Goal: Transaction & Acquisition: Purchase product/service

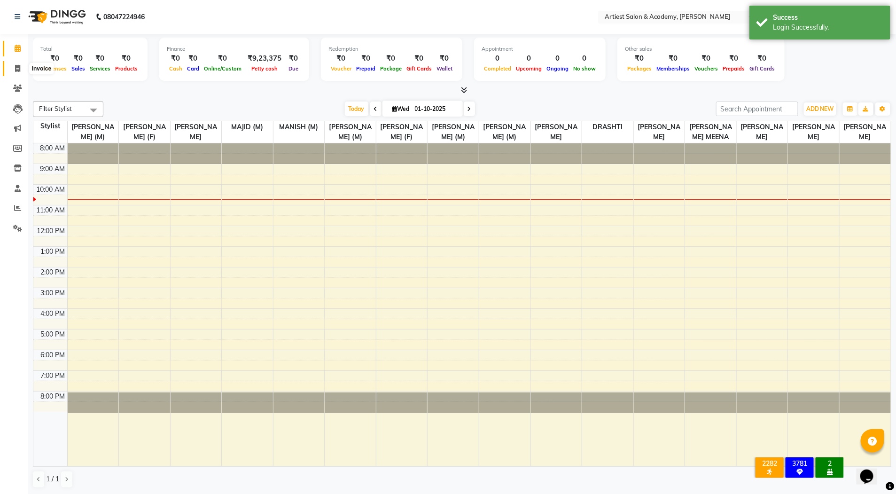
click at [17, 70] on icon at bounding box center [17, 68] width 5 height 7
select select "5123"
select select "service"
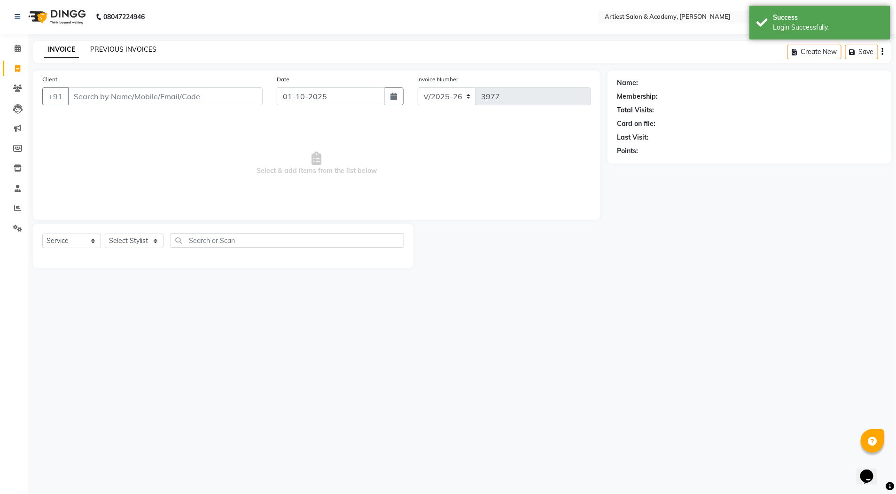
click at [123, 49] on link "PREVIOUS INVOICES" at bounding box center [123, 49] width 66 height 8
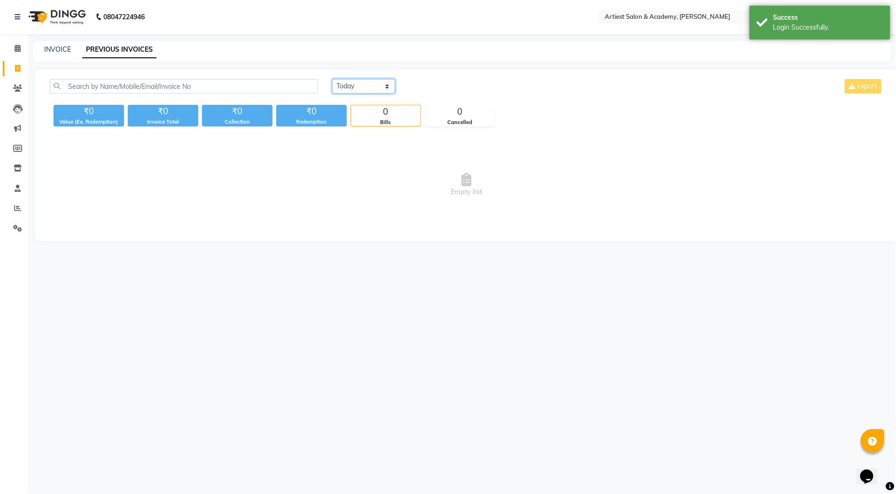
click at [388, 88] on select "Today Yesterday Custom Range" at bounding box center [363, 86] width 63 height 15
select select "yesterday"
click at [332, 79] on select "Today Yesterday Custom Range" at bounding box center [363, 86] width 63 height 15
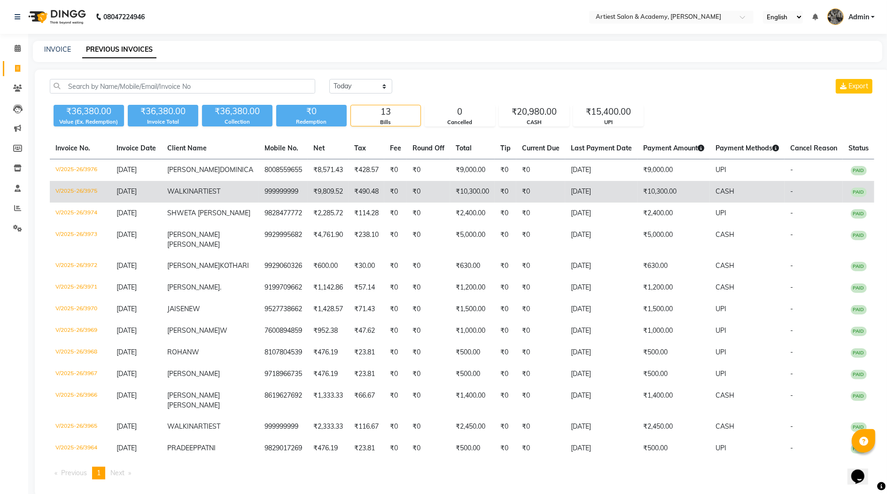
click at [653, 197] on td "₹10,300.00" at bounding box center [673, 192] width 72 height 22
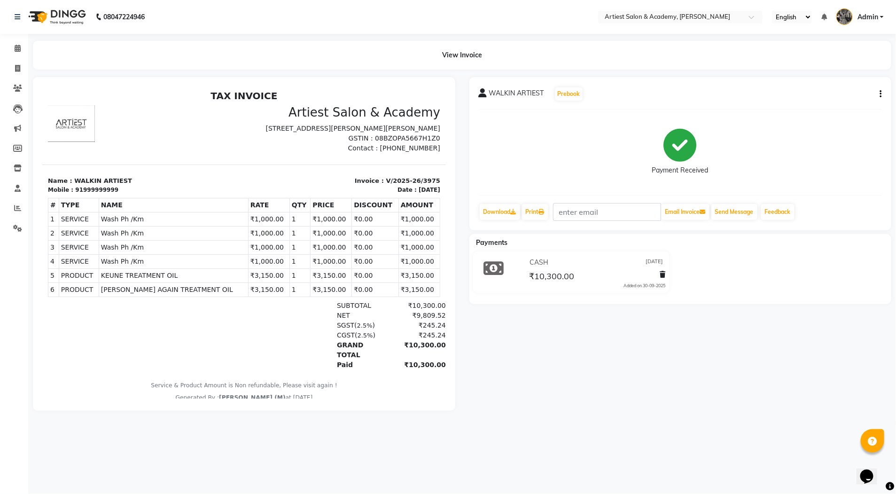
click at [881, 94] on icon "button" at bounding box center [881, 94] width 2 height 0
click at [822, 105] on div "Edit Invoice" at bounding box center [834, 106] width 64 height 12
select select "service"
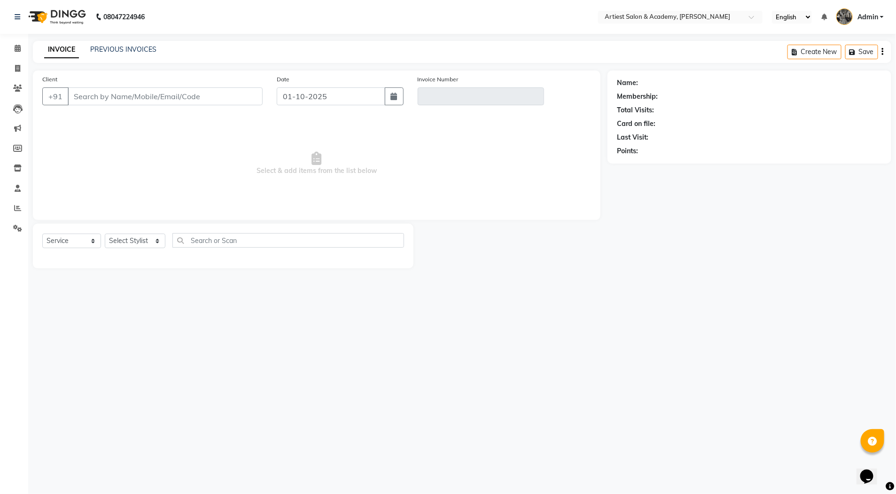
type input "999999999"
type input "V/2025-26/3975"
type input "[DATE]"
select select "select"
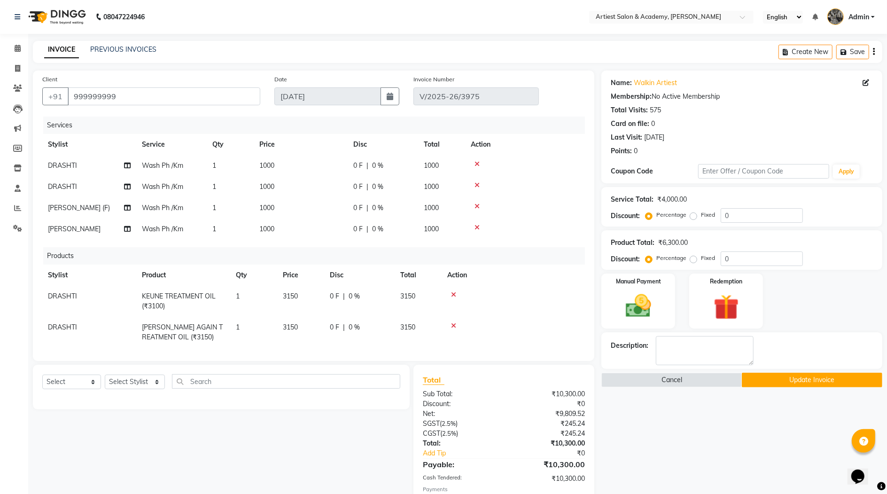
click at [68, 187] on span "DRASHTI" at bounding box center [62, 186] width 29 height 8
select select "85433"
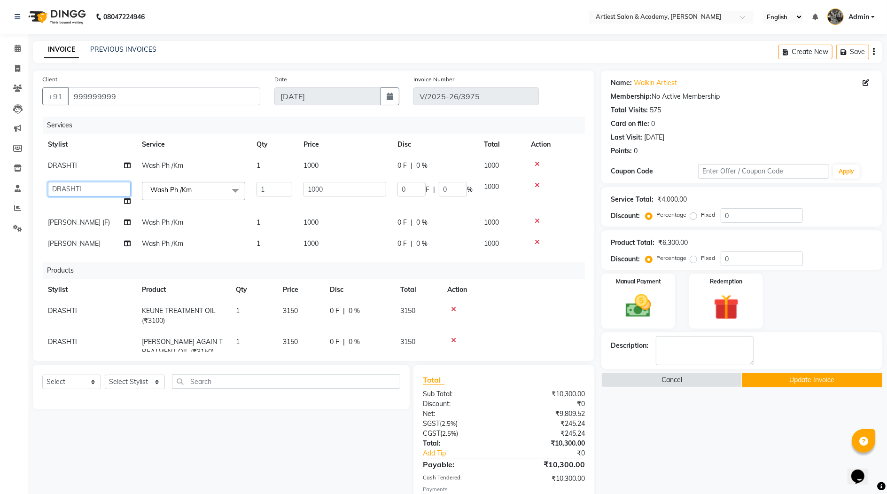
click at [70, 186] on select "[PERSON_NAME] (M) [PERSON_NAME] (F) [PERSON_NAME] [PERSON_NAME] [PERSON_NAME] (…" at bounding box center [89, 189] width 83 height 15
select select "52830"
click at [804, 380] on button "Update Invoice" at bounding box center [812, 380] width 140 height 15
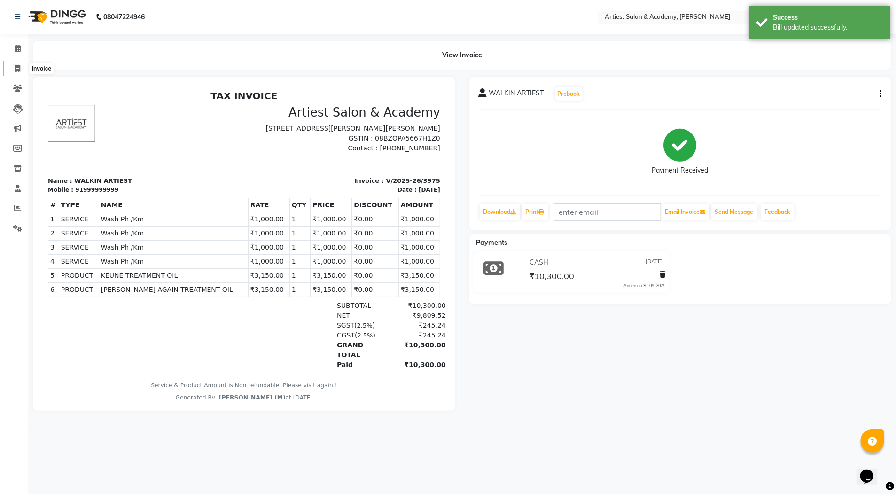
click at [18, 65] on icon at bounding box center [17, 68] width 5 height 7
select select "service"
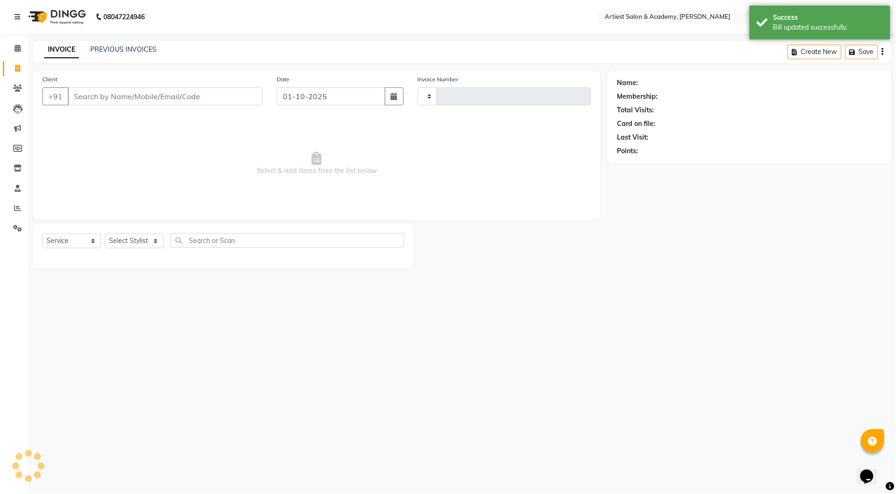
type input "3977"
select select "5123"
click at [127, 48] on link "PREVIOUS INVOICES" at bounding box center [123, 49] width 66 height 8
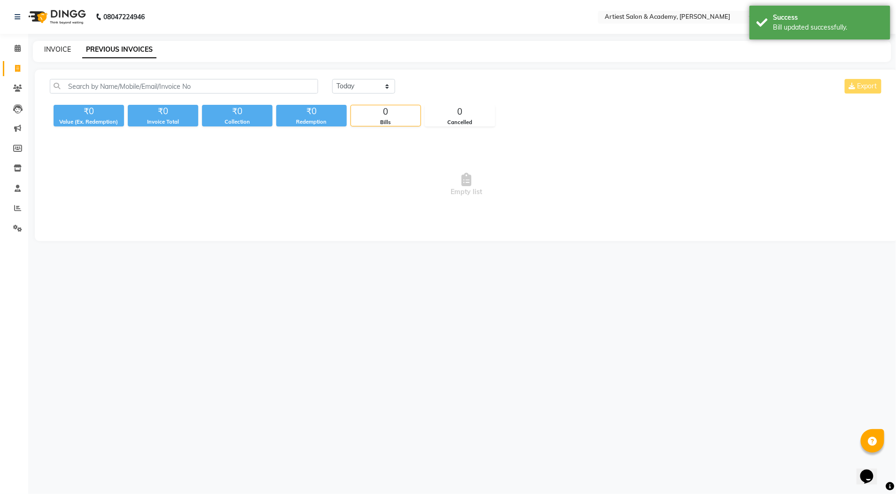
click at [51, 46] on link "INVOICE" at bounding box center [57, 49] width 27 height 8
select select "5123"
select select "service"
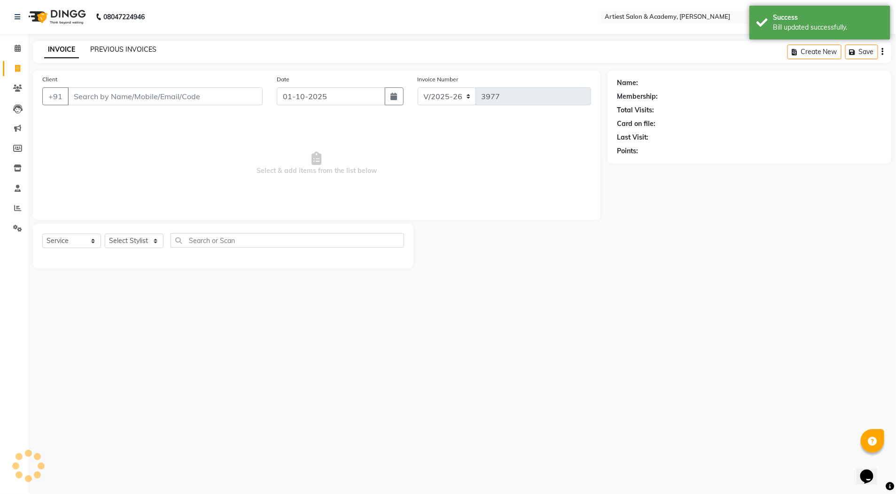
click at [112, 48] on link "PREVIOUS INVOICES" at bounding box center [123, 49] width 66 height 8
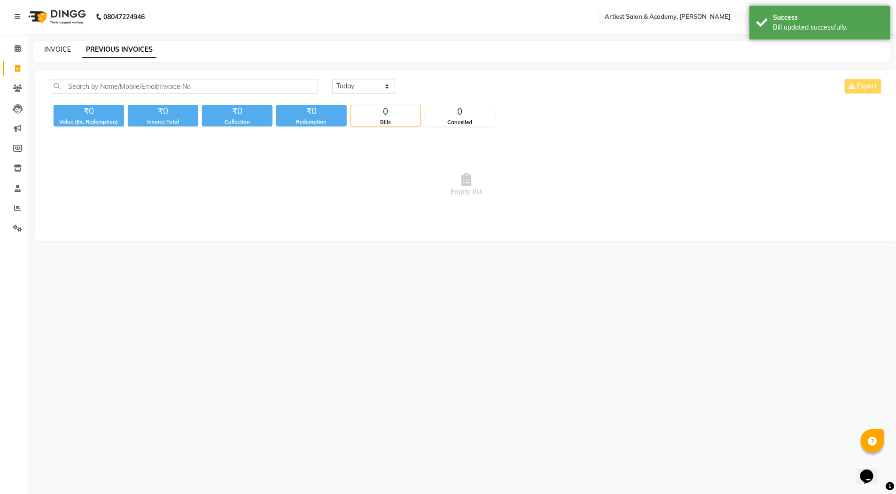
click at [59, 49] on link "INVOICE" at bounding box center [57, 49] width 27 height 8
select select "service"
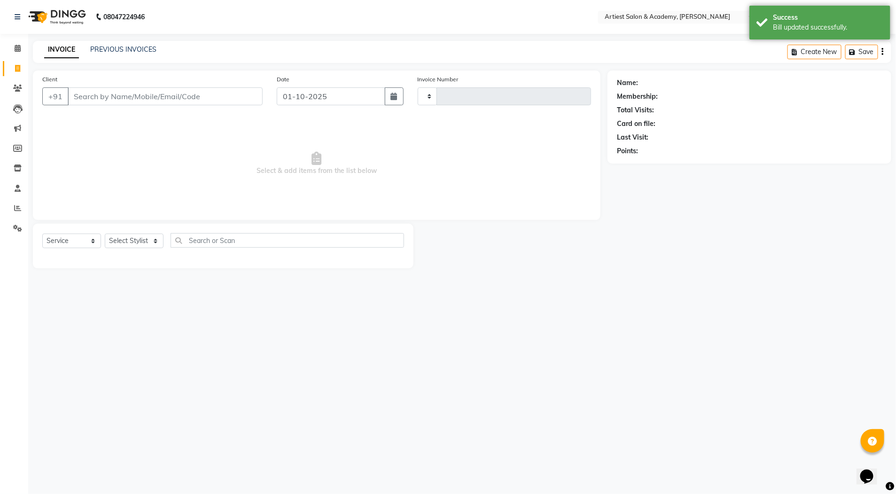
type input "3977"
select select "5123"
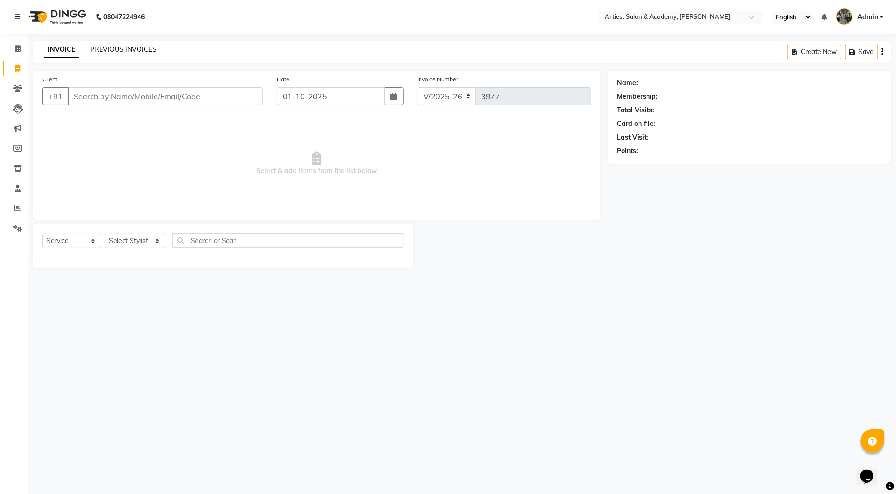
click at [126, 51] on link "PREVIOUS INVOICES" at bounding box center [123, 49] width 66 height 8
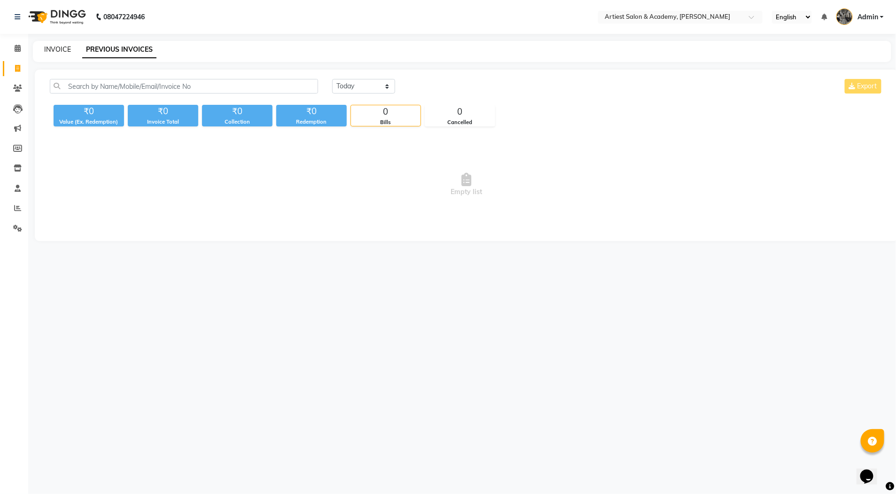
click at [55, 47] on link "INVOICE" at bounding box center [57, 49] width 27 height 8
select select "5123"
select select "service"
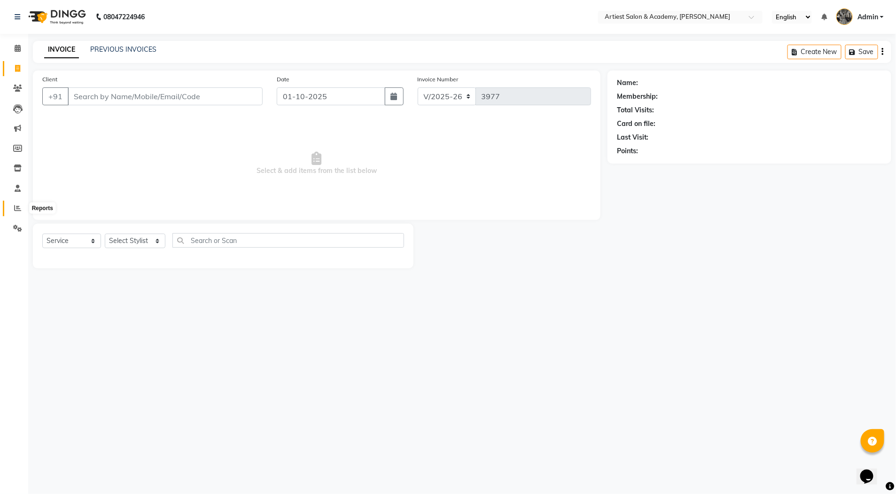
click at [18, 206] on icon at bounding box center [17, 207] width 7 height 7
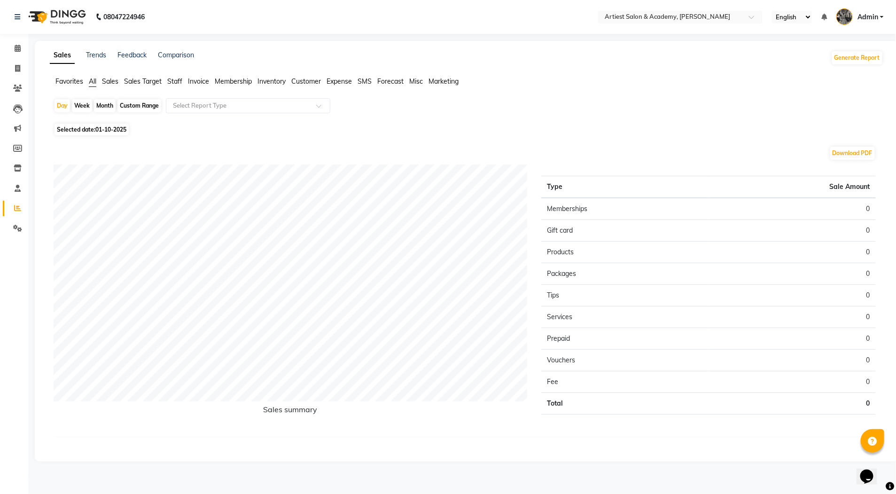
click at [101, 106] on div "Month" at bounding box center [105, 105] width 22 height 13
select select "10"
select select "2025"
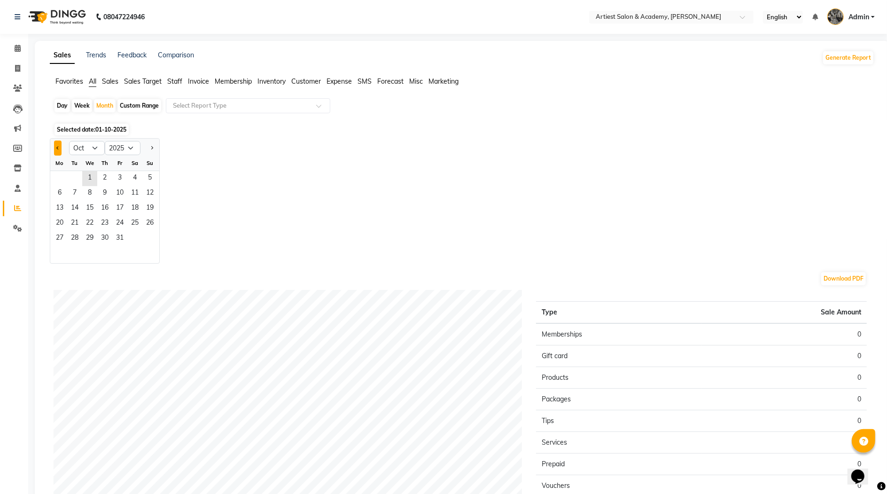
click at [58, 146] on span "Previous month" at bounding box center [57, 147] width 3 height 3
select select "9"
click at [405, 164] on div "Jan Feb Mar Apr May Jun [DATE] Aug Sep Oct Nov [DATE] 2016 2017 2018 2019 2020 …" at bounding box center [462, 200] width 824 height 125
click at [16, 67] on icon at bounding box center [17, 68] width 5 height 7
select select "service"
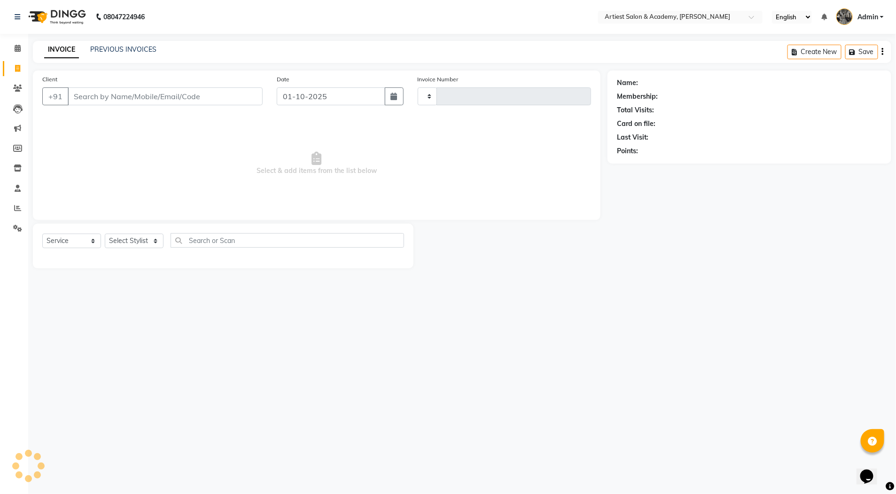
type input "3977"
select select "5123"
click at [125, 50] on link "PREVIOUS INVOICES" at bounding box center [123, 49] width 66 height 8
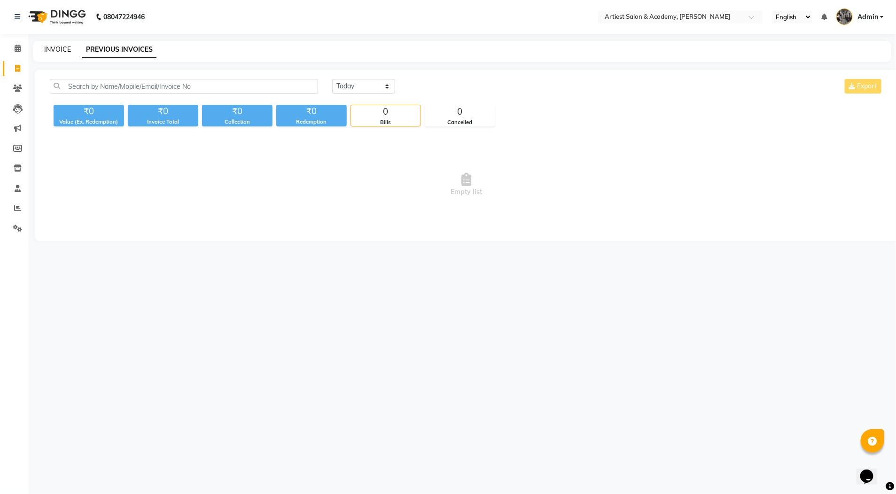
click at [55, 49] on link "INVOICE" at bounding box center [57, 49] width 27 height 8
select select "service"
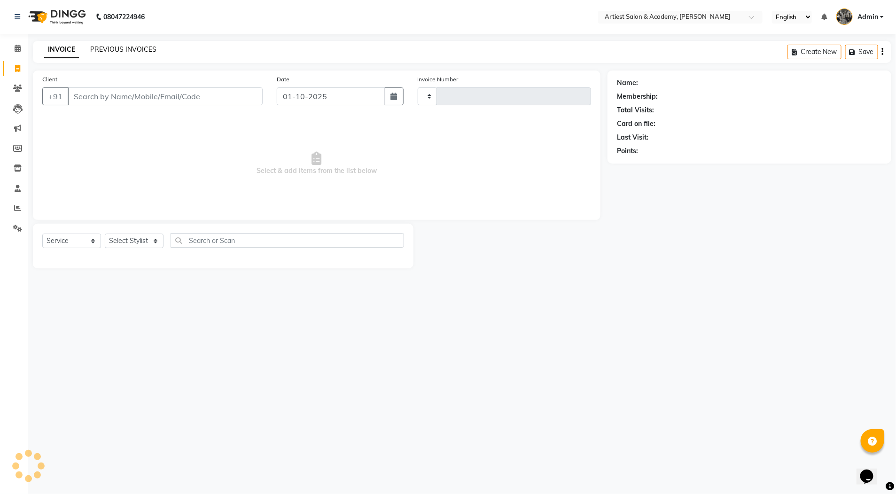
type input "3977"
select select "5123"
click at [116, 48] on link "PREVIOUS INVOICES" at bounding box center [123, 49] width 66 height 8
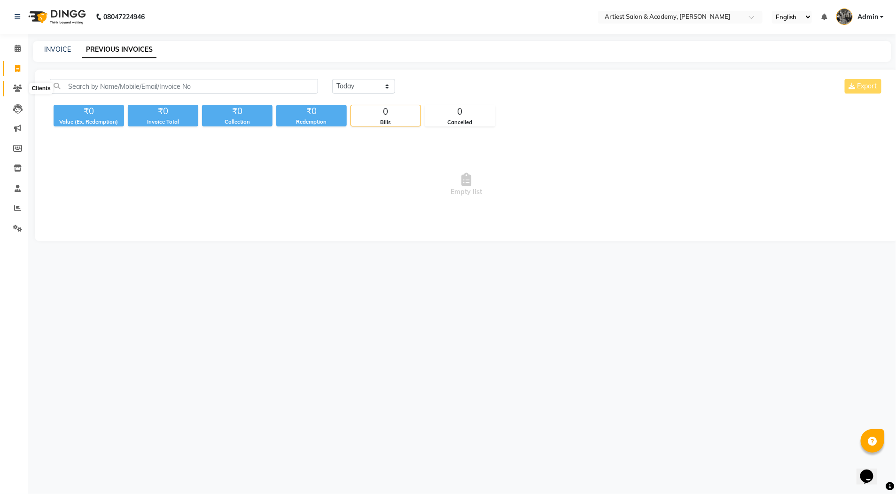
click at [17, 85] on icon at bounding box center [17, 88] width 9 height 7
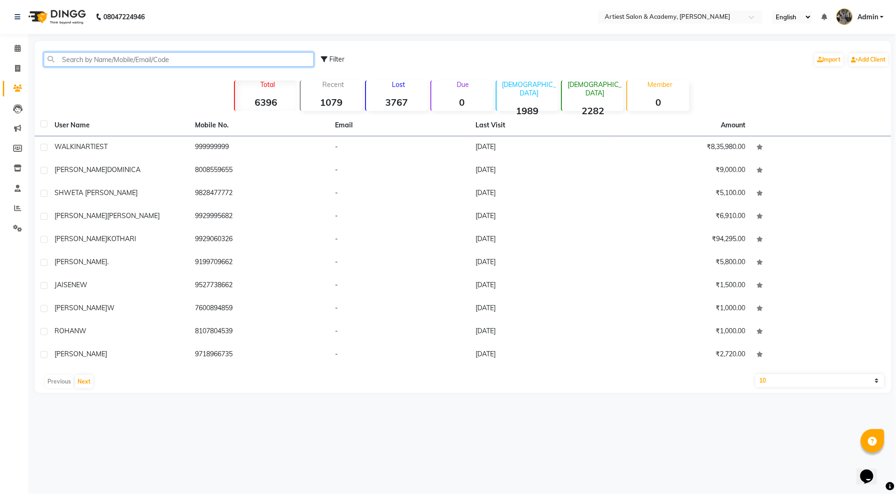
click at [85, 57] on input "text" at bounding box center [179, 59] width 270 height 15
type input "a"
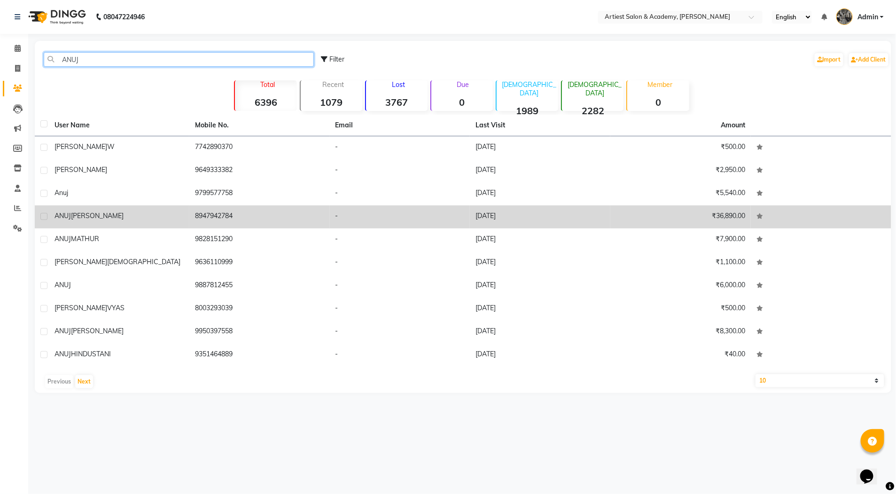
type input "ANUJ"
click at [521, 214] on td "[DATE]" at bounding box center [540, 216] width 140 height 23
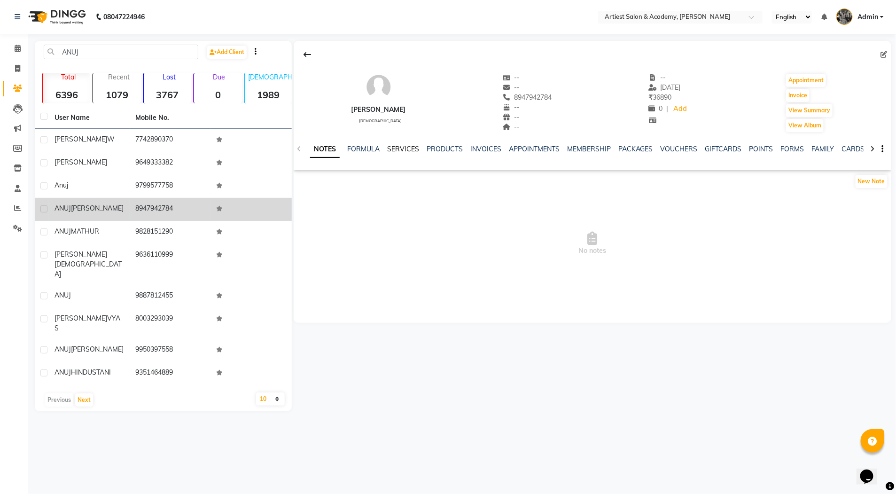
click at [408, 149] on link "SERVICES" at bounding box center [403, 149] width 32 height 8
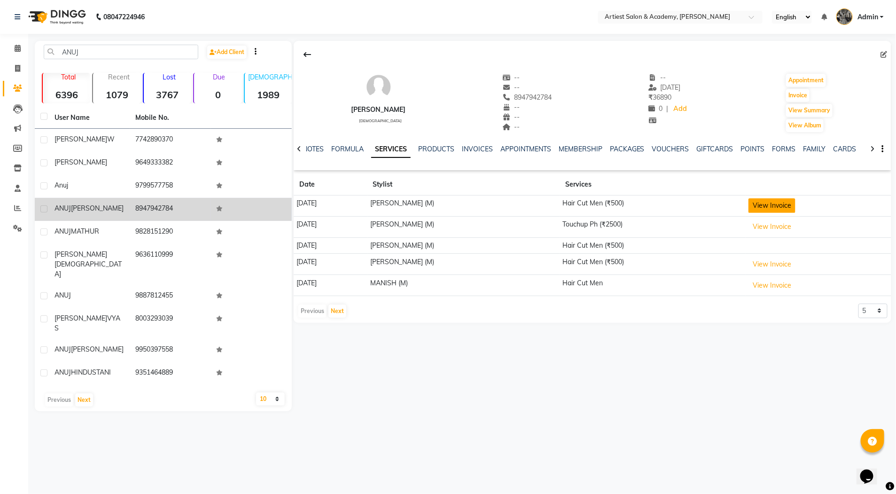
click at [783, 206] on button "View Invoice" at bounding box center [771, 205] width 47 height 15
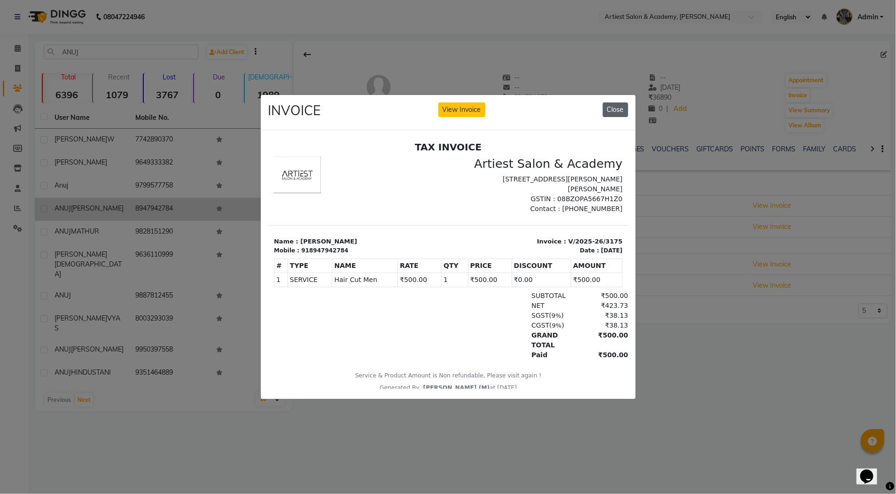
click at [614, 104] on button "Close" at bounding box center [615, 109] width 25 height 15
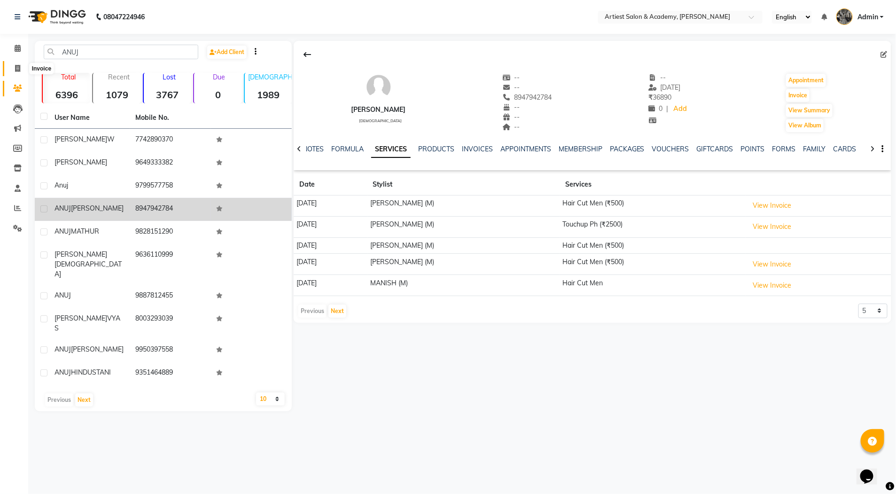
click at [15, 68] on icon at bounding box center [17, 68] width 5 height 7
select select "service"
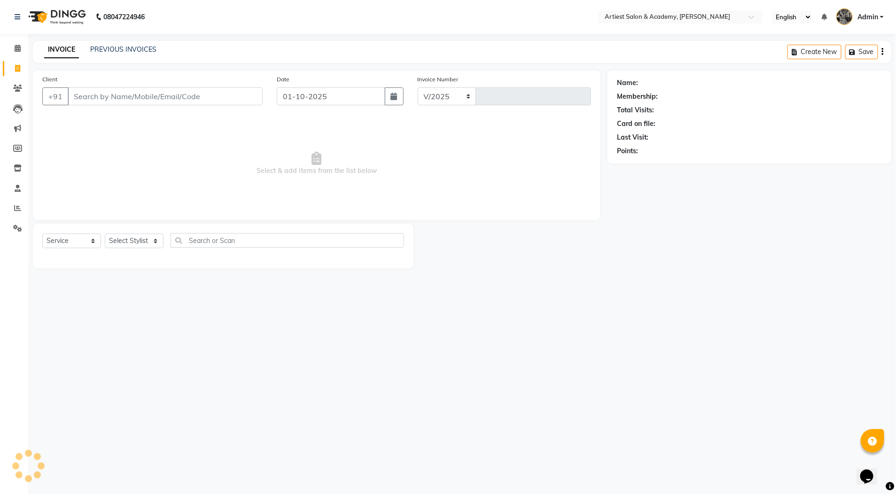
select select "5123"
type input "3977"
click at [135, 51] on link "PREVIOUS INVOICES" at bounding box center [123, 49] width 66 height 8
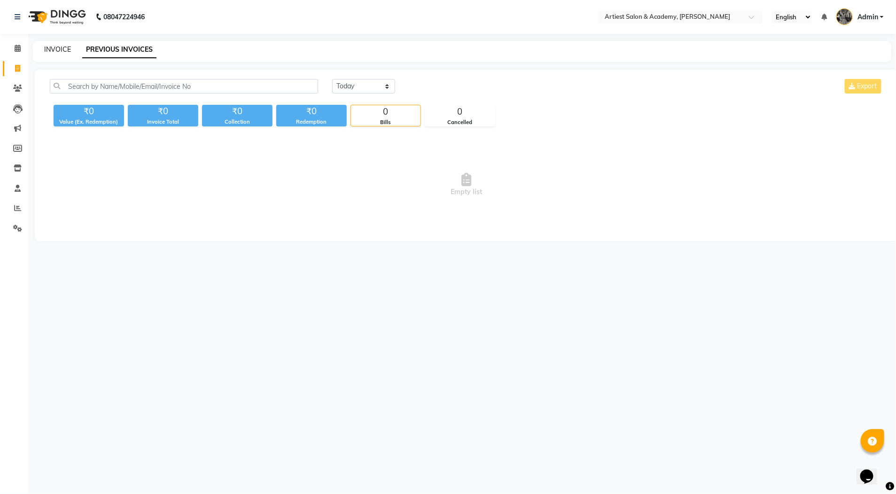
click at [58, 51] on link "INVOICE" at bounding box center [57, 49] width 27 height 8
select select "service"
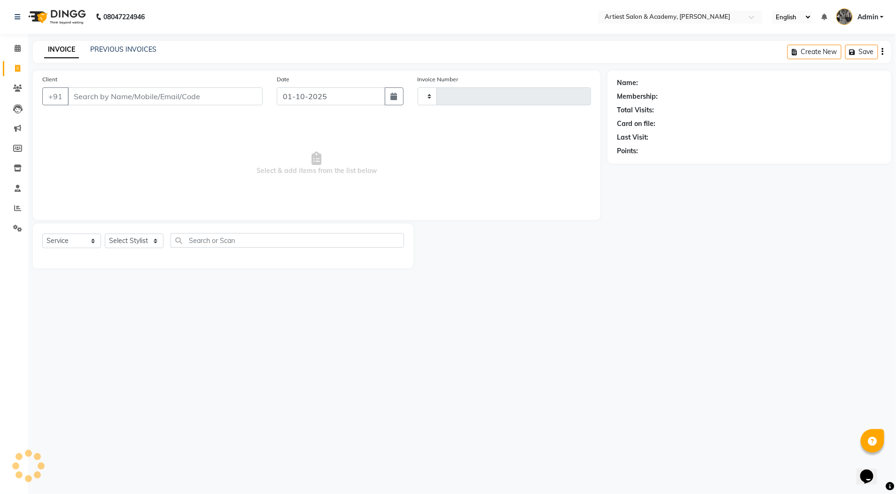
type input "3977"
select select "5123"
click at [16, 87] on icon at bounding box center [17, 88] width 9 height 7
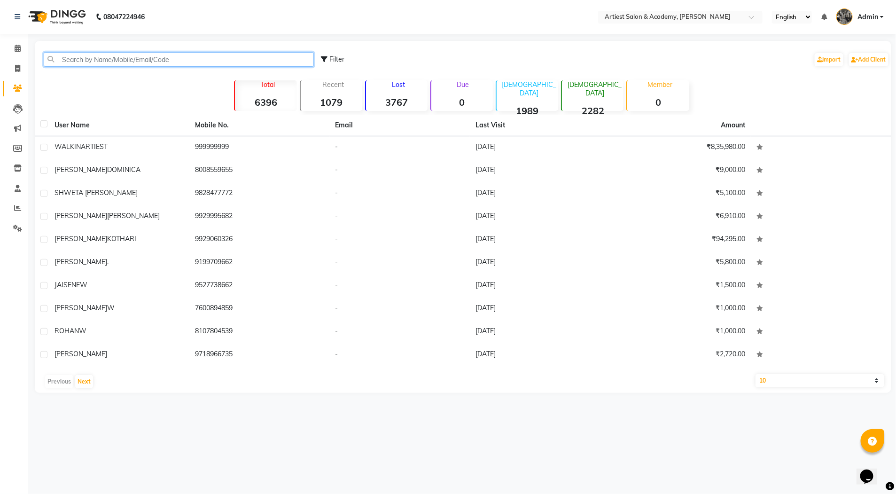
click at [97, 59] on input "text" at bounding box center [179, 59] width 270 height 15
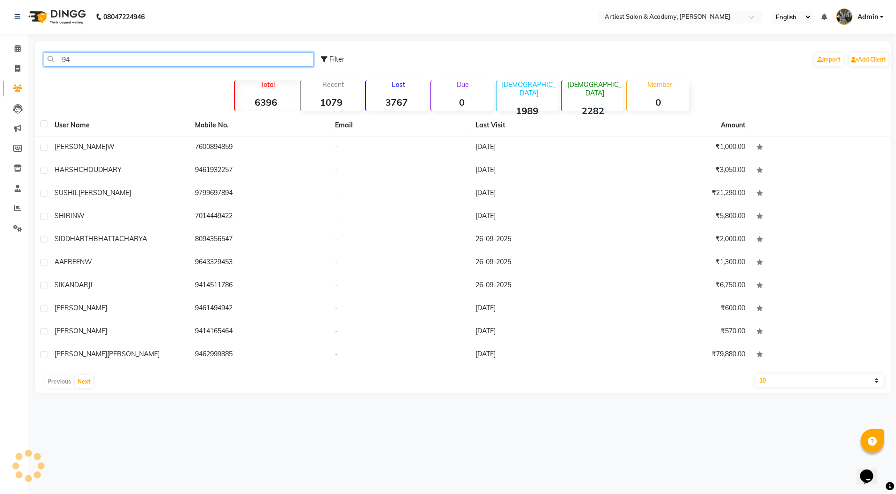
type input "9"
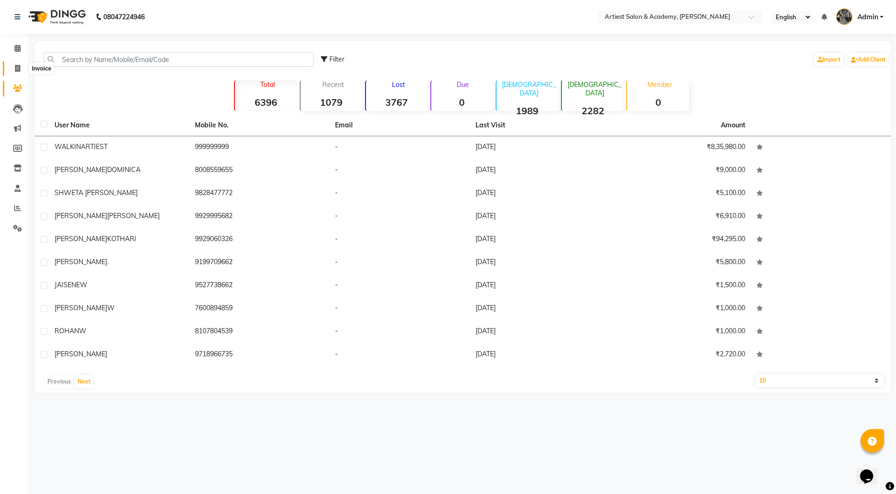
click at [15, 65] on icon at bounding box center [17, 68] width 5 height 7
select select "service"
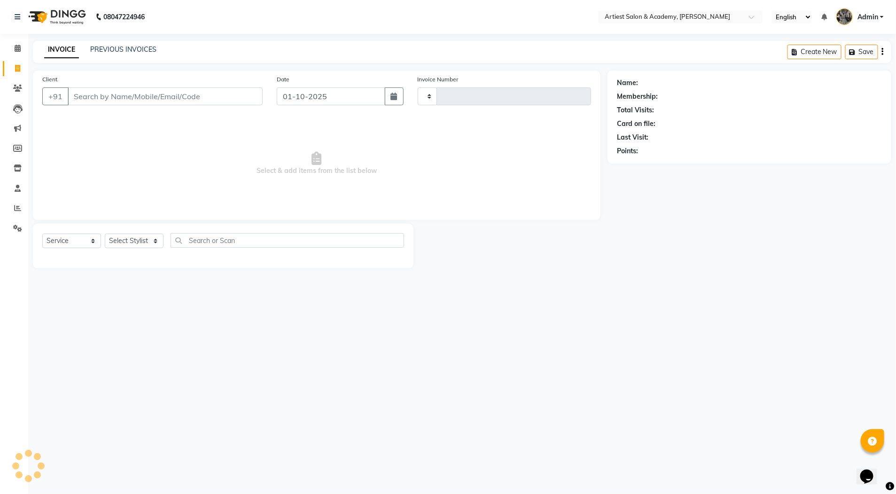
type input "3977"
select select "5123"
click at [116, 52] on link "PREVIOUS INVOICES" at bounding box center [123, 49] width 66 height 8
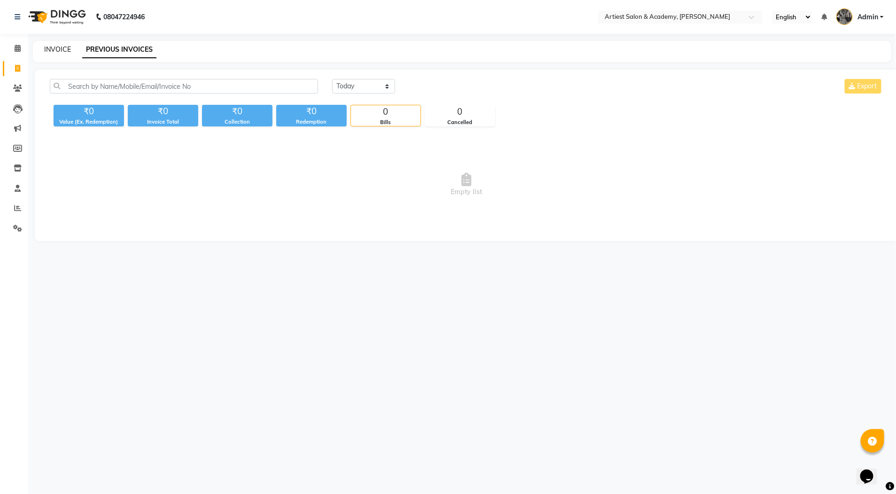
click at [58, 47] on link "INVOICE" at bounding box center [57, 49] width 27 height 8
select select "service"
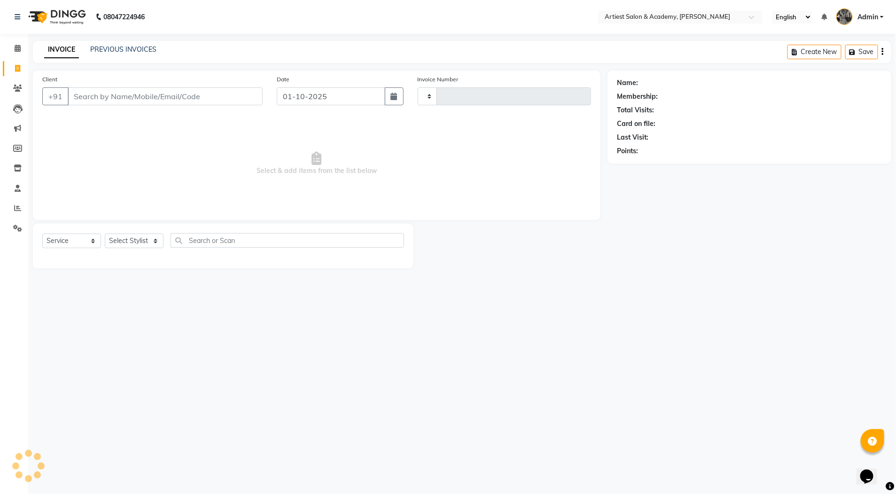
type input "3977"
select select "5123"
click at [109, 48] on link "PREVIOUS INVOICES" at bounding box center [123, 49] width 66 height 8
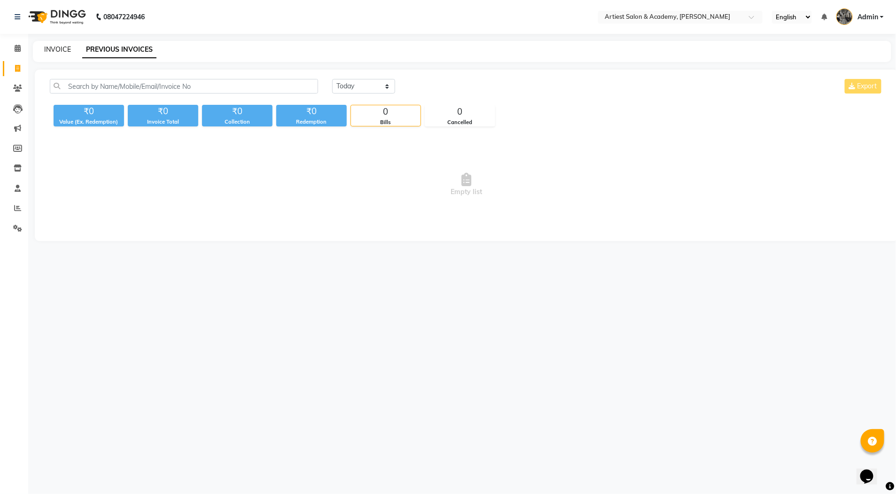
click at [62, 49] on link "INVOICE" at bounding box center [57, 49] width 27 height 8
select select "service"
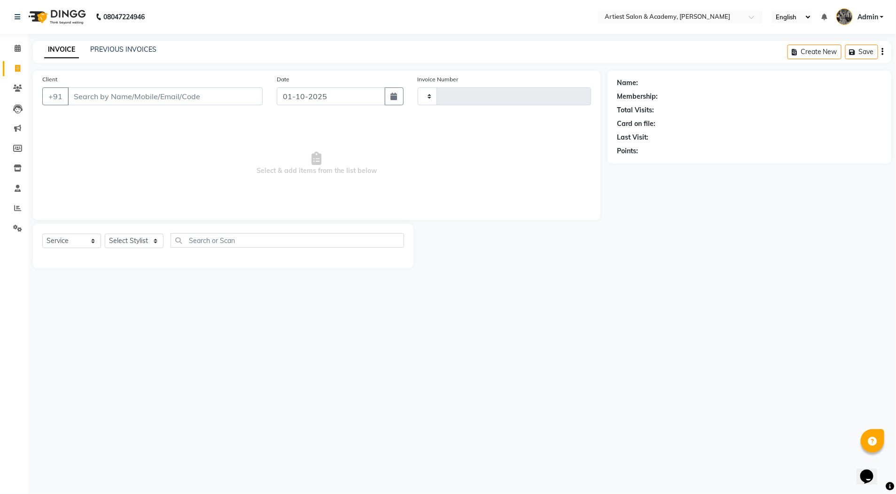
type input "3977"
select select "5123"
click at [14, 205] on icon at bounding box center [17, 207] width 7 height 7
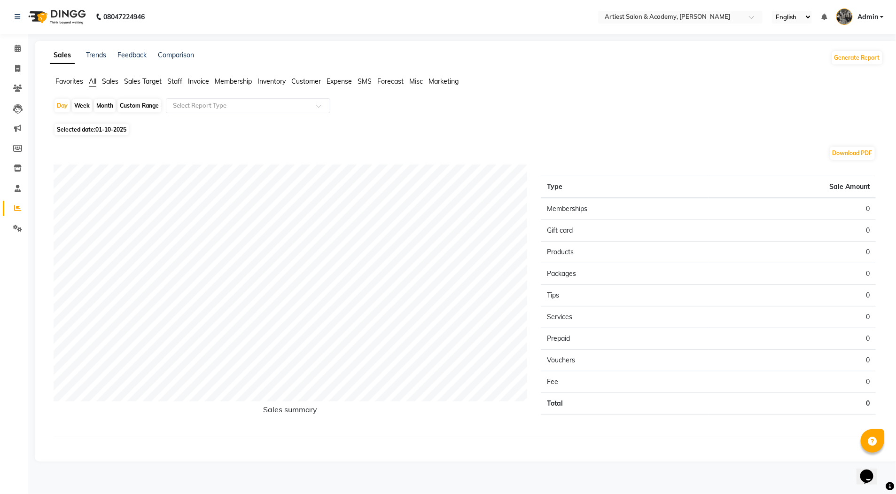
click at [106, 105] on div "Month" at bounding box center [105, 105] width 22 height 13
select select "10"
select select "2025"
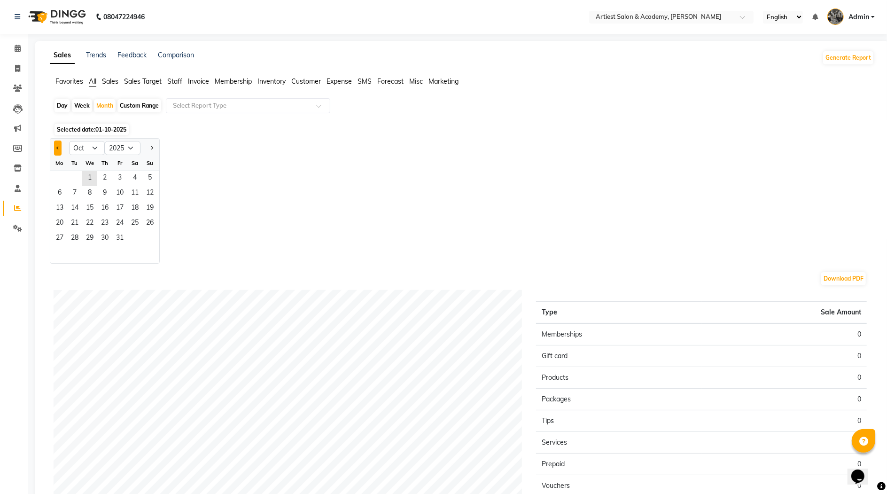
click at [60, 148] on button "Previous month" at bounding box center [58, 147] width 8 height 15
select select "9"
click at [55, 172] on span "1" at bounding box center [59, 178] width 15 height 15
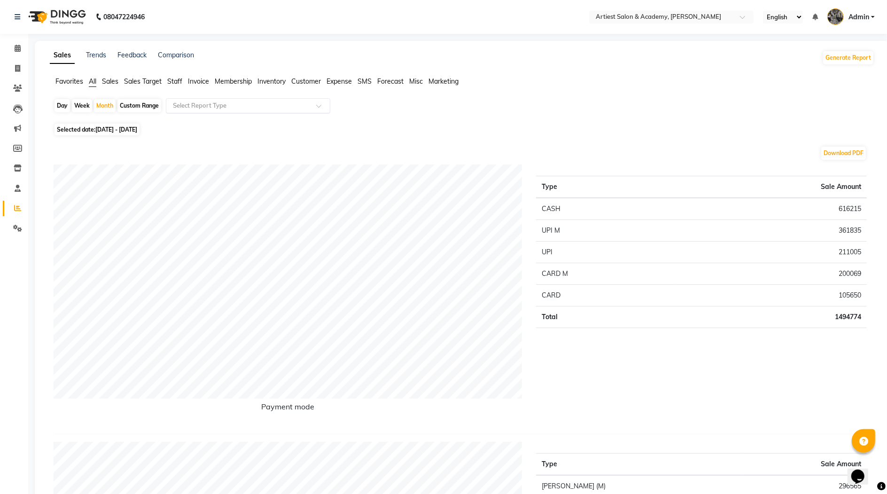
click at [319, 106] on span at bounding box center [322, 108] width 12 height 9
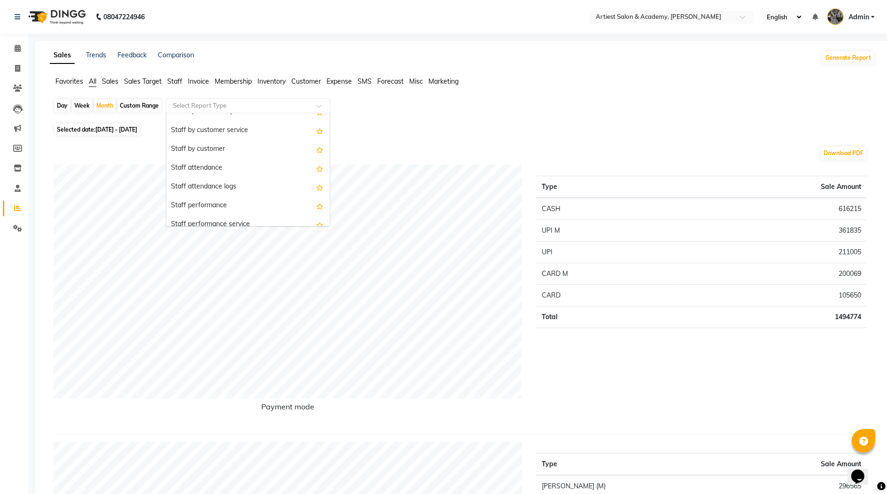
scroll to position [430, 0]
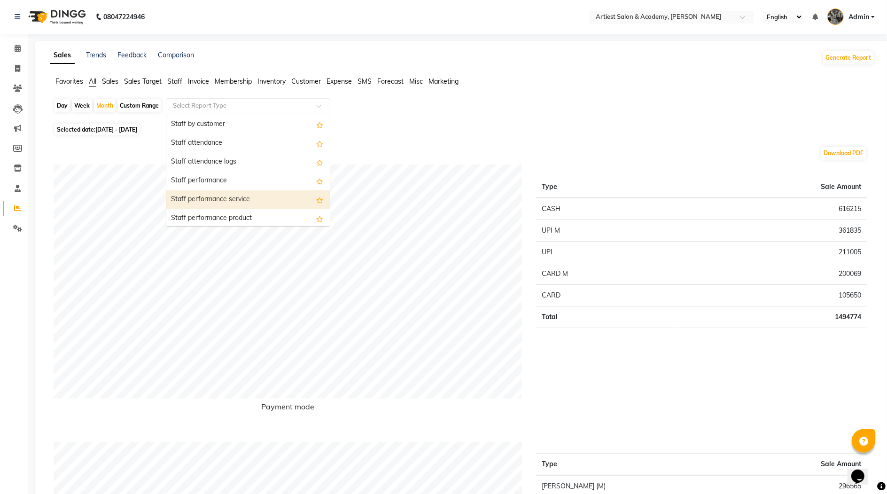
click at [212, 198] on div "Staff performance service" at bounding box center [247, 199] width 163 height 19
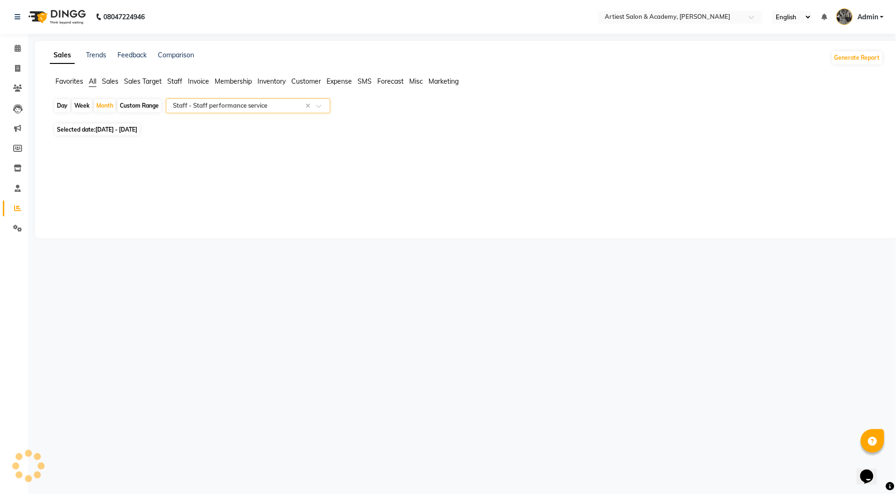
select select "full_report"
select select "pdf"
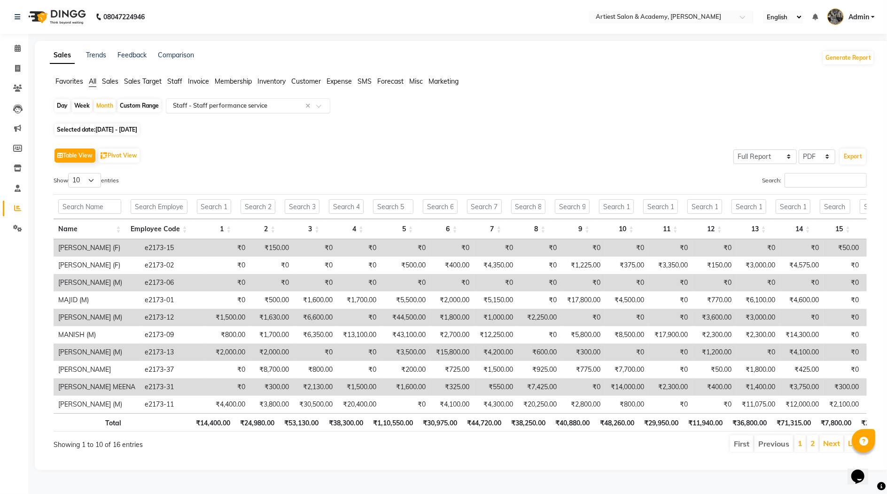
click at [317, 105] on span at bounding box center [322, 108] width 12 height 9
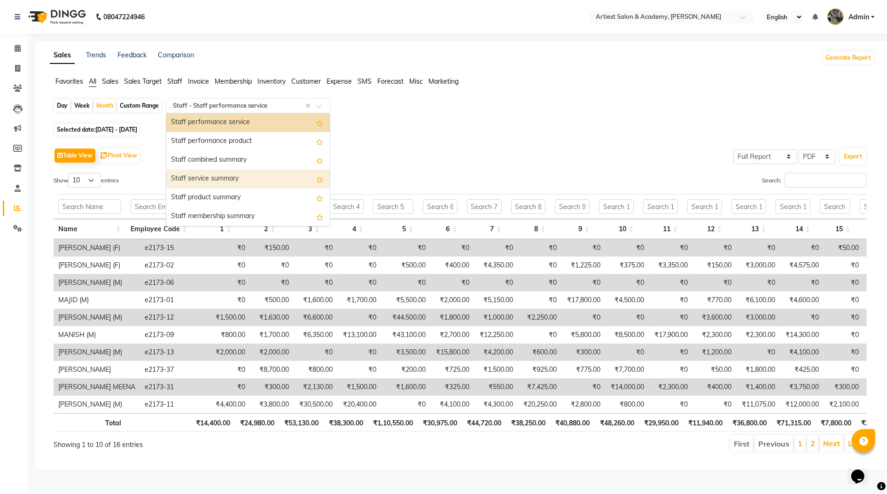
click at [243, 181] on div "Staff service summary" at bounding box center [247, 179] width 163 height 19
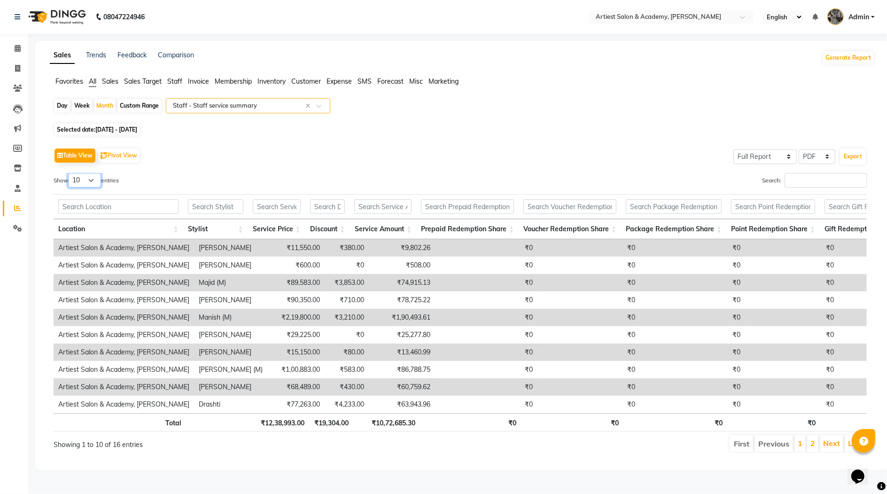
click at [93, 180] on select "10 25 50 100" at bounding box center [84, 180] width 33 height 15
select select "100"
click at [70, 173] on select "10 25 50 100" at bounding box center [84, 180] width 33 height 15
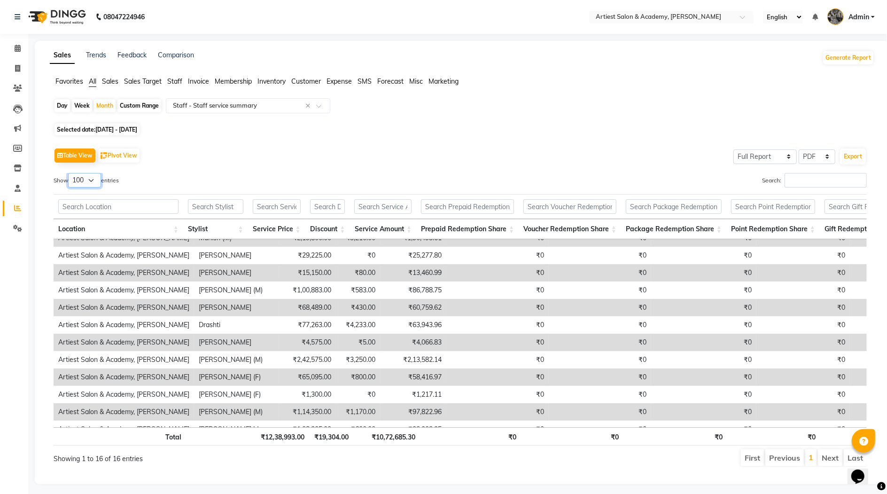
scroll to position [99, 0]
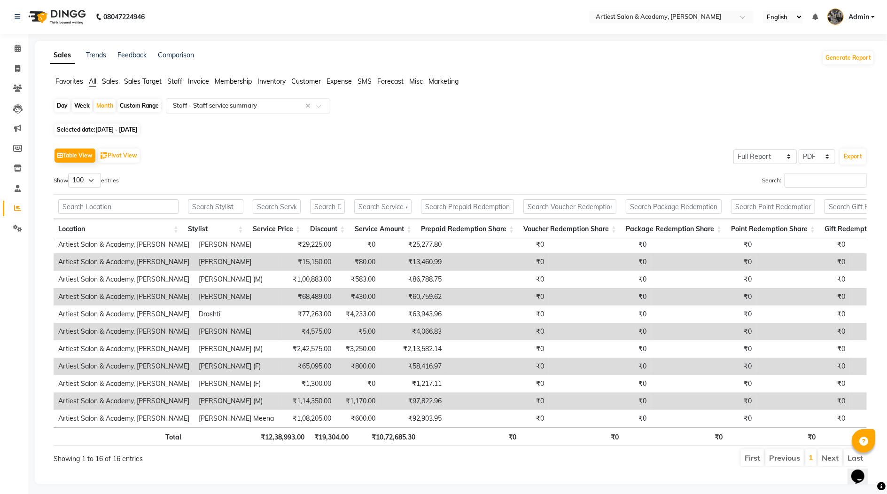
click at [321, 104] on span at bounding box center [322, 108] width 12 height 9
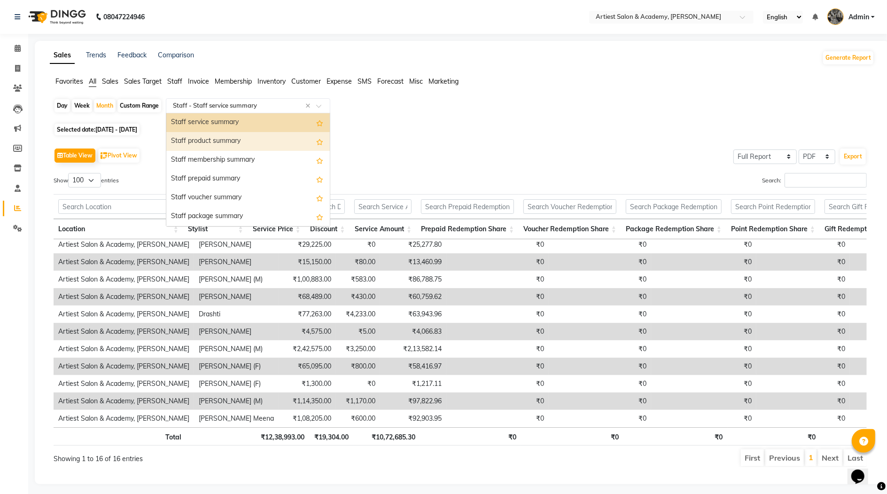
click at [267, 142] on div "Staff product summary" at bounding box center [247, 141] width 163 height 19
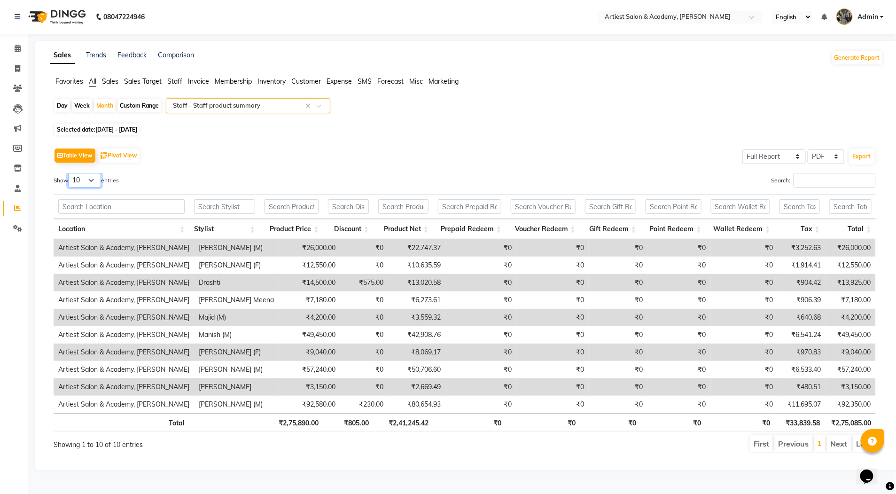
click at [93, 178] on select "10 25 50 100" at bounding box center [84, 180] width 33 height 15
select select "100"
click at [70, 173] on select "10 25 50 100" at bounding box center [84, 180] width 33 height 15
click at [15, 68] on icon at bounding box center [17, 68] width 5 height 7
select select "service"
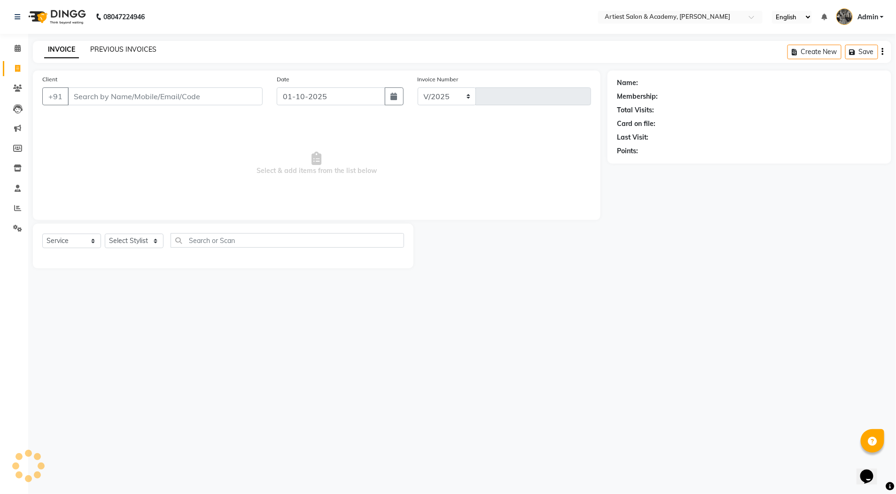
select select "5123"
type input "3977"
click at [119, 46] on link "PREVIOUS INVOICES" at bounding box center [123, 49] width 66 height 8
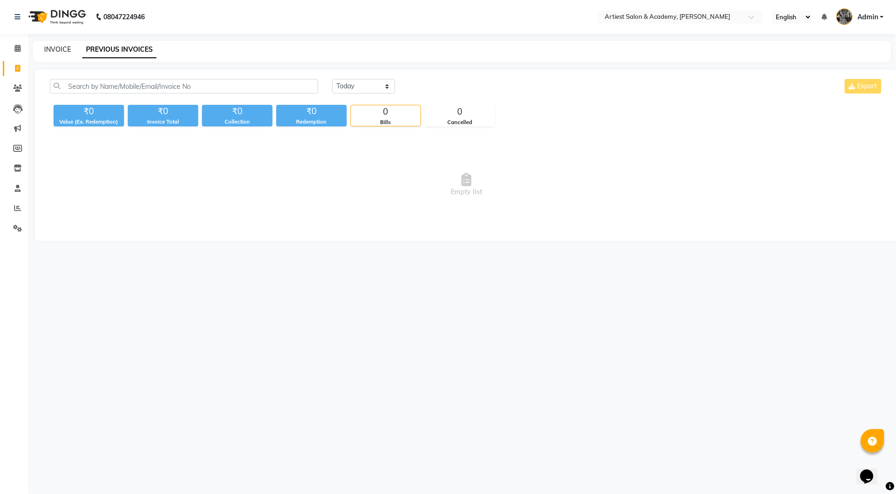
click at [52, 46] on link "INVOICE" at bounding box center [57, 49] width 27 height 8
select select "service"
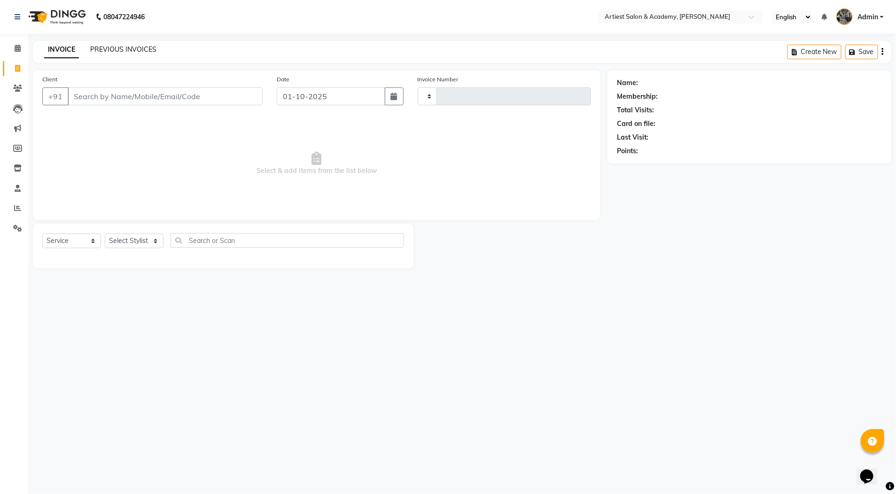
type input "3977"
select select "5123"
click at [136, 47] on link "PREVIOUS INVOICES" at bounding box center [123, 49] width 66 height 8
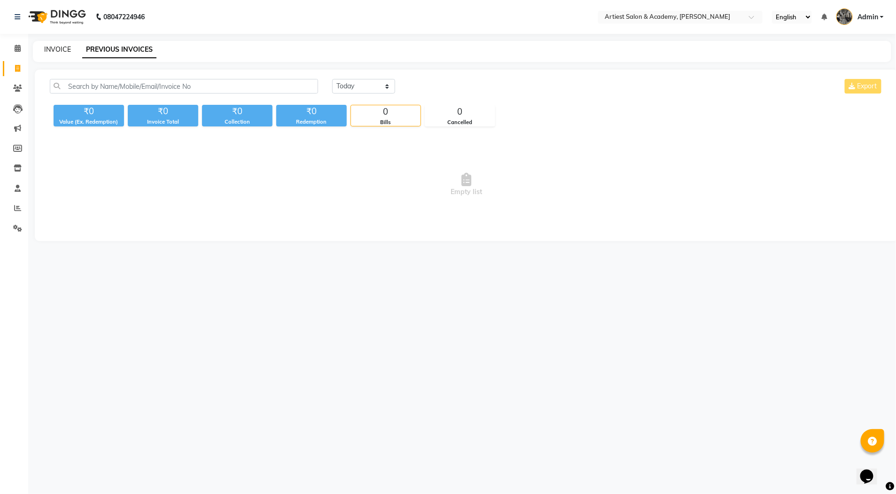
click at [59, 53] on link "INVOICE" at bounding box center [57, 49] width 27 height 8
select select "service"
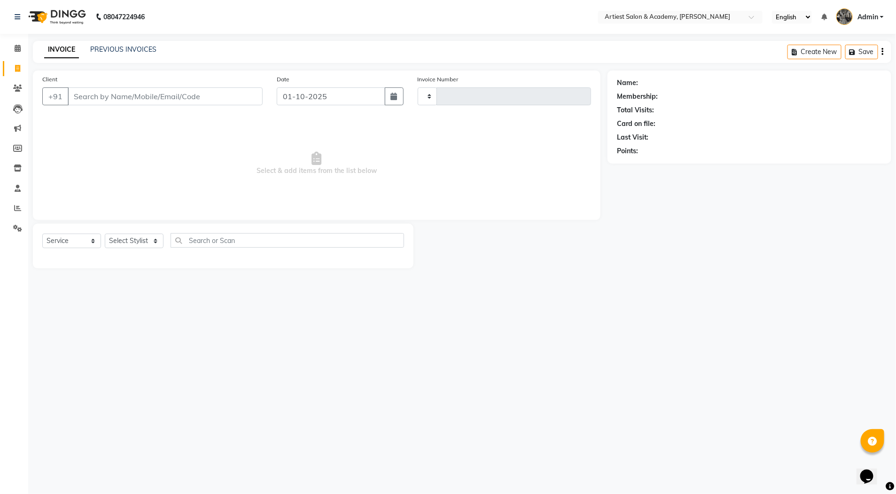
type input "3977"
select select "5123"
click at [120, 50] on link "PREVIOUS INVOICES" at bounding box center [123, 49] width 66 height 8
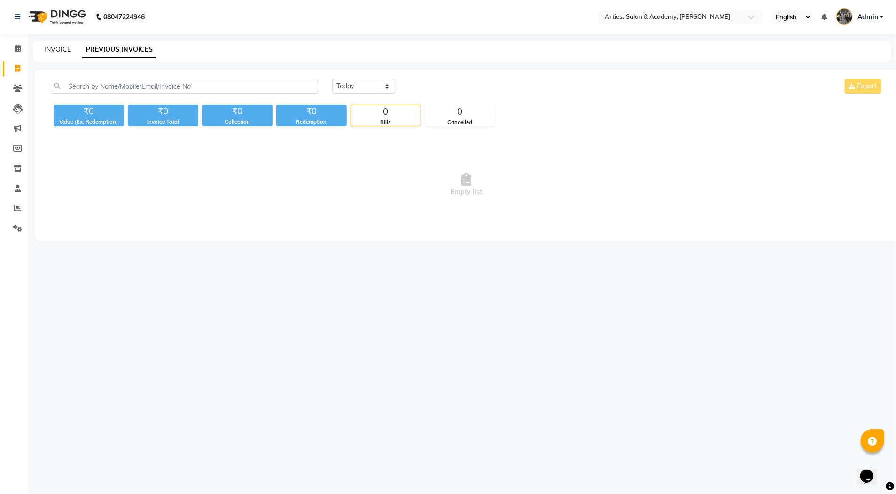
click at [63, 50] on link "INVOICE" at bounding box center [57, 49] width 27 height 8
select select "5123"
select select "service"
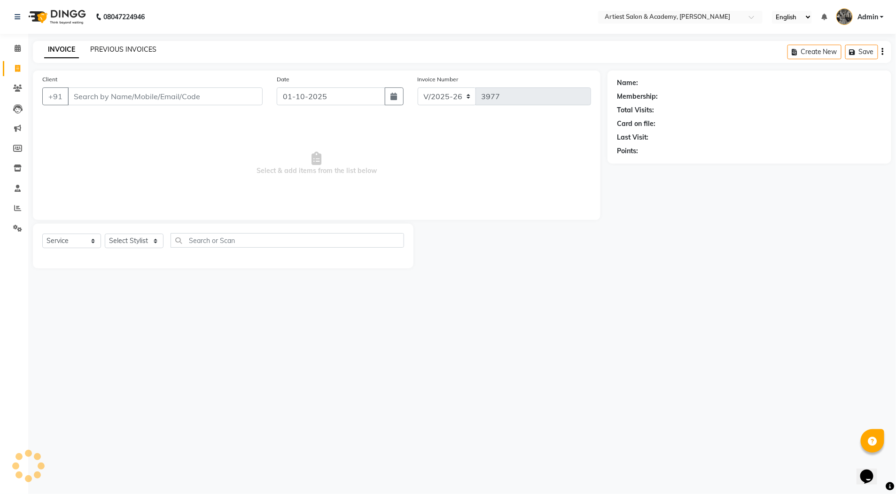
click at [108, 49] on link "PREVIOUS INVOICES" at bounding box center [123, 49] width 66 height 8
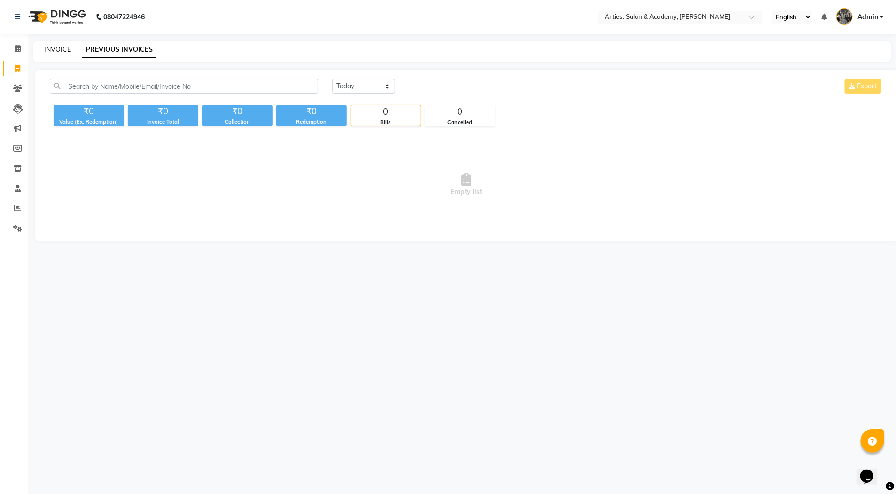
click at [50, 48] on link "INVOICE" at bounding box center [57, 49] width 27 height 8
select select "service"
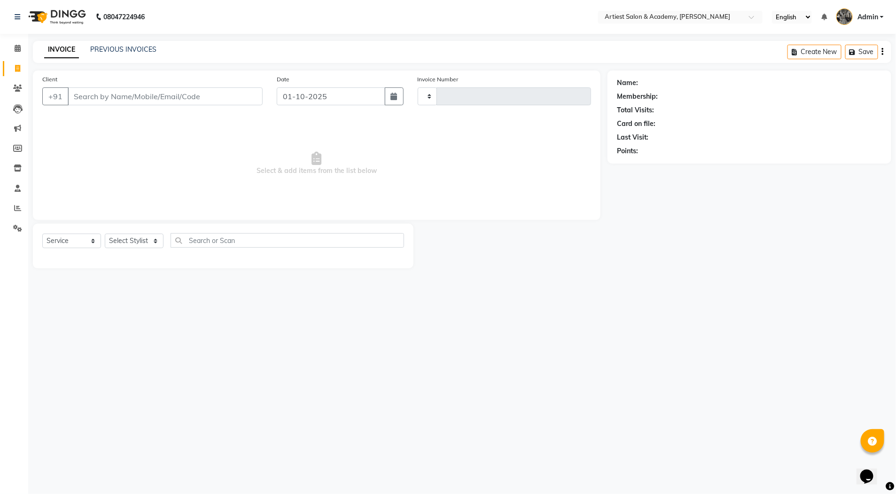
type input "3977"
select select "5123"
click at [108, 48] on link "PREVIOUS INVOICES" at bounding box center [123, 49] width 66 height 8
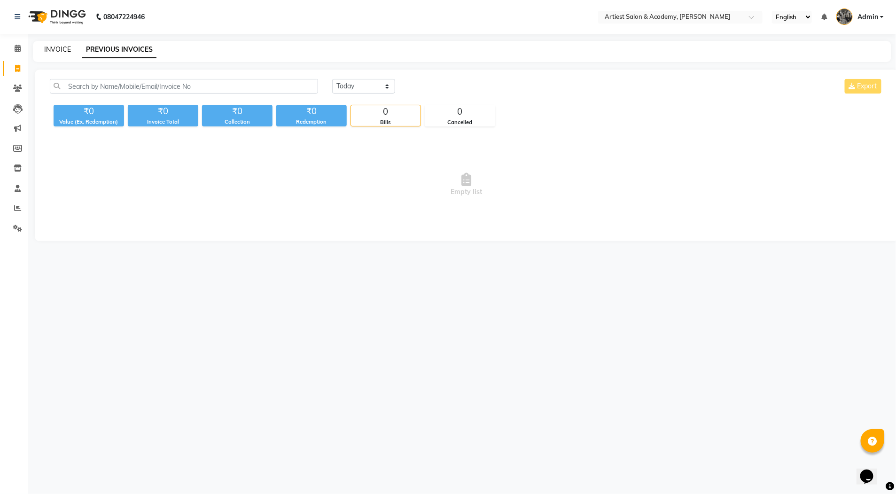
click at [60, 48] on link "INVOICE" at bounding box center [57, 49] width 27 height 8
select select "5123"
select select "service"
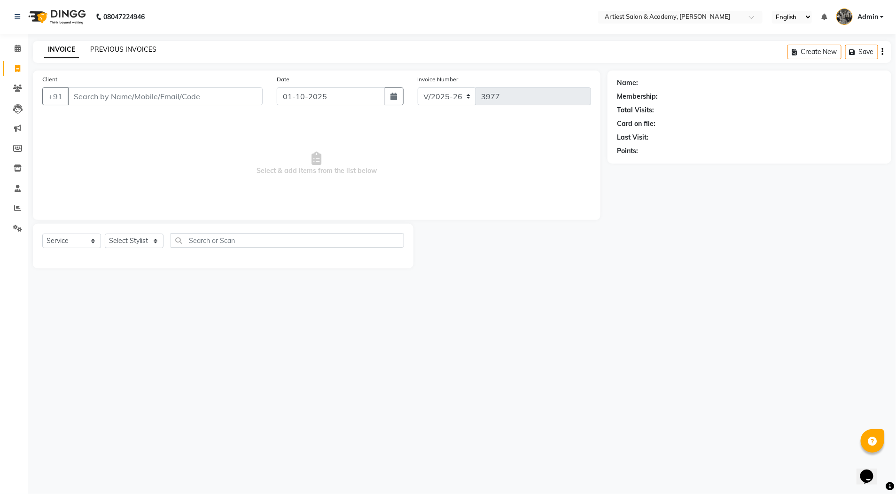
click at [104, 48] on link "PREVIOUS INVOICES" at bounding box center [123, 49] width 66 height 8
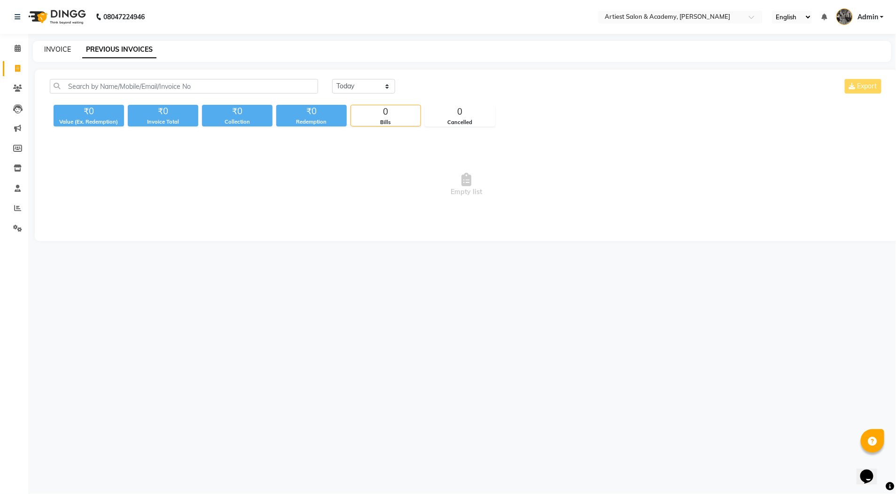
click at [61, 47] on link "INVOICE" at bounding box center [57, 49] width 27 height 8
select select "5123"
select select "service"
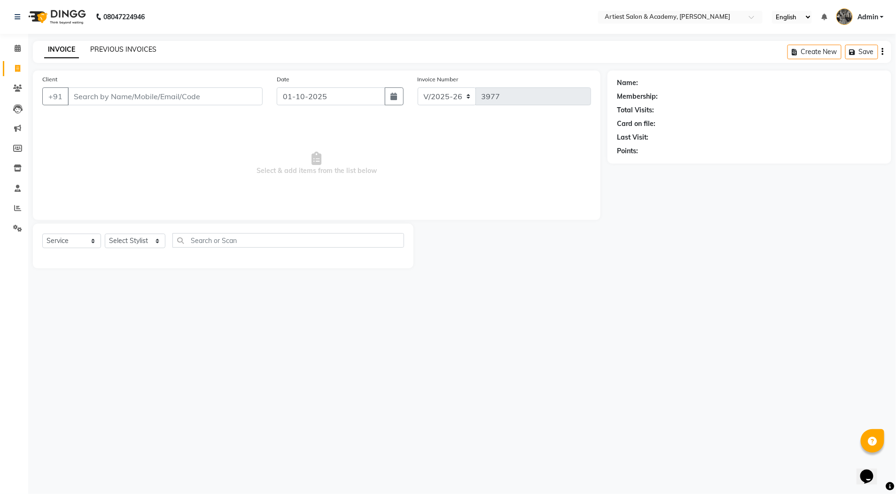
click at [130, 50] on link "PREVIOUS INVOICES" at bounding box center [123, 49] width 66 height 8
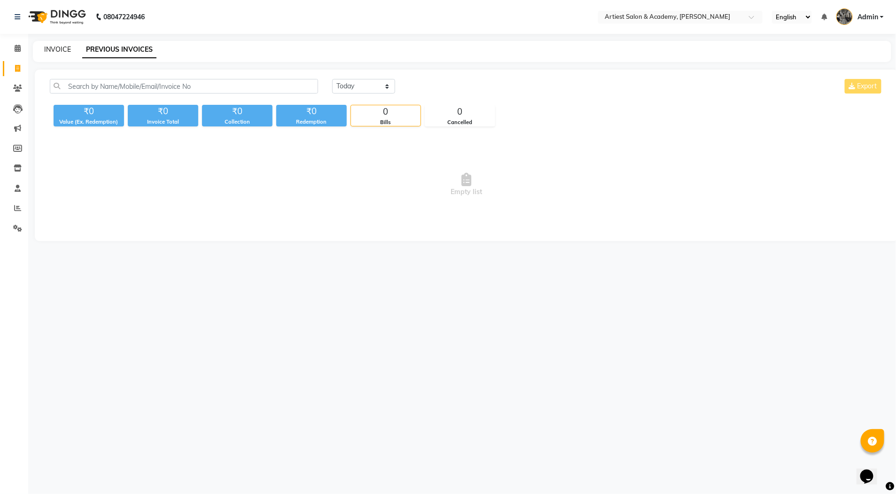
click at [59, 49] on link "INVOICE" at bounding box center [57, 49] width 27 height 8
select select "service"
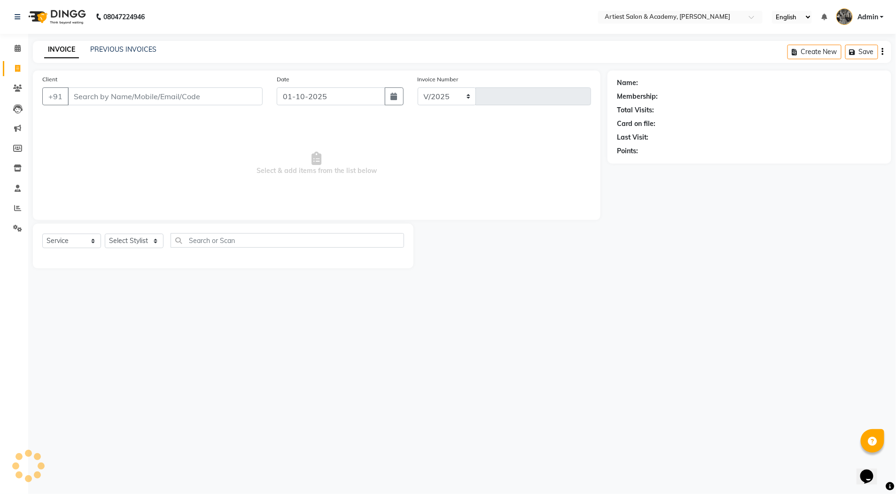
select select "5123"
type input "3977"
click at [98, 46] on link "PREVIOUS INVOICES" at bounding box center [123, 49] width 66 height 8
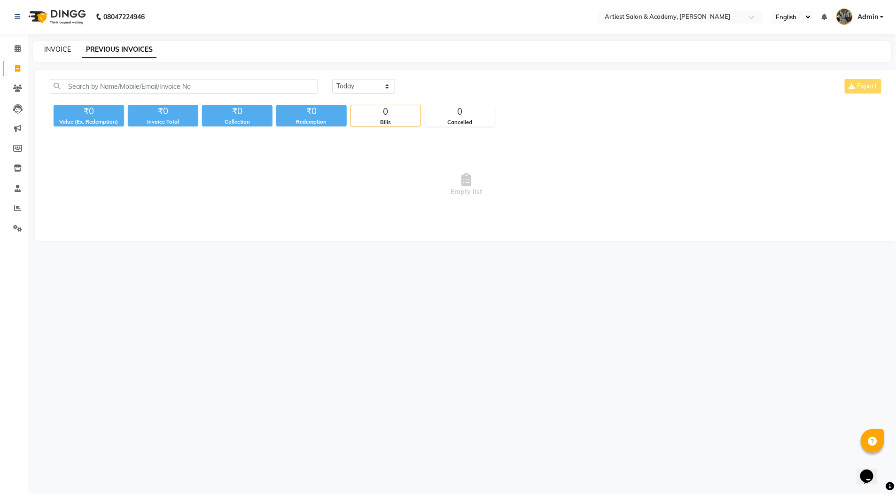
click at [54, 50] on link "INVOICE" at bounding box center [57, 49] width 27 height 8
select select "service"
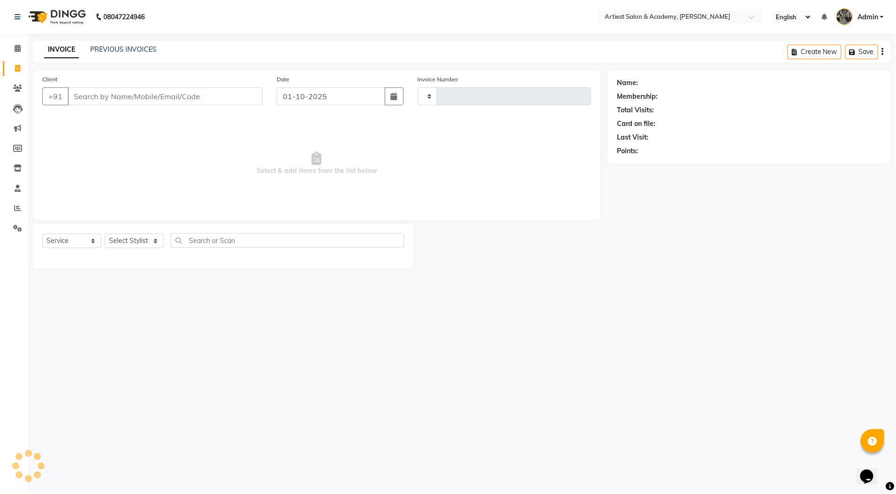
type input "3977"
select select "5123"
click at [102, 48] on link "PREVIOUS INVOICES" at bounding box center [123, 49] width 66 height 8
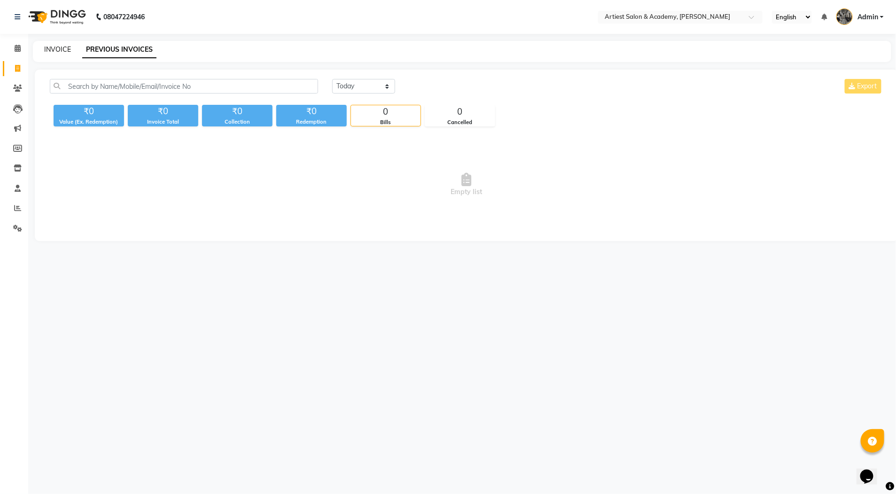
click at [55, 50] on link "INVOICE" at bounding box center [57, 49] width 27 height 8
select select "service"
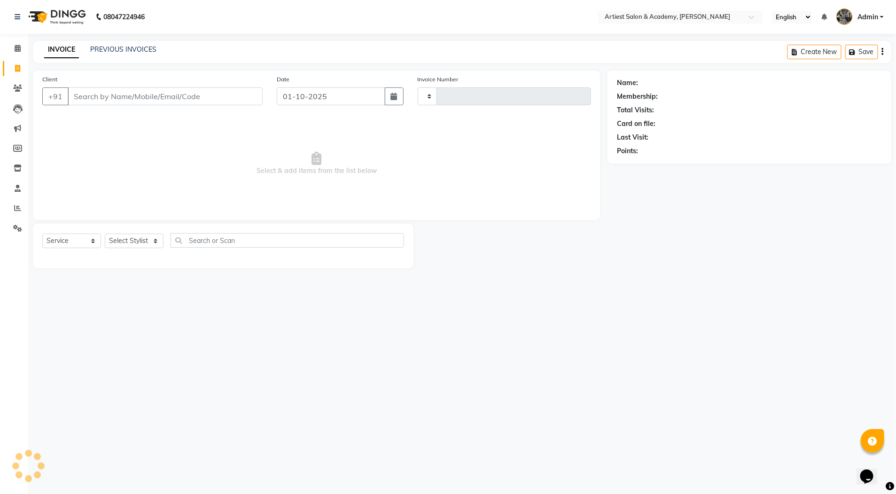
type input "3977"
select select "5123"
click at [134, 50] on link "PREVIOUS INVOICES" at bounding box center [123, 49] width 66 height 8
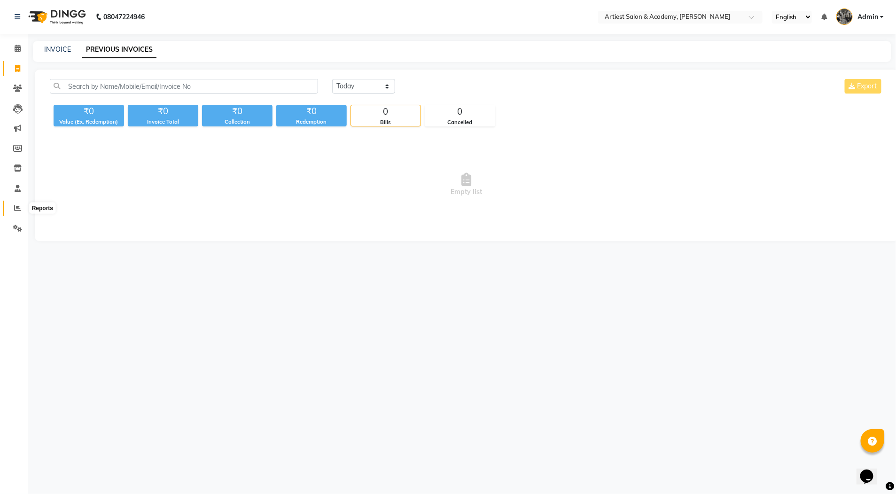
click at [14, 205] on icon at bounding box center [17, 207] width 7 height 7
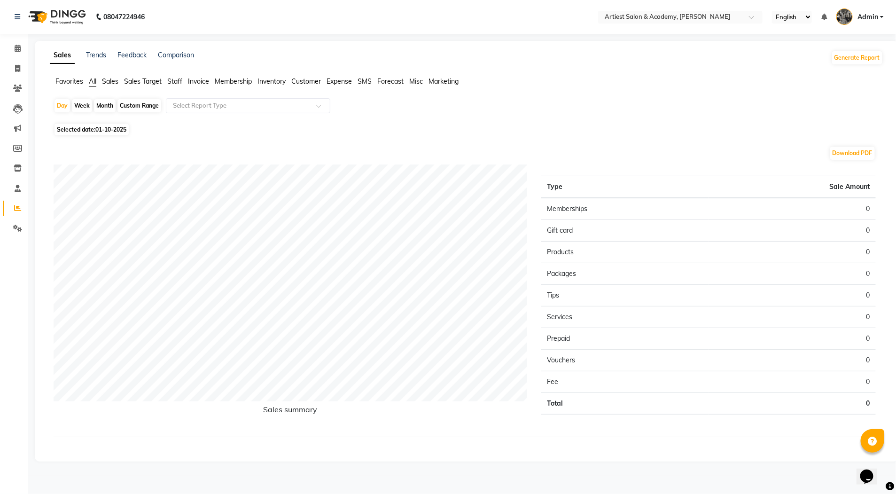
click at [343, 81] on span "Expense" at bounding box center [338, 81] width 25 height 8
click at [102, 104] on div "Month" at bounding box center [105, 105] width 22 height 13
select select "10"
select select "2025"
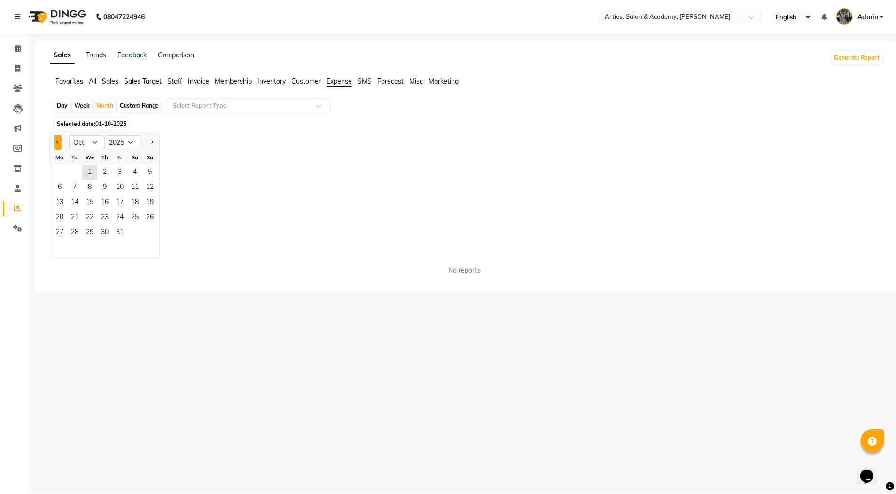
click at [61, 142] on button "Previous month" at bounding box center [58, 142] width 8 height 15
select select "9"
click at [58, 171] on span "1" at bounding box center [59, 172] width 15 height 15
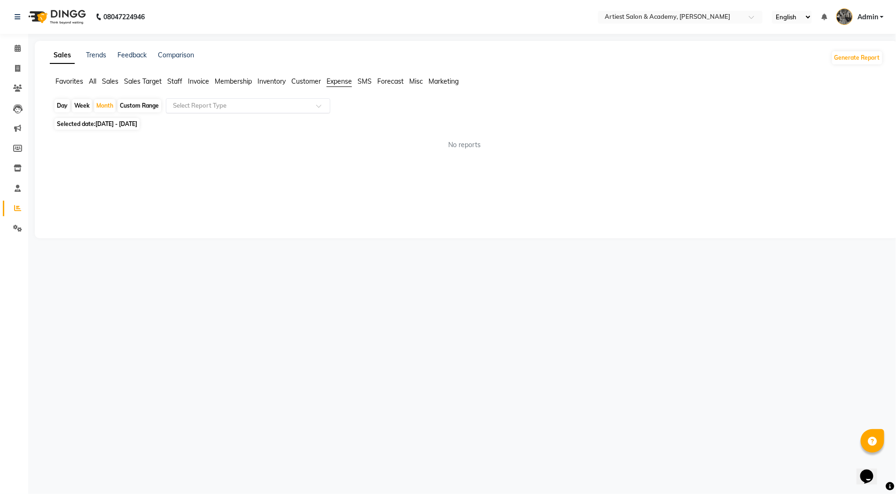
click at [323, 104] on span at bounding box center [322, 108] width 12 height 9
click at [293, 137] on div "Expense" at bounding box center [247, 141] width 163 height 19
select select "full_report"
select select "pdf"
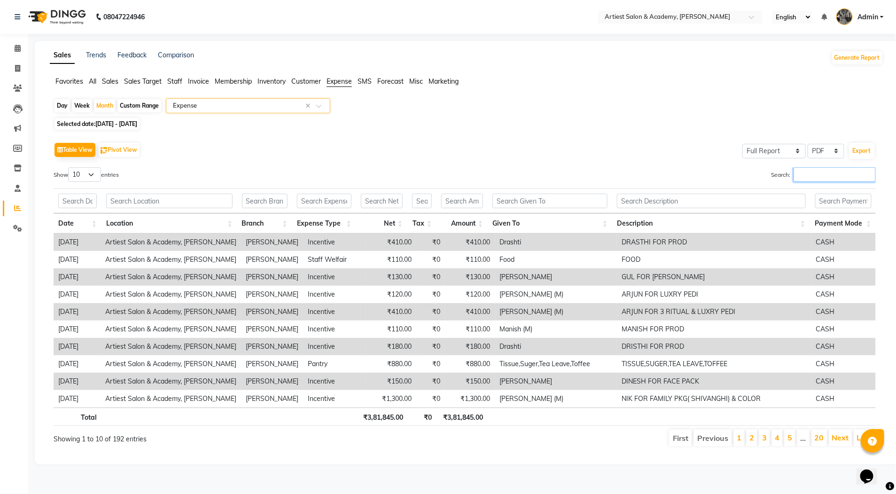
click at [799, 174] on input "Search:" at bounding box center [834, 174] width 82 height 15
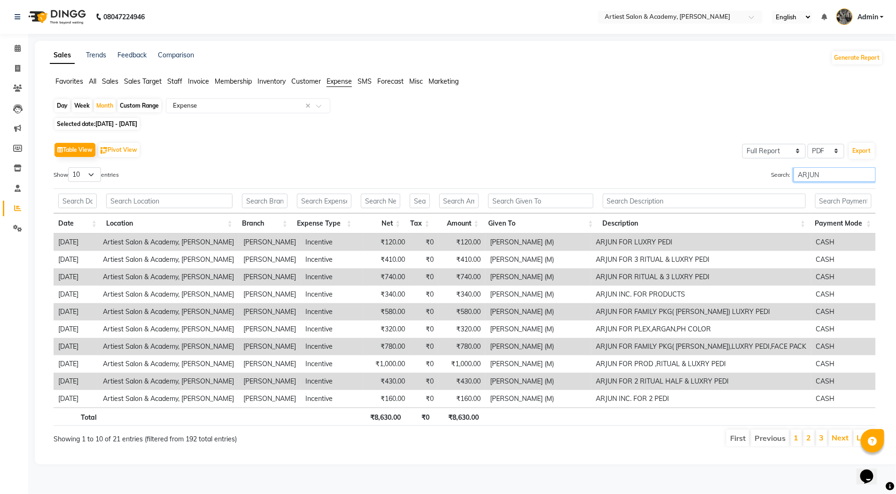
type input "ARJUN"
click at [92, 172] on select "10 25 50 100" at bounding box center [84, 174] width 33 height 15
select select "100"
click at [70, 167] on select "10 25 50 100" at bounding box center [84, 174] width 33 height 15
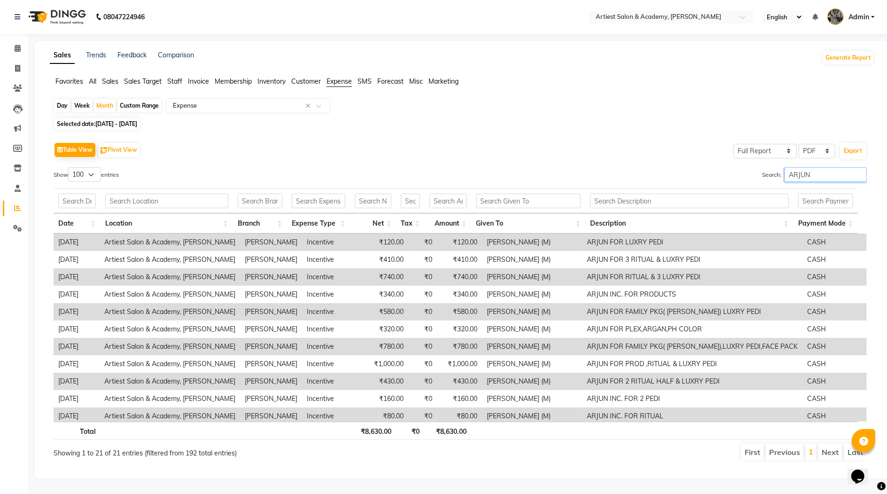
click at [808, 174] on input "ARJUN" at bounding box center [826, 174] width 82 height 15
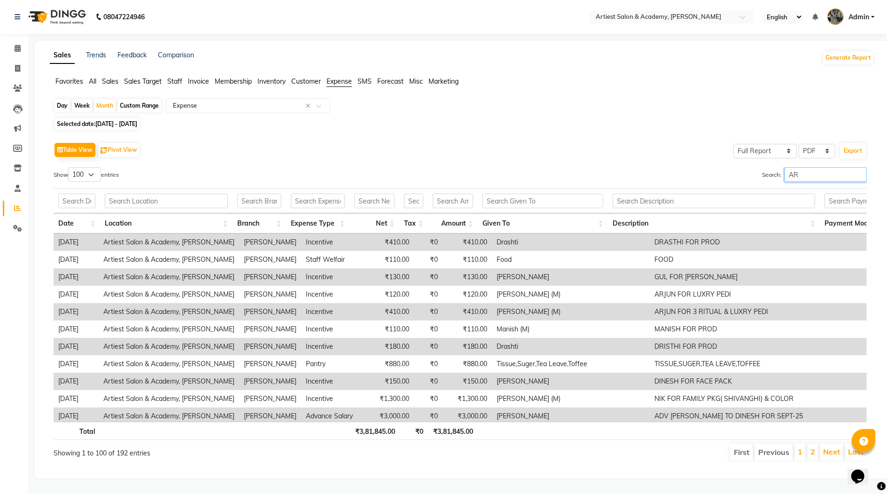
type input "A"
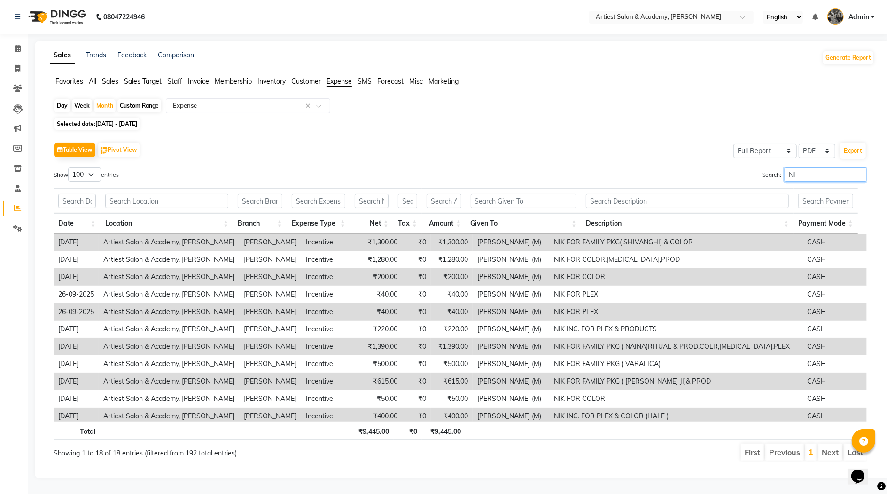
type input "N"
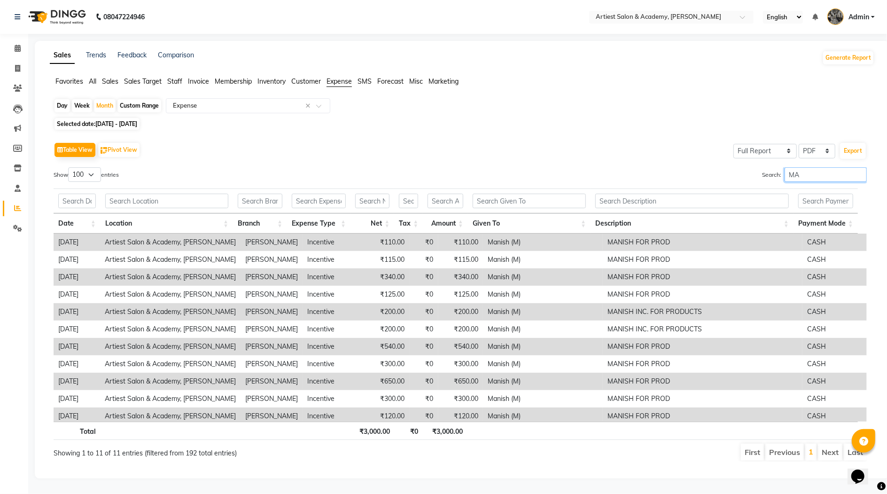
type input "M"
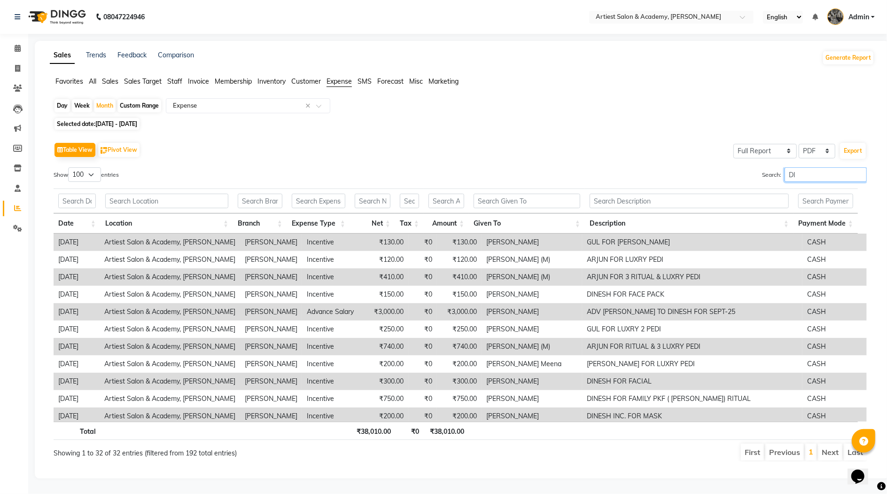
type input "D"
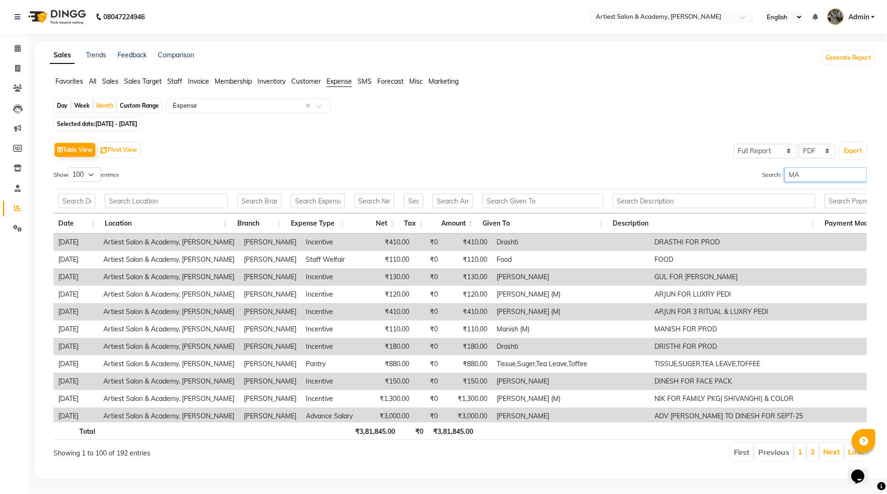
type input "M"
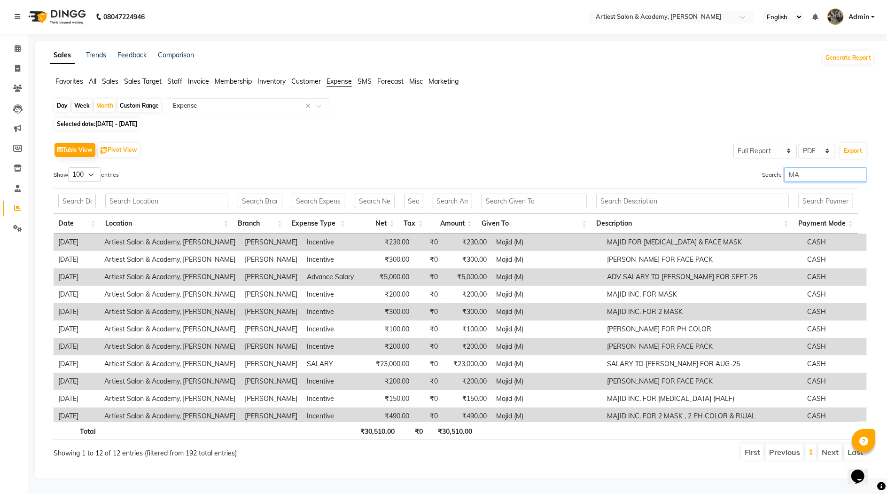
type input "M"
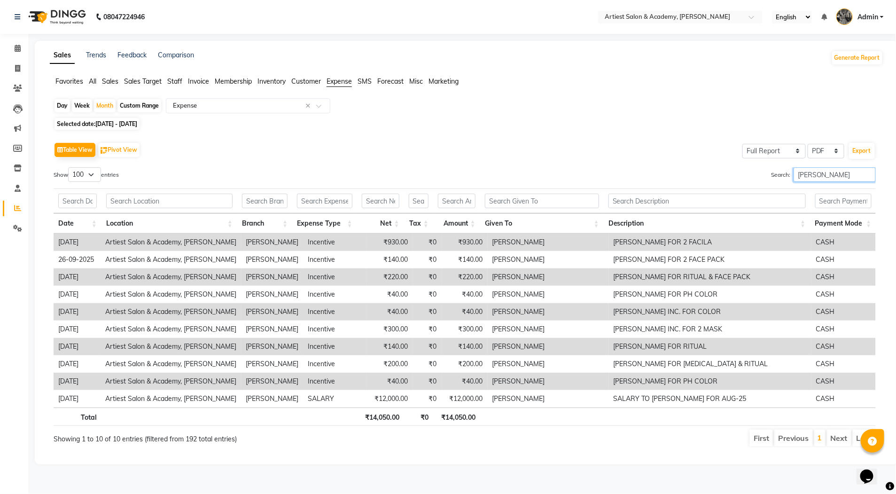
click at [831, 175] on input "[PERSON_NAME]" at bounding box center [834, 174] width 82 height 15
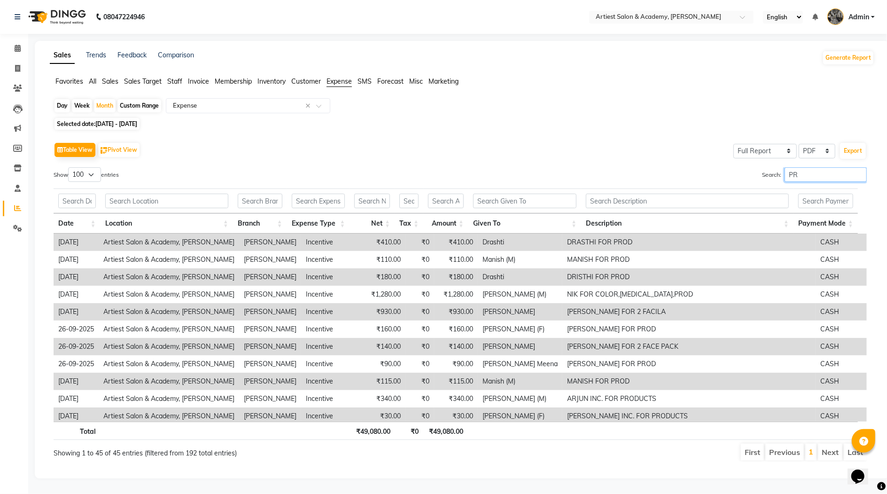
type input "P"
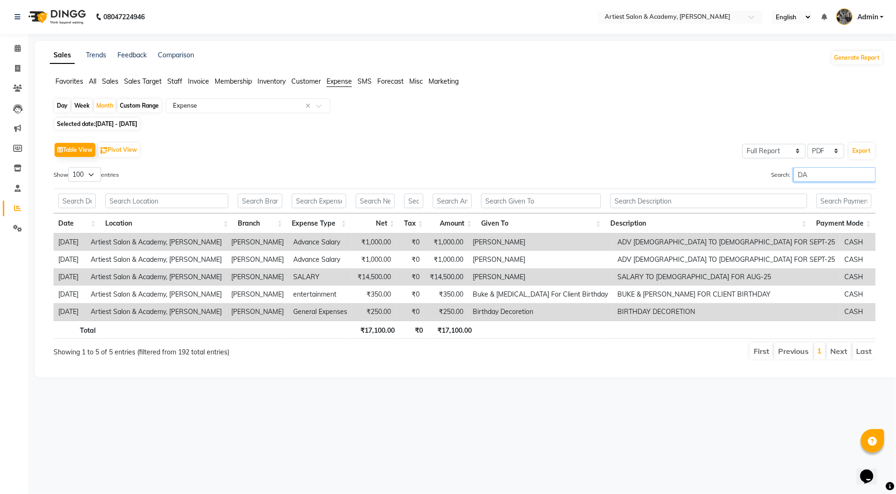
type input "D"
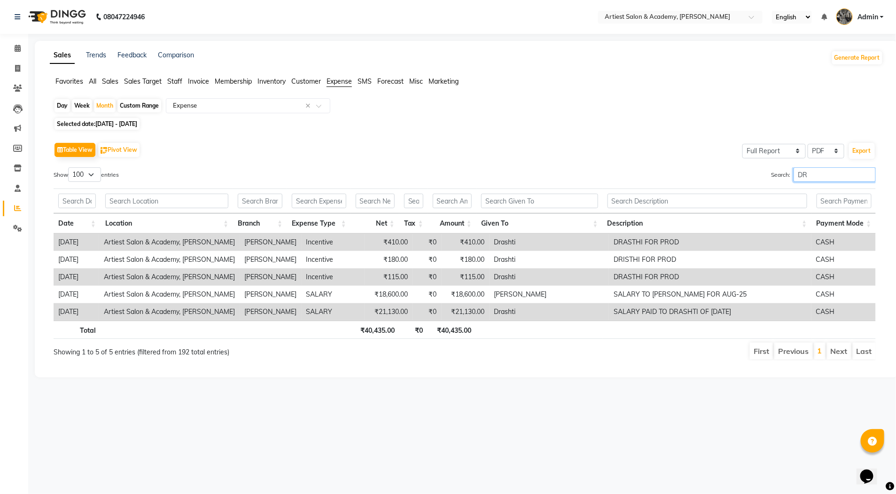
type input "D"
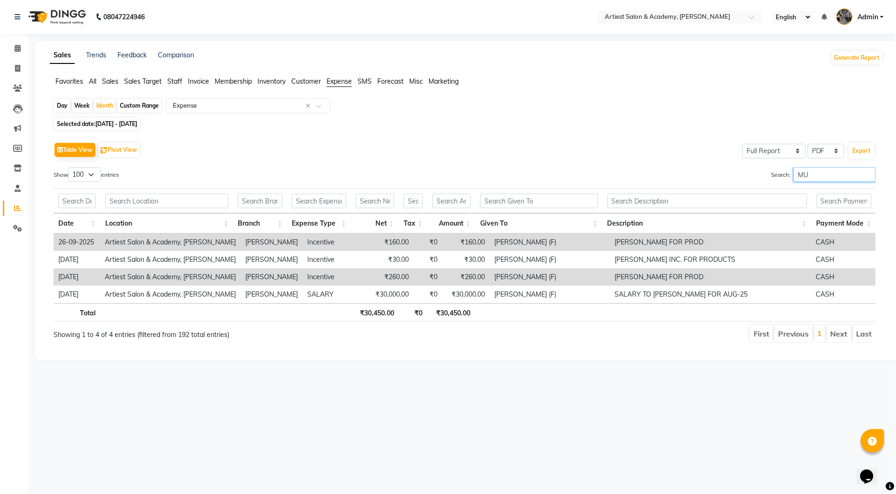
type input "M"
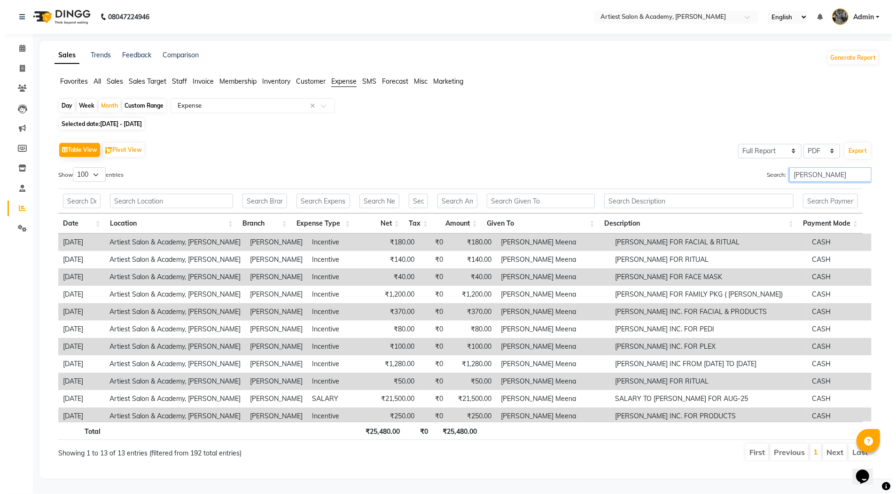
scroll to position [38, 0]
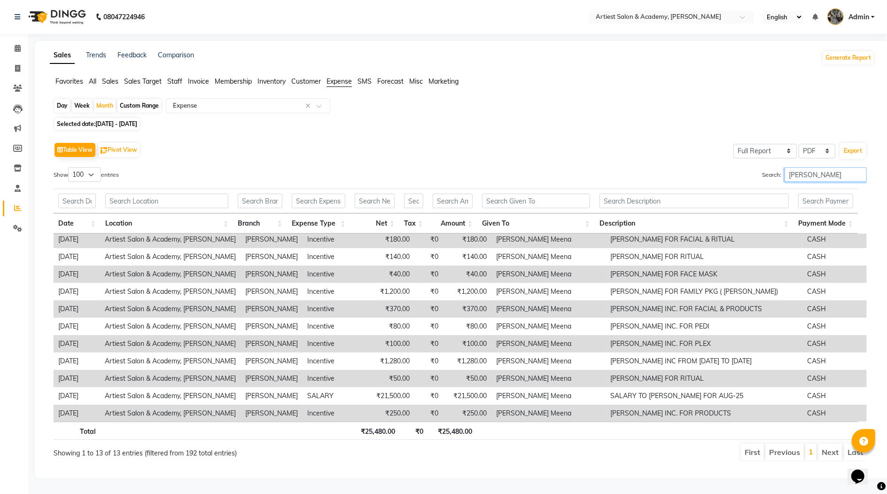
type input "[PERSON_NAME]"
click at [18, 68] on icon at bounding box center [17, 68] width 5 height 7
select select "service"
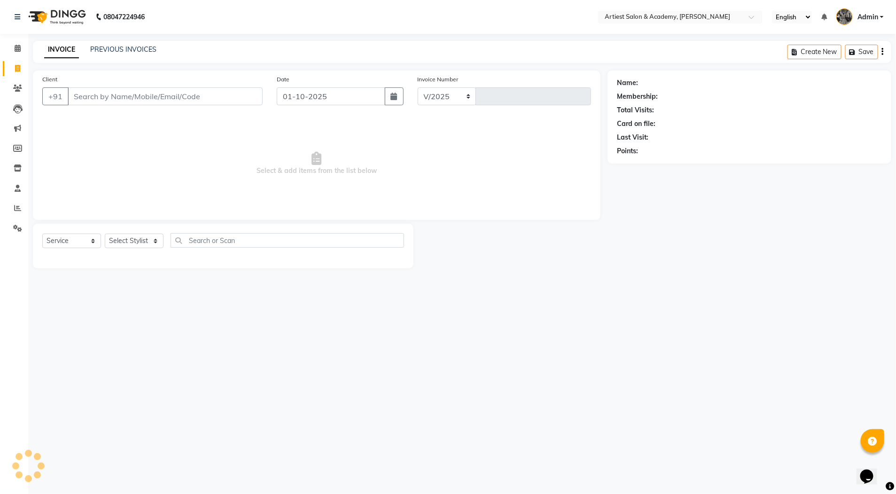
select select "5123"
type input "3977"
click at [108, 97] on input "Client" at bounding box center [165, 96] width 195 height 18
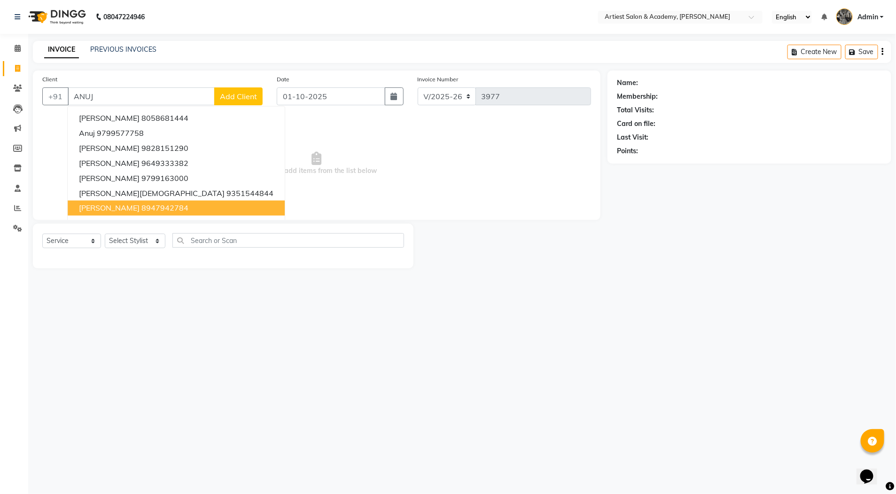
click at [153, 206] on ngb-highlight "8947942784" at bounding box center [164, 207] width 47 height 9
type input "8947942784"
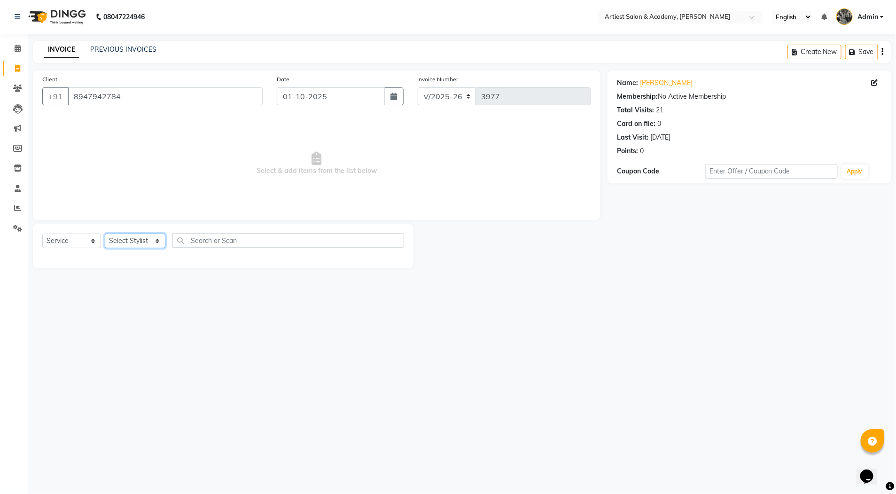
click at [156, 241] on select "Select Stylist [PERSON_NAME] (M) [PERSON_NAME] (F) [PERSON_NAME] DRASHTI [PERSO…" at bounding box center [135, 240] width 61 height 15
select select "33213"
click at [105, 233] on select "Select Stylist [PERSON_NAME] (M) [PERSON_NAME] (F) [PERSON_NAME] DRASHTI [PERSO…" at bounding box center [135, 240] width 61 height 15
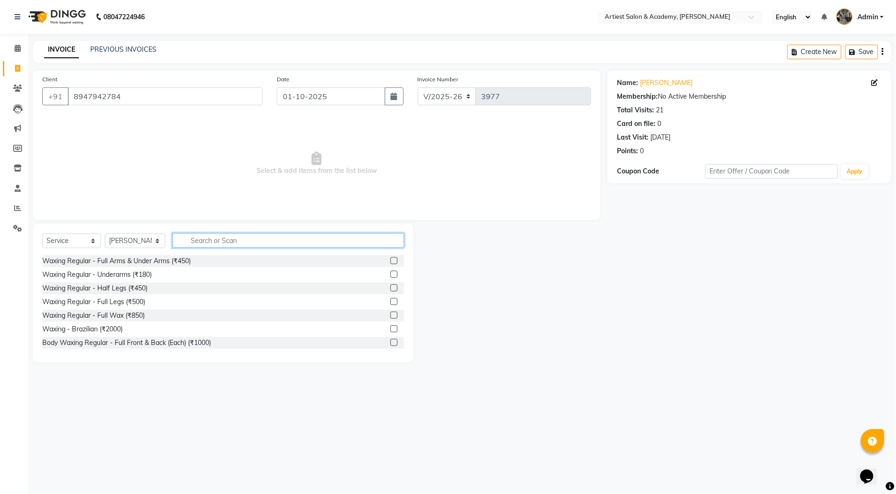
drag, startPoint x: 219, startPoint y: 244, endPoint x: 287, endPoint y: 245, distance: 67.7
click at [221, 243] on input "text" at bounding box center [288, 240] width 232 height 15
type input "HAIR"
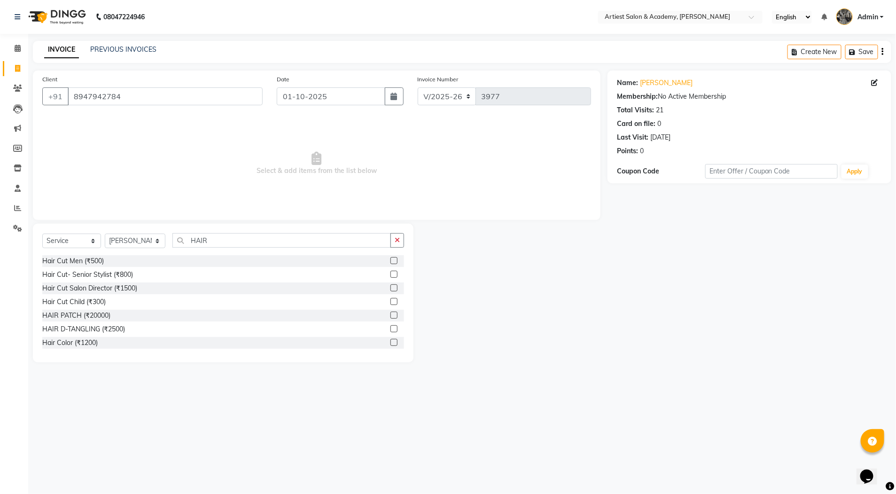
click at [390, 260] on label at bounding box center [393, 260] width 7 height 7
click at [390, 260] on input "checkbox" at bounding box center [393, 261] width 6 height 6
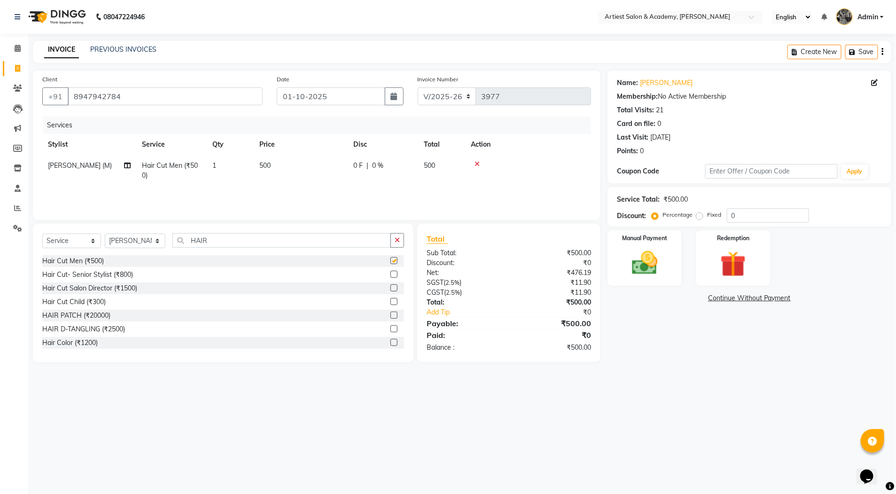
checkbox input "false"
click at [217, 241] on input "HAIR" at bounding box center [281, 240] width 218 height 15
type input "H"
type input "PH"
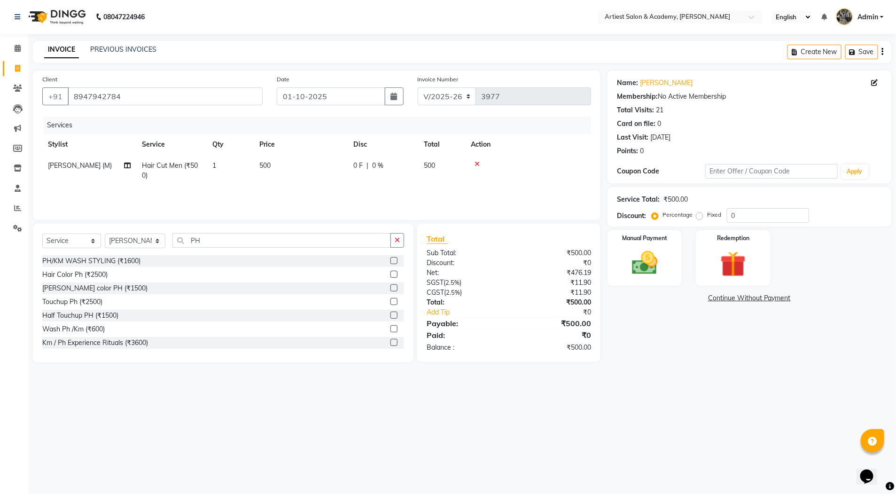
click at [390, 272] on label at bounding box center [393, 274] width 7 height 7
click at [390, 272] on input "checkbox" at bounding box center [393, 275] width 6 height 6
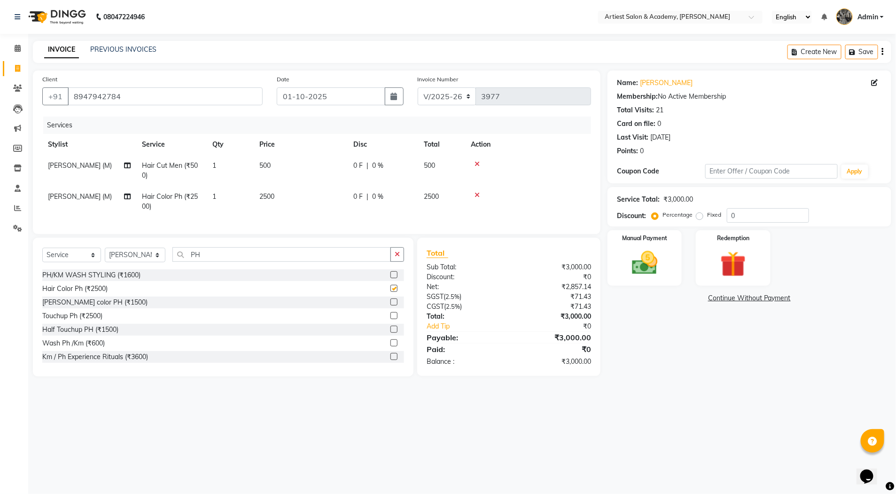
checkbox input "false"
click at [645, 268] on img at bounding box center [644, 263] width 43 height 31
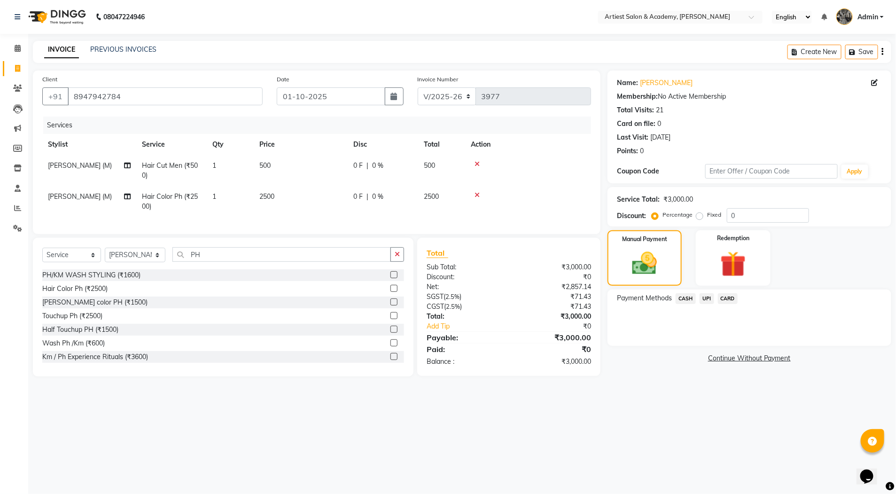
click at [709, 299] on span "UPI" at bounding box center [706, 298] width 15 height 11
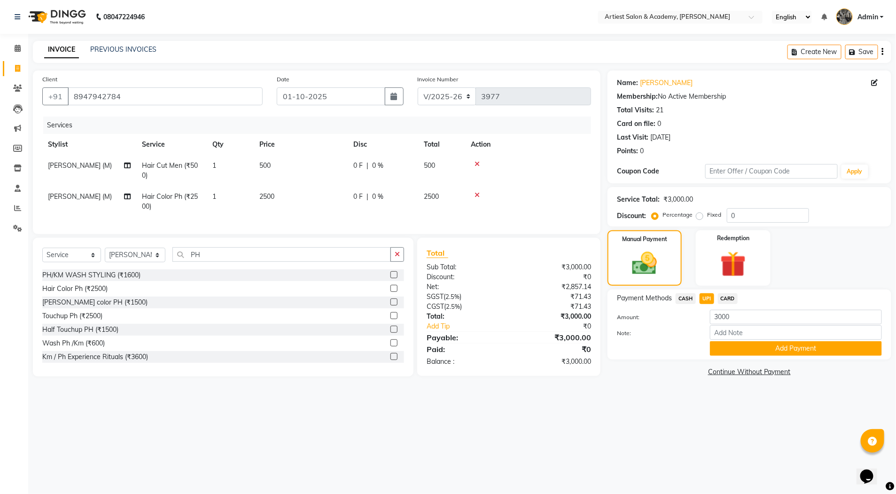
click at [686, 298] on span "CASH" at bounding box center [686, 298] width 20 height 11
click at [709, 298] on span "UPI" at bounding box center [706, 298] width 15 height 11
click at [722, 317] on input "3000" at bounding box center [796, 317] width 172 height 15
type input "1700"
click at [792, 348] on button "Add Payment" at bounding box center [796, 348] width 172 height 15
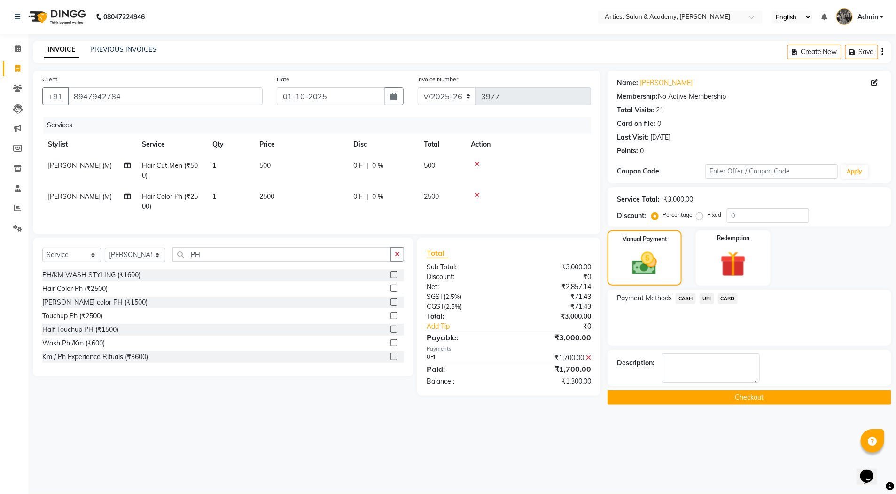
click at [687, 297] on span "CASH" at bounding box center [686, 298] width 20 height 11
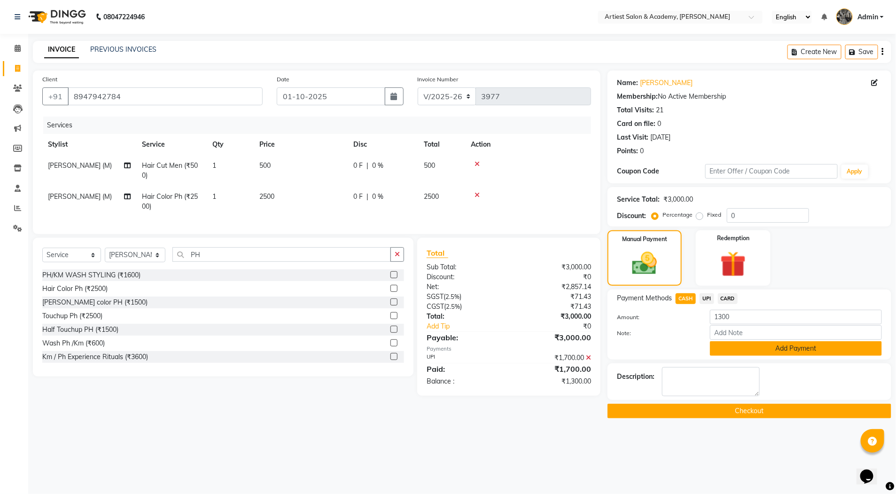
click at [791, 348] on button "Add Payment" at bounding box center [796, 348] width 172 height 15
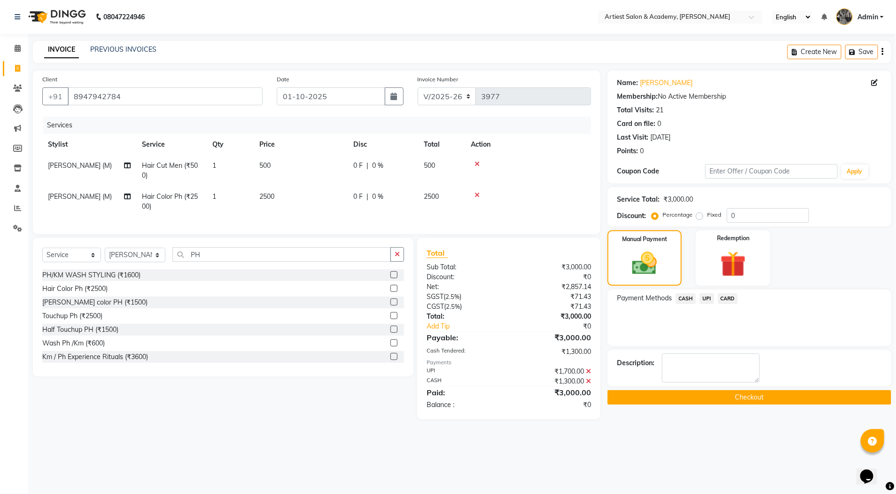
click at [760, 398] on button "Checkout" at bounding box center [749, 397] width 284 height 15
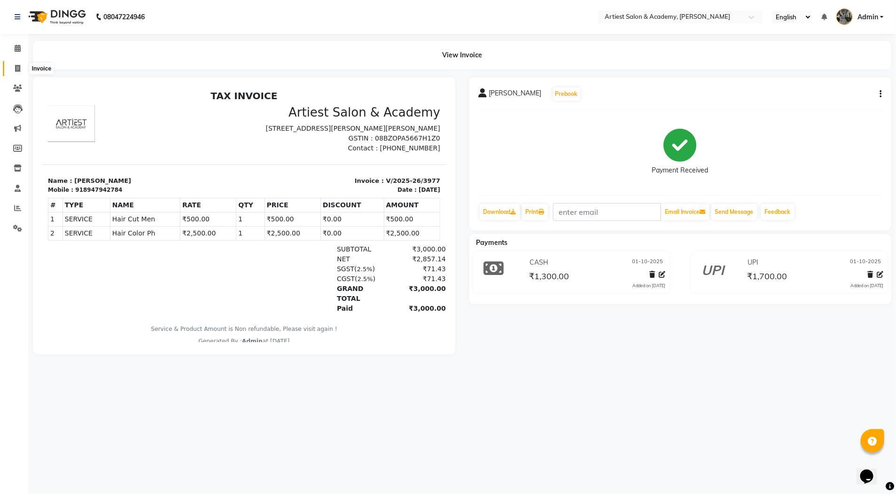
click at [16, 69] on icon at bounding box center [17, 68] width 5 height 7
select select "service"
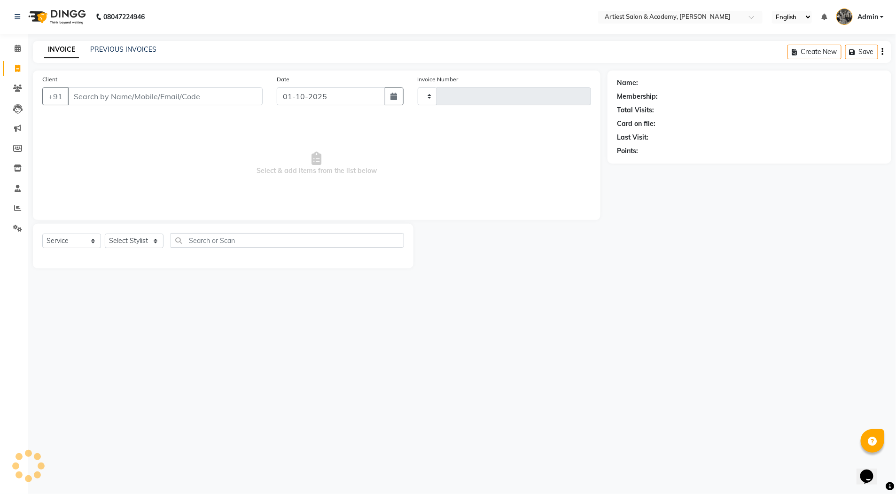
type input "3978"
select select "5123"
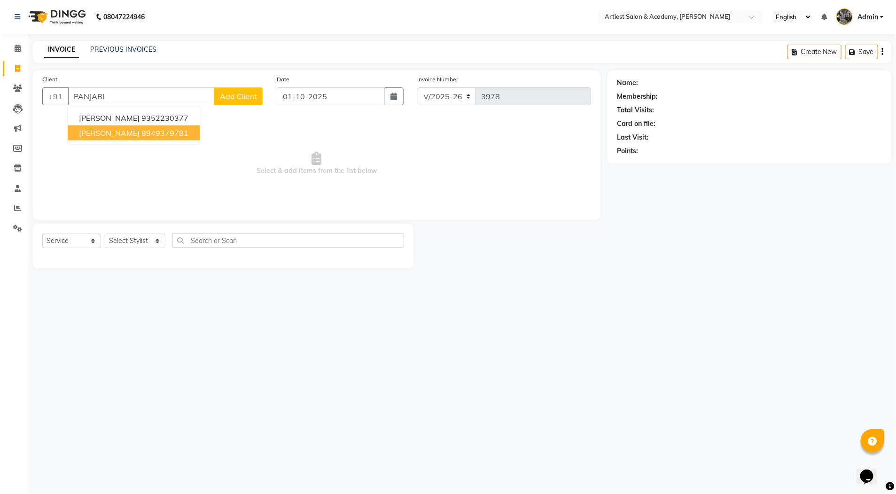
click at [180, 133] on ngb-highlight "8949379781" at bounding box center [164, 132] width 47 height 9
type input "8949379781"
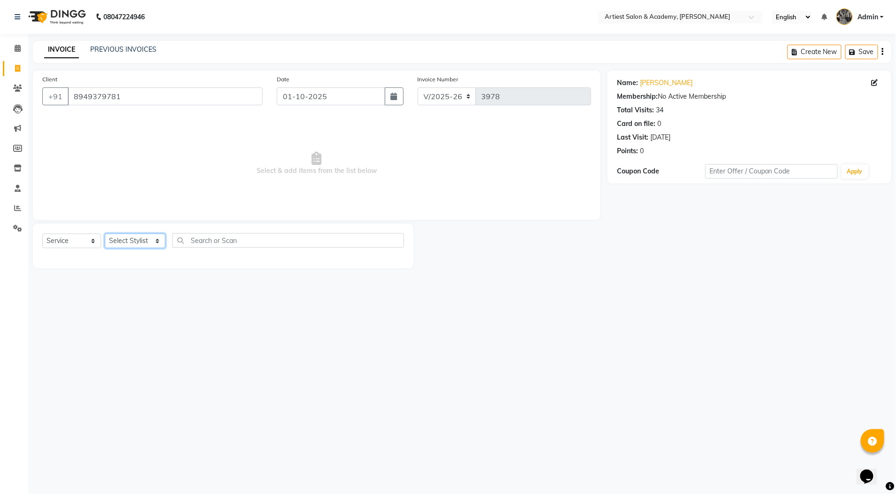
click at [156, 242] on select "Select Stylist [PERSON_NAME] (M) [PERSON_NAME] (F) [PERSON_NAME] DRASHTI [PERSO…" at bounding box center [135, 240] width 61 height 15
select select "76772"
click at [105, 233] on select "Select Stylist [PERSON_NAME] (M) [PERSON_NAME] (F) [PERSON_NAME] DRASHTI [PERSO…" at bounding box center [135, 240] width 61 height 15
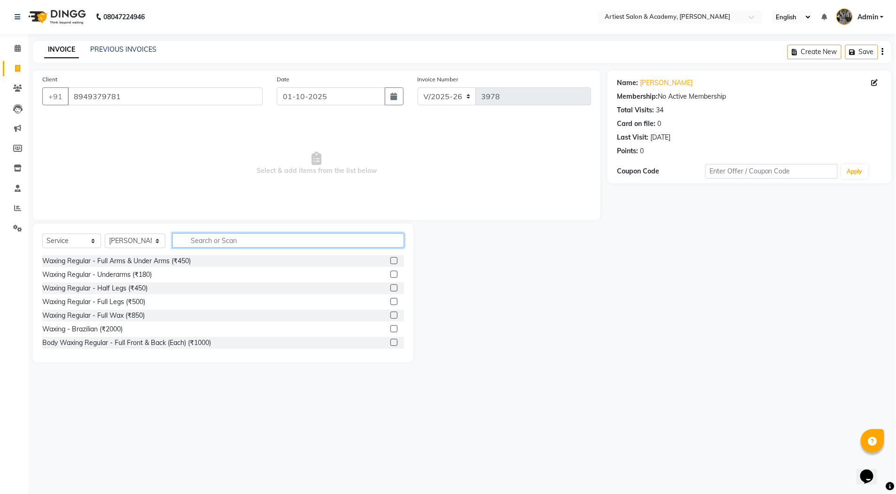
click at [211, 245] on input "text" at bounding box center [288, 240] width 232 height 15
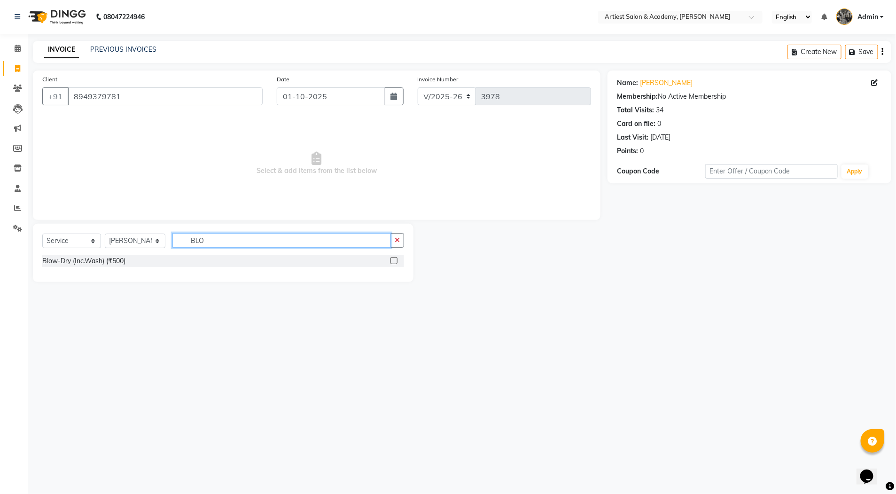
type input "BLO"
click at [394, 261] on label at bounding box center [393, 260] width 7 height 7
click at [394, 261] on input "checkbox" at bounding box center [393, 261] width 6 height 6
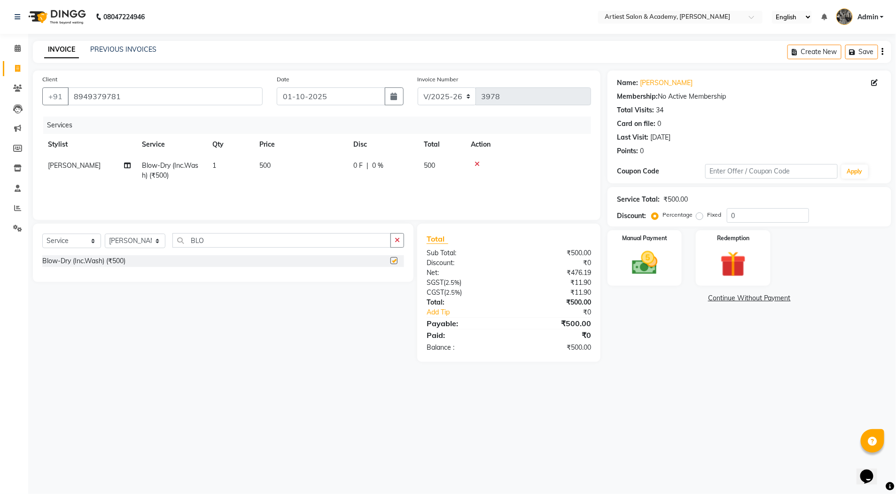
checkbox input "false"
click at [155, 241] on select "Select Stylist [PERSON_NAME] (M) [PERSON_NAME] (F) [PERSON_NAME] DRASHTI [PERSO…" at bounding box center [135, 240] width 61 height 15
select select "64849"
click at [105, 233] on select "Select Stylist [PERSON_NAME] (M) [PERSON_NAME] (F) [PERSON_NAME] DRASHTI [PERSO…" at bounding box center [135, 240] width 61 height 15
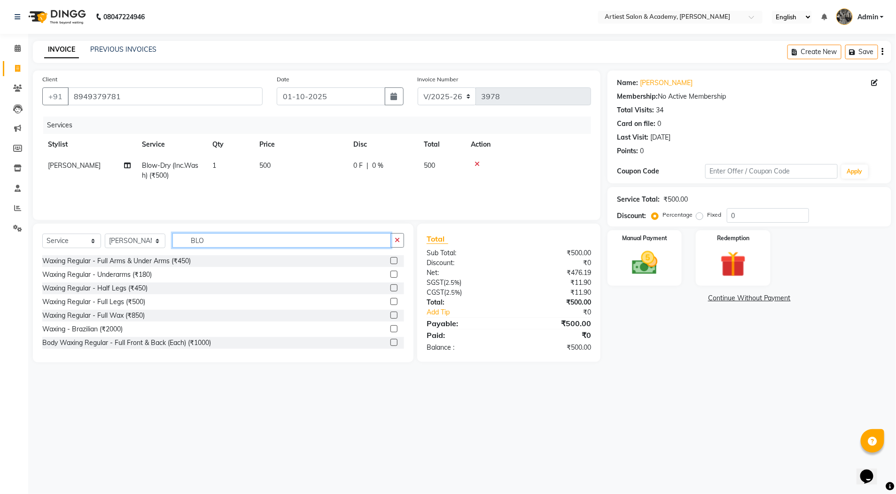
click at [207, 236] on input "BLO" at bounding box center [281, 240] width 218 height 15
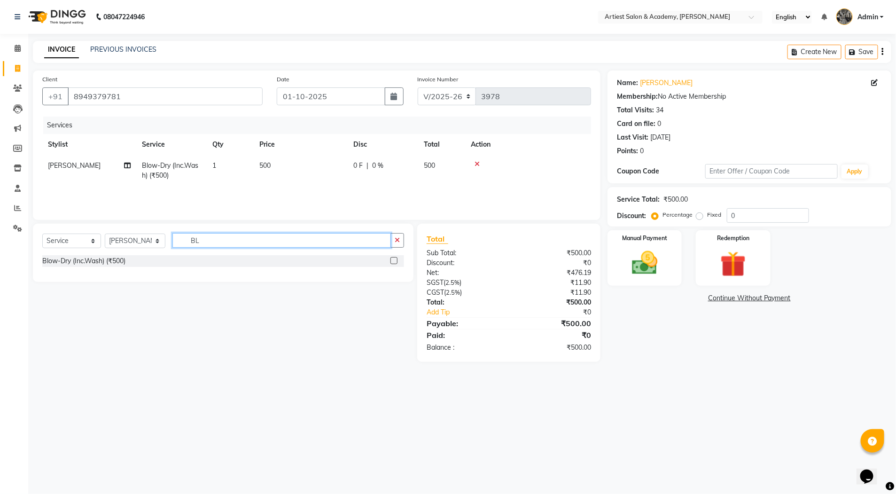
type input "B"
type input "THRE"
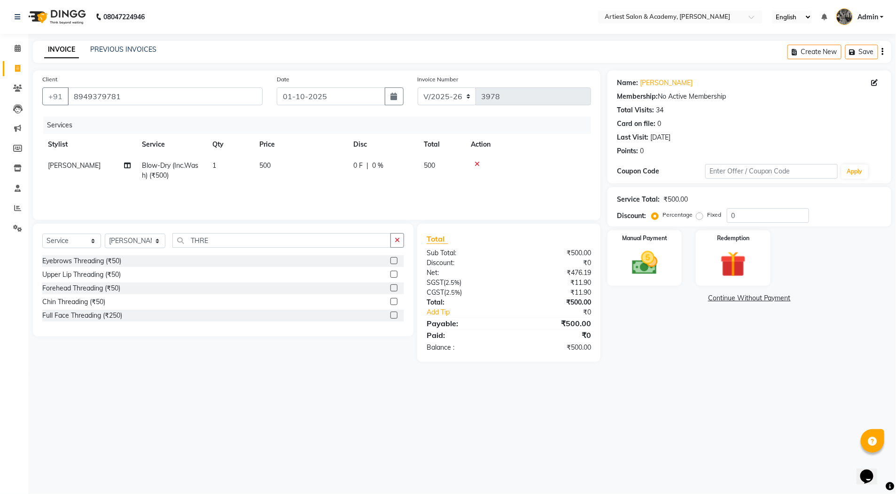
click at [394, 314] on label at bounding box center [393, 314] width 7 height 7
click at [394, 314] on input "checkbox" at bounding box center [393, 315] width 6 height 6
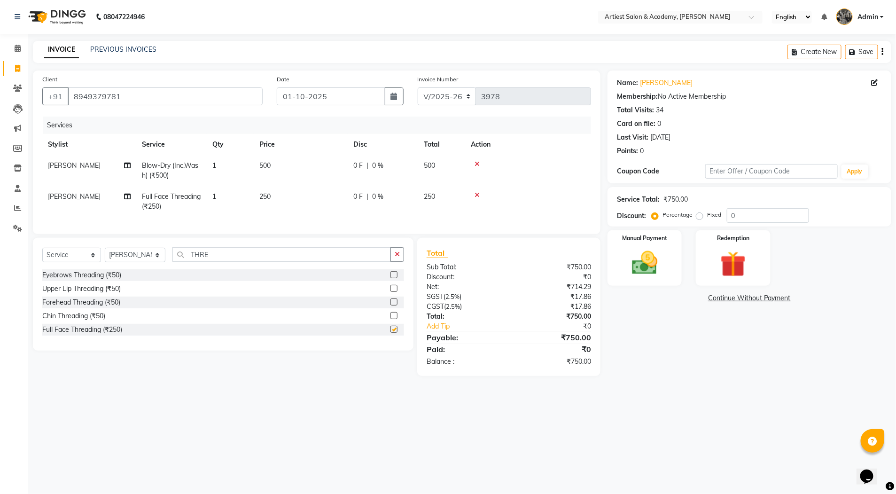
checkbox input "false"
click at [263, 195] on span "250" at bounding box center [264, 196] width 11 height 8
select select "64849"
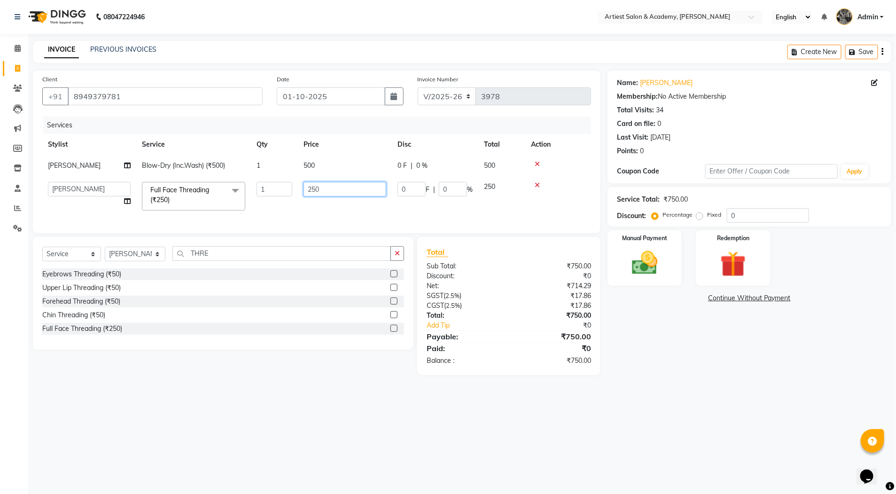
click at [312, 191] on input "250" at bounding box center [344, 189] width 83 height 15
type input "150"
click at [644, 362] on div "Name: [PERSON_NAME] Membership: No Active Membership Total Visits: 34 Card on f…" at bounding box center [752, 222] width 291 height 304
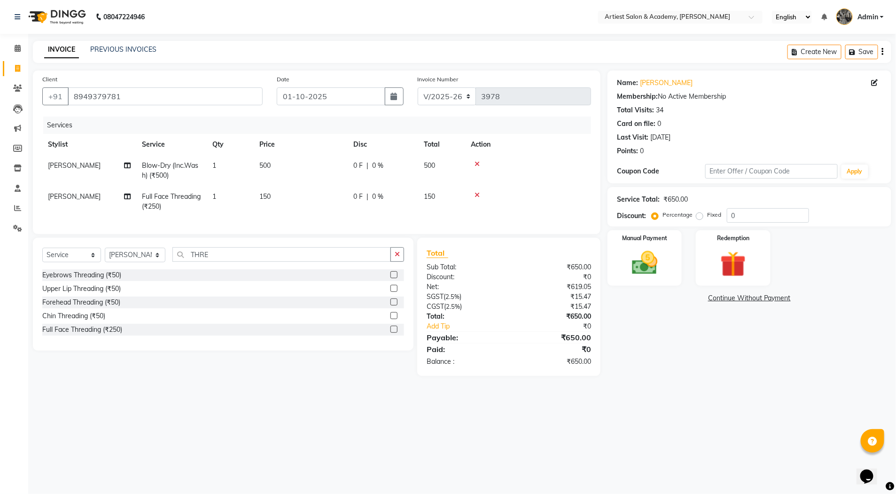
click at [264, 197] on span "150" at bounding box center [264, 196] width 11 height 8
select select "64849"
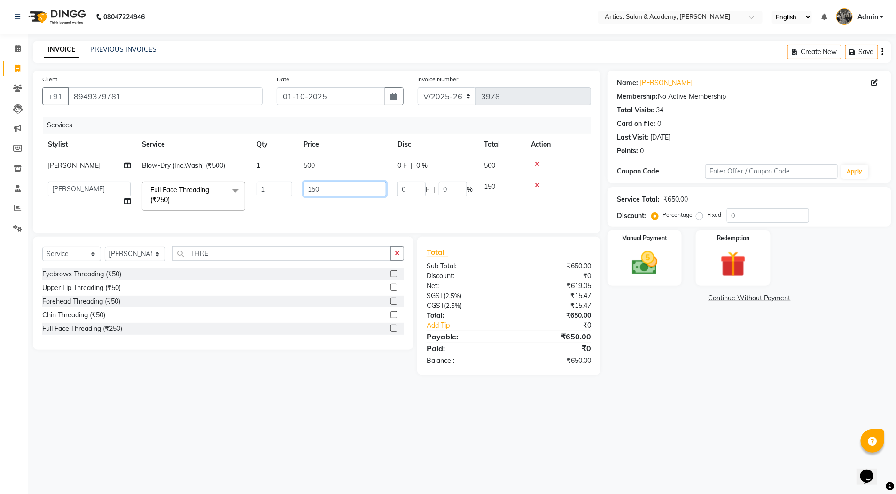
click at [312, 188] on input "150" at bounding box center [344, 189] width 83 height 15
type input "250"
click at [699, 375] on div "Name: [PERSON_NAME] Membership: No Active Membership Total Visits: 34 Card on f…" at bounding box center [752, 222] width 291 height 304
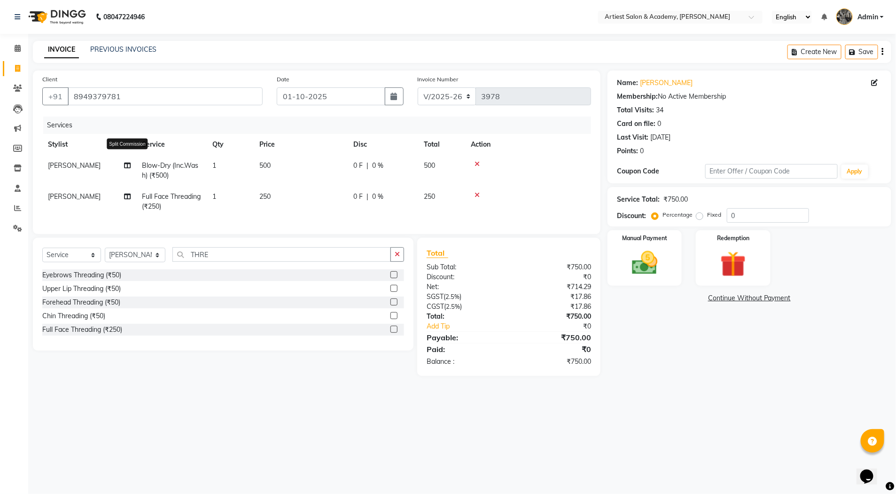
click at [125, 163] on icon at bounding box center [127, 165] width 7 height 7
select select "76772"
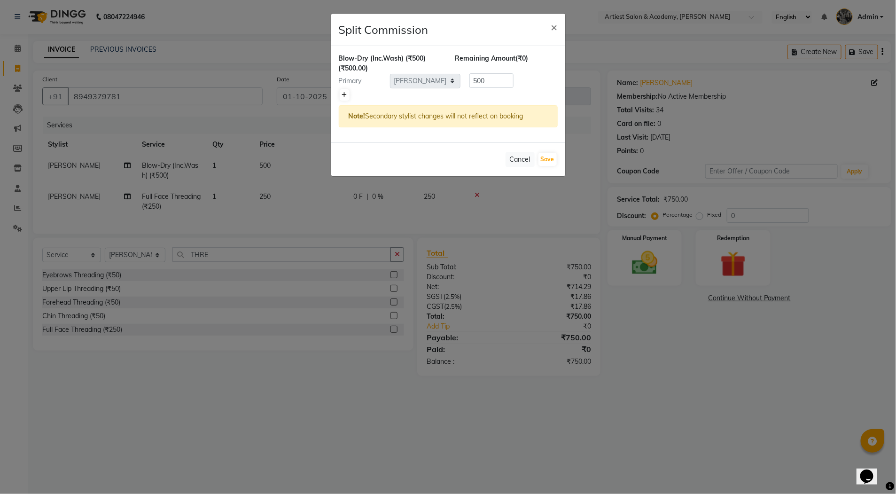
click at [344, 94] on icon at bounding box center [344, 95] width 5 height 6
type input "250"
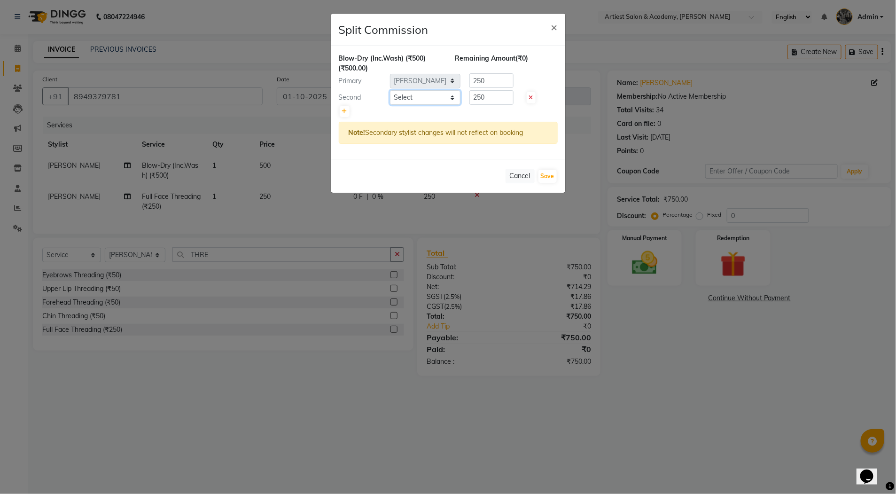
click at [452, 96] on select "Select [PERSON_NAME] (M) [PERSON_NAME] (F) [PERSON_NAME] DRASHTI [PERSON_NAME] …" at bounding box center [425, 97] width 70 height 15
select select "64849"
click at [390, 90] on select "Select [PERSON_NAME] (M) [PERSON_NAME] (F) [PERSON_NAME] DRASHTI [PERSON_NAME] …" at bounding box center [425, 97] width 70 height 15
click at [547, 176] on button "Save" at bounding box center [547, 176] width 18 height 13
select select "Select"
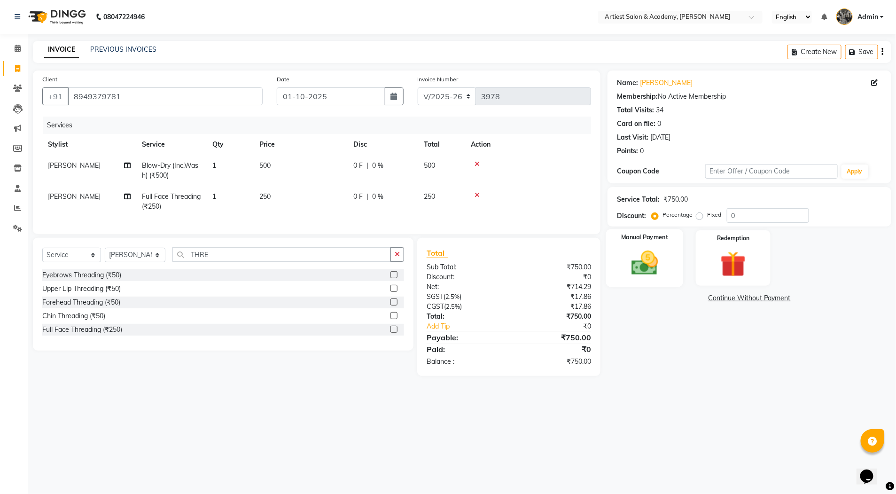
click at [637, 271] on img at bounding box center [644, 263] width 43 height 31
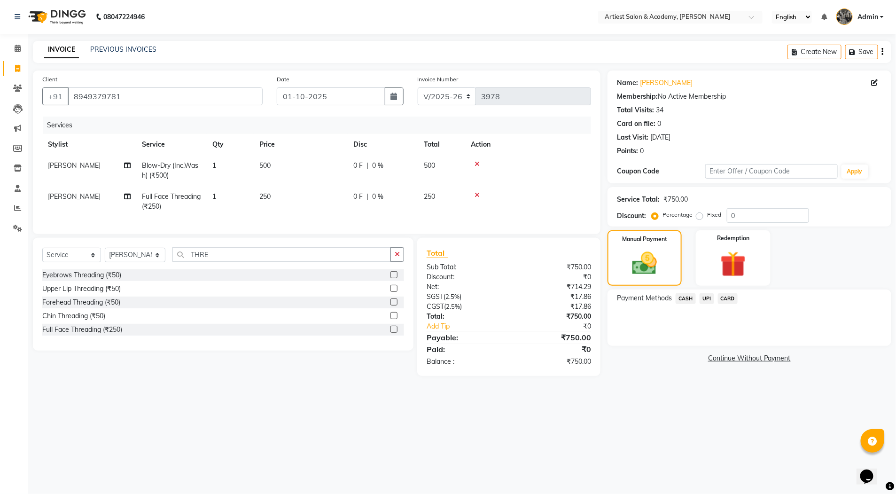
click at [686, 297] on span "CASH" at bounding box center [686, 298] width 20 height 11
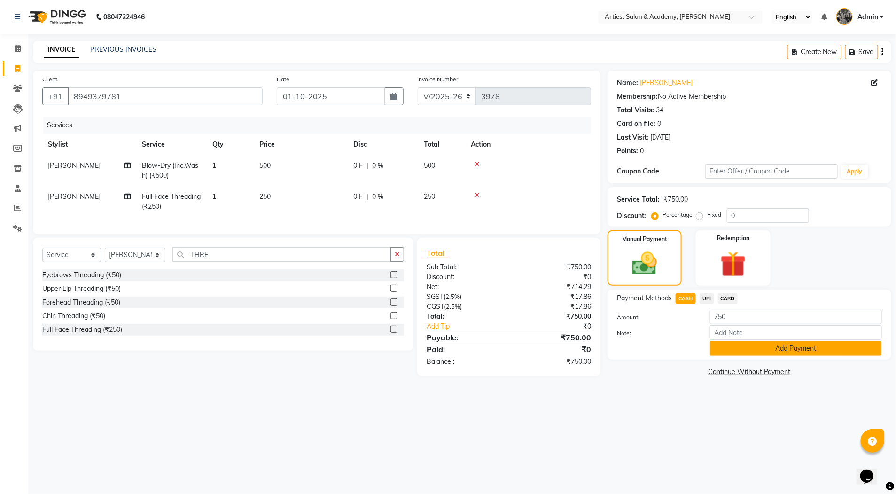
click at [816, 350] on button "Add Payment" at bounding box center [796, 348] width 172 height 15
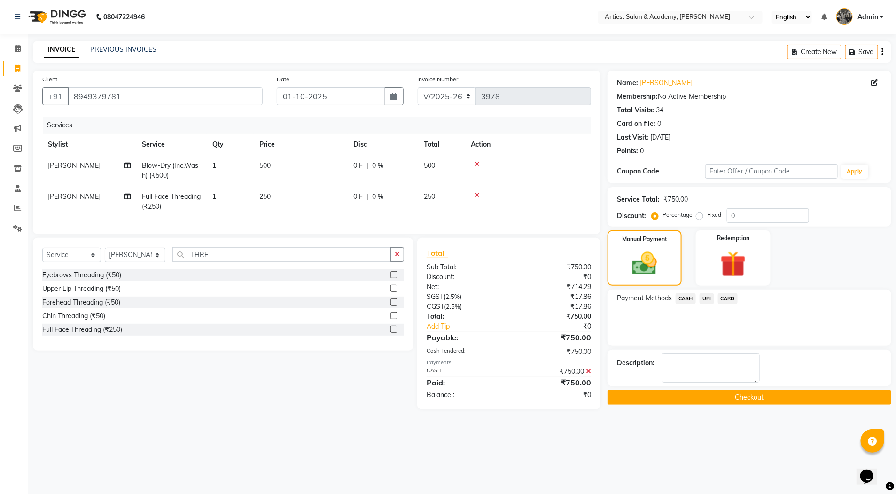
click at [758, 399] on button "Checkout" at bounding box center [749, 397] width 284 height 15
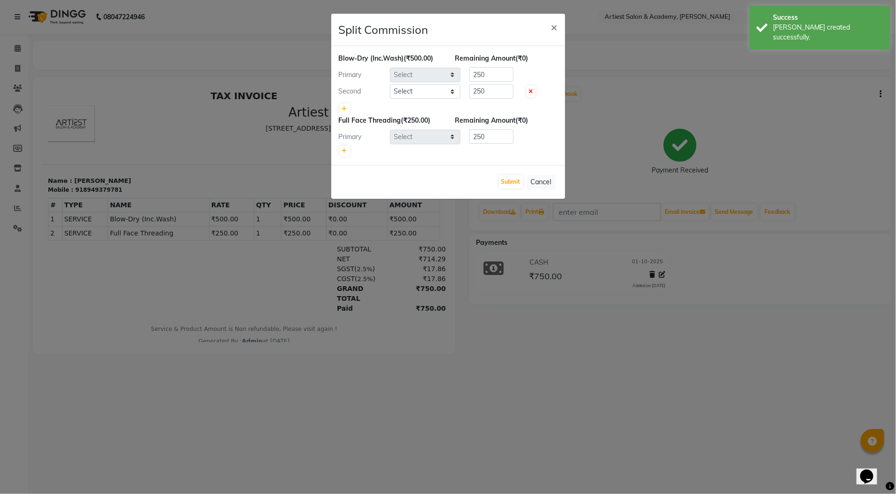
select select "76772"
select select "64849"
click at [520, 179] on button "Submit" at bounding box center [511, 181] width 24 height 13
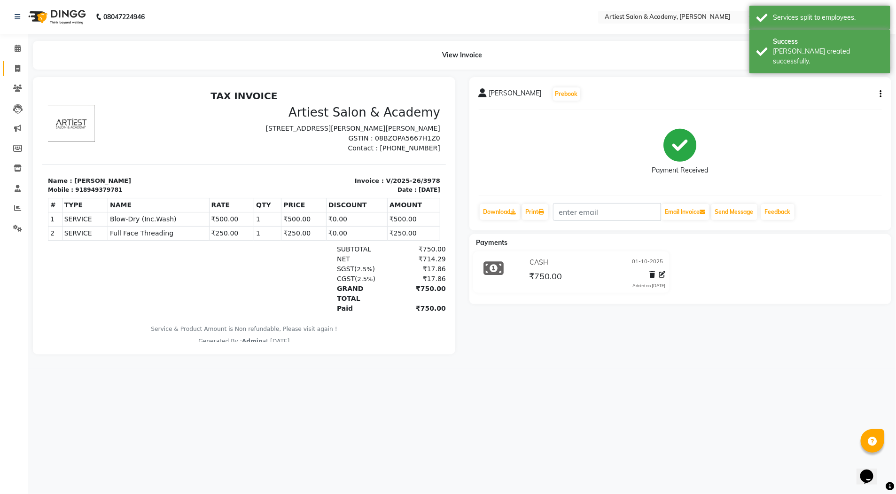
click at [15, 68] on icon at bounding box center [17, 68] width 5 height 7
select select "service"
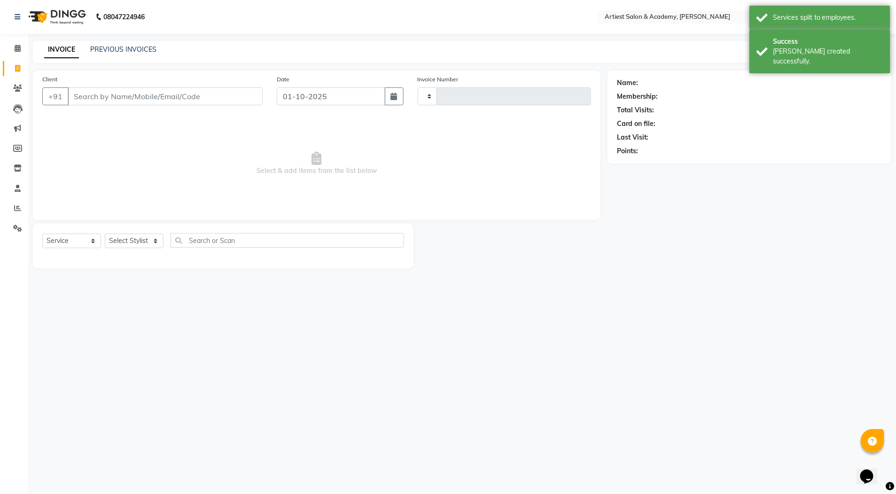
type input "3979"
select select "5123"
click at [138, 48] on link "PREVIOUS INVOICES" at bounding box center [123, 49] width 66 height 8
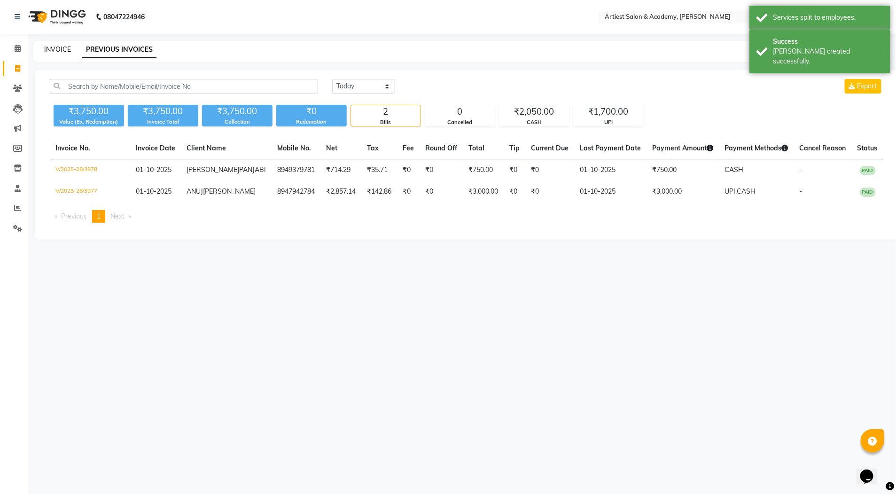
click at [55, 49] on link "INVOICE" at bounding box center [57, 49] width 27 height 8
select select "5123"
select select "service"
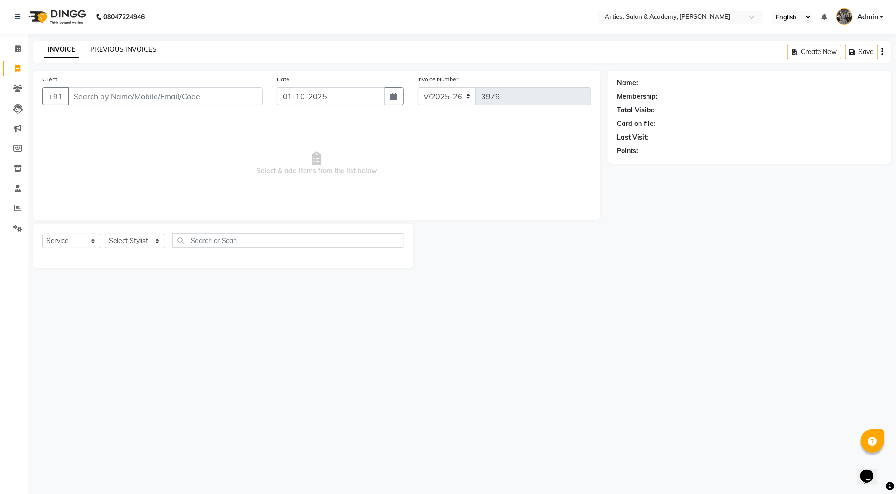
click at [130, 50] on link "PREVIOUS INVOICES" at bounding box center [123, 49] width 66 height 8
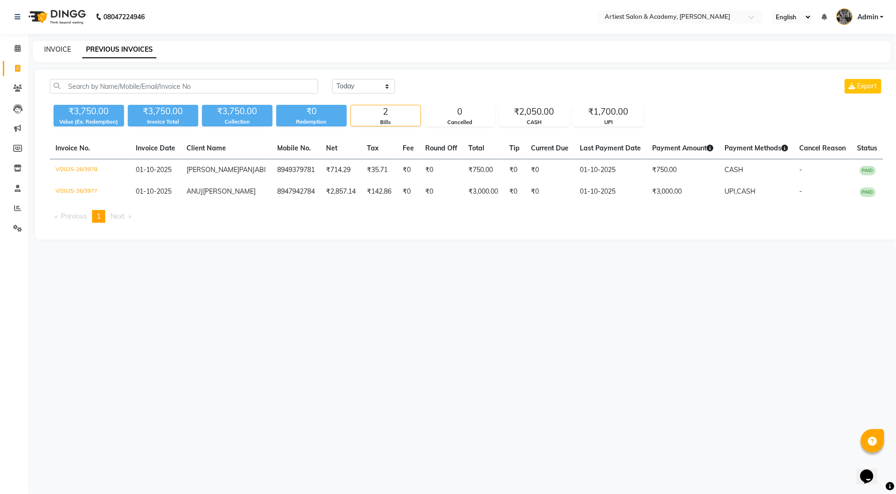
click at [61, 48] on link "INVOICE" at bounding box center [57, 49] width 27 height 8
select select "service"
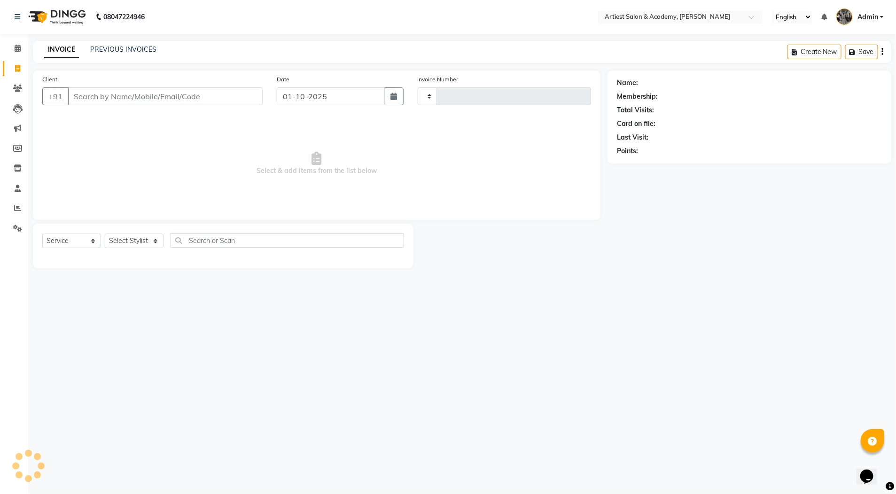
type input "3979"
select select "5123"
click at [124, 47] on link "PREVIOUS INVOICES" at bounding box center [123, 49] width 66 height 8
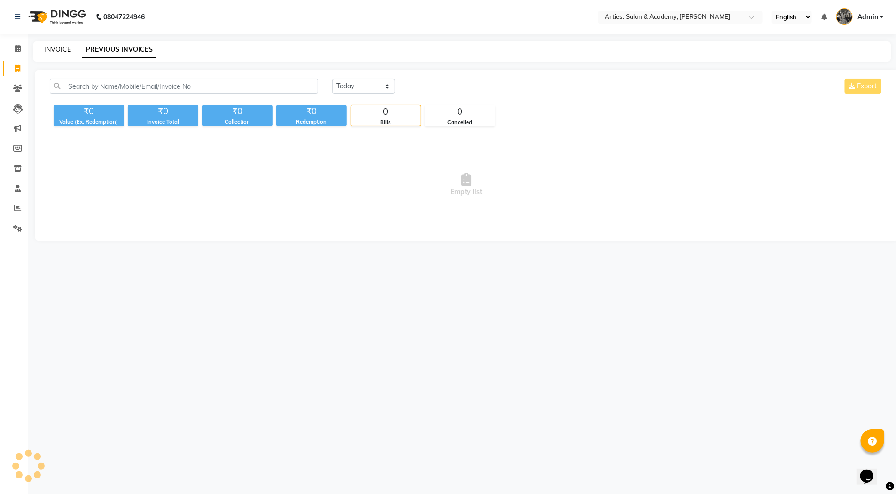
click at [58, 49] on link "INVOICE" at bounding box center [57, 49] width 27 height 8
select select "service"
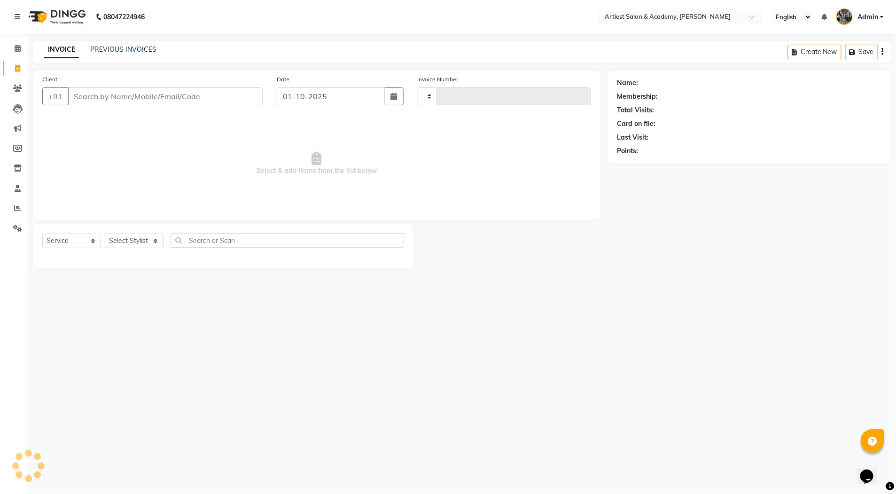
type input "3979"
select select "5123"
click at [114, 51] on link "PREVIOUS INVOICES" at bounding box center [123, 49] width 66 height 8
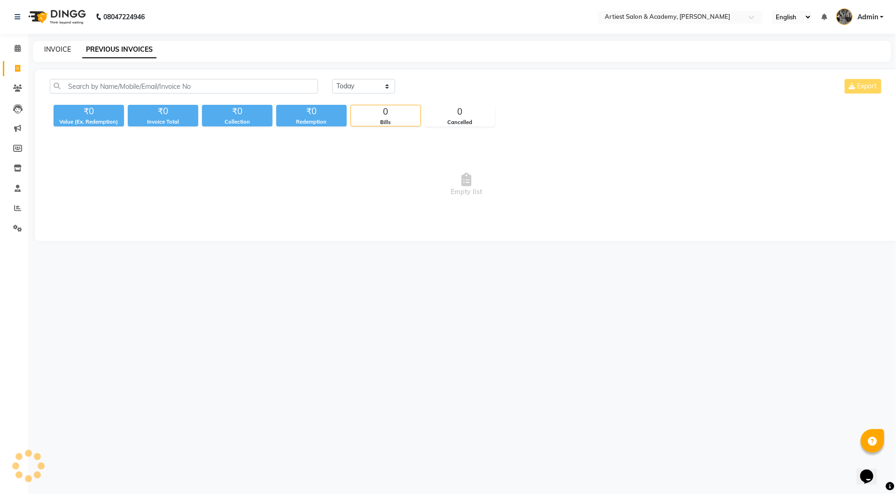
click at [54, 49] on link "INVOICE" at bounding box center [57, 49] width 27 height 8
select select "service"
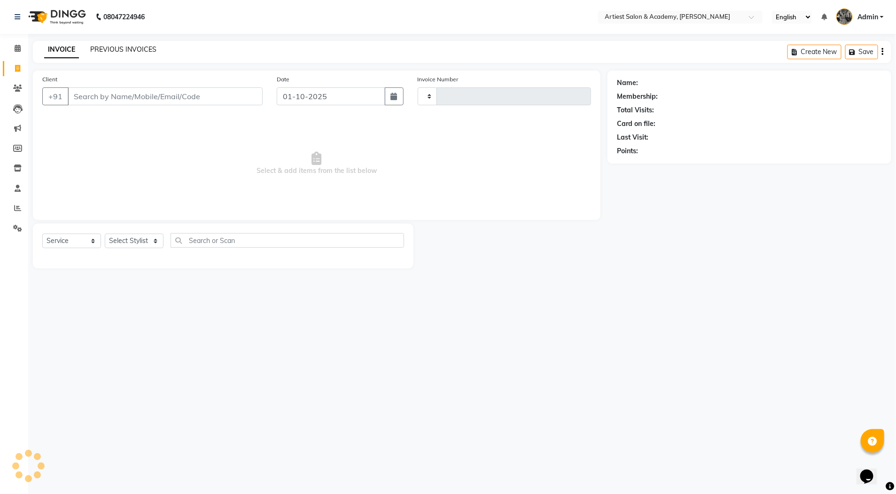
type input "3979"
select select "5123"
click at [114, 49] on link "PREVIOUS INVOICES" at bounding box center [123, 49] width 66 height 8
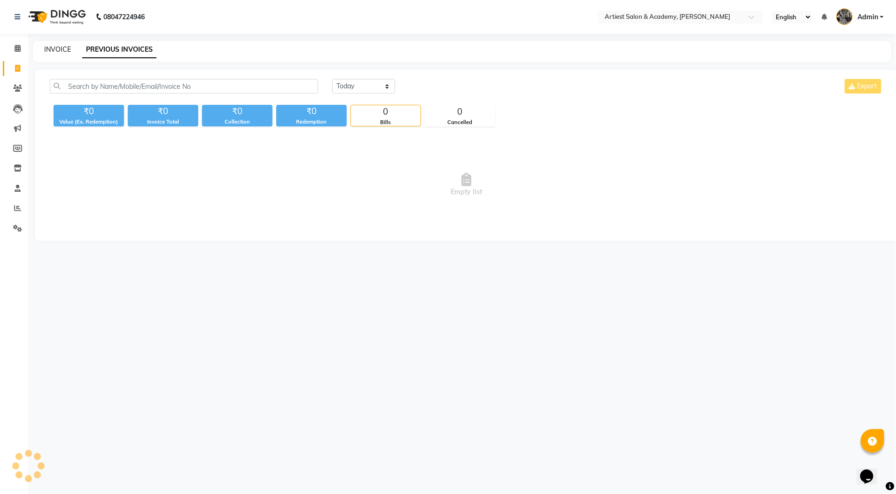
click at [53, 47] on link "INVOICE" at bounding box center [57, 49] width 27 height 8
select select "service"
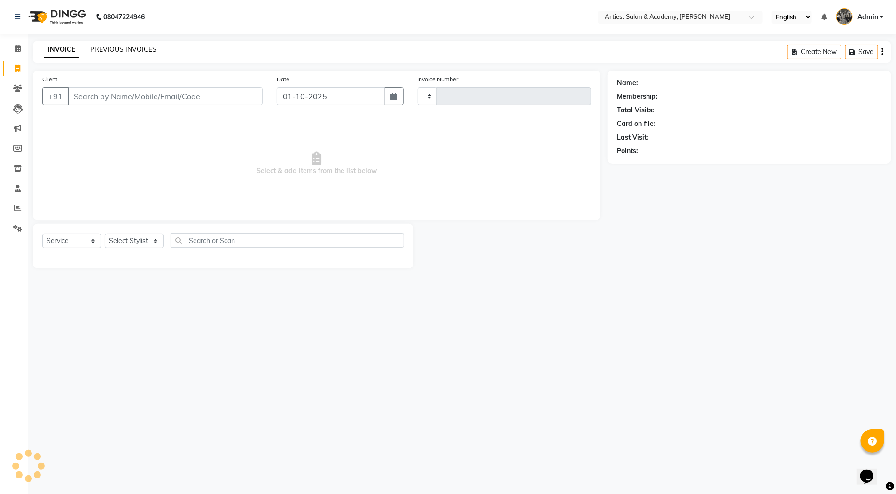
type input "3979"
select select "5123"
click at [129, 53] on link "PREVIOUS INVOICES" at bounding box center [123, 49] width 66 height 8
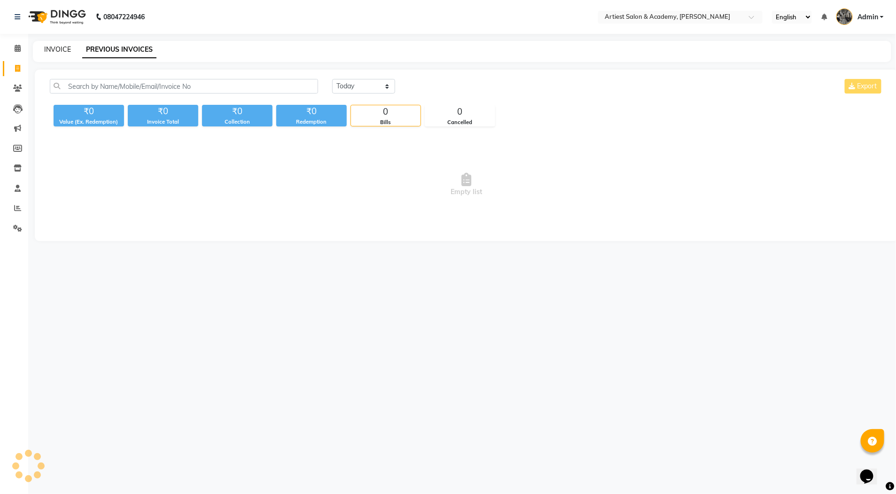
click at [60, 47] on link "INVOICE" at bounding box center [57, 49] width 27 height 8
select select "5123"
select select "service"
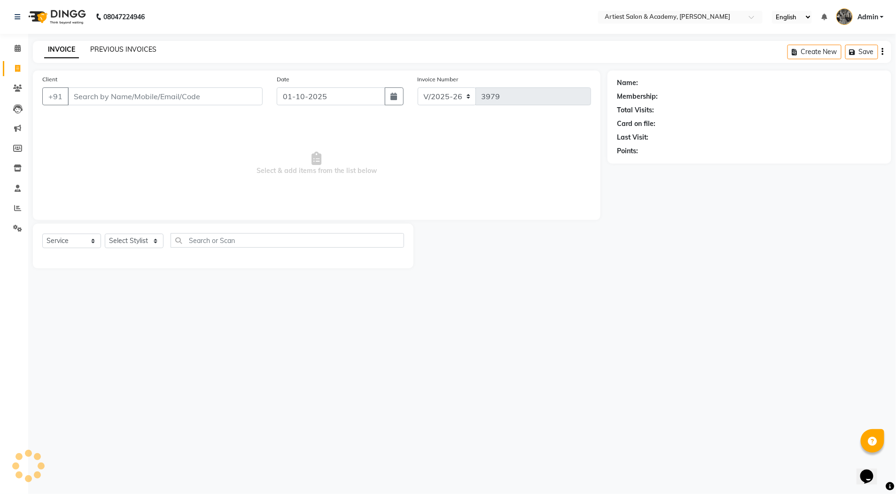
click at [118, 48] on link "PREVIOUS INVOICES" at bounding box center [123, 49] width 66 height 8
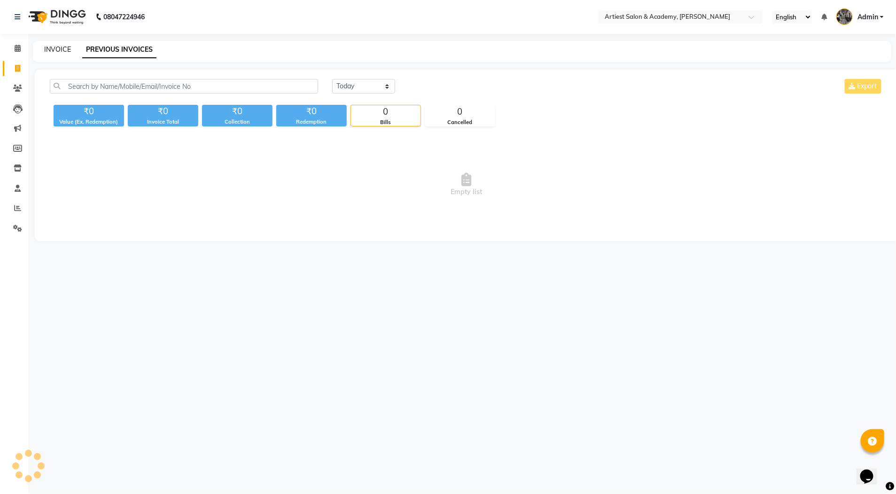
click at [57, 46] on link "INVOICE" at bounding box center [57, 49] width 27 height 8
select select "service"
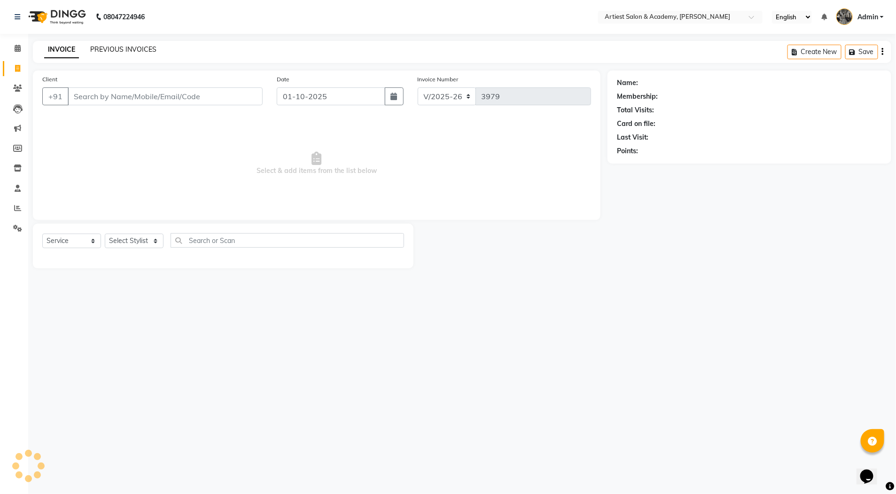
click at [118, 49] on link "PREVIOUS INVOICES" at bounding box center [123, 49] width 66 height 8
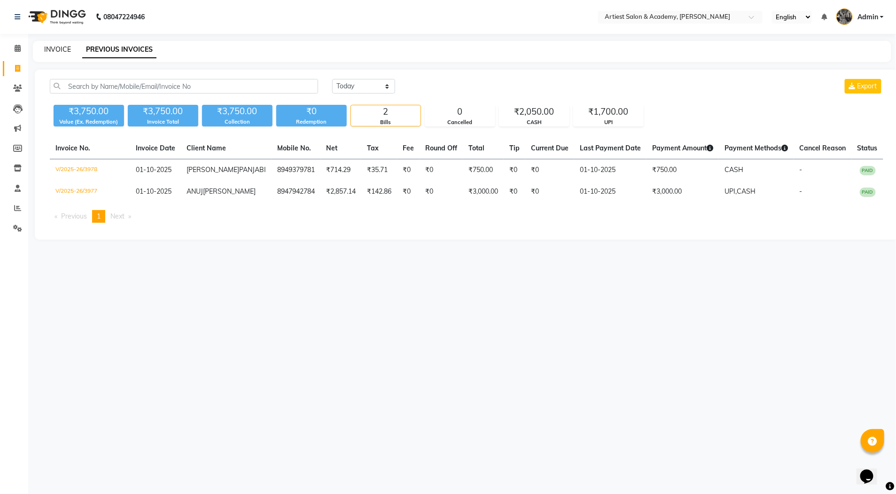
click at [62, 47] on link "INVOICE" at bounding box center [57, 49] width 27 height 8
select select "5123"
select select "service"
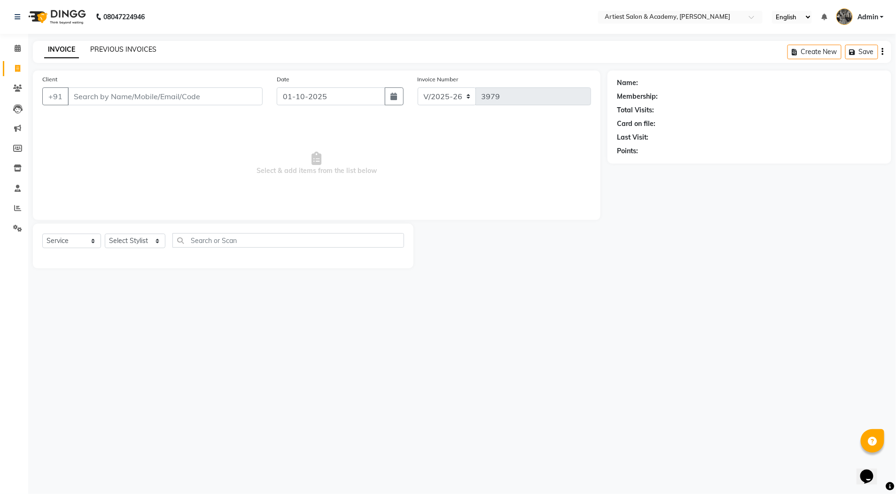
click at [109, 48] on link "PREVIOUS INVOICES" at bounding box center [123, 49] width 66 height 8
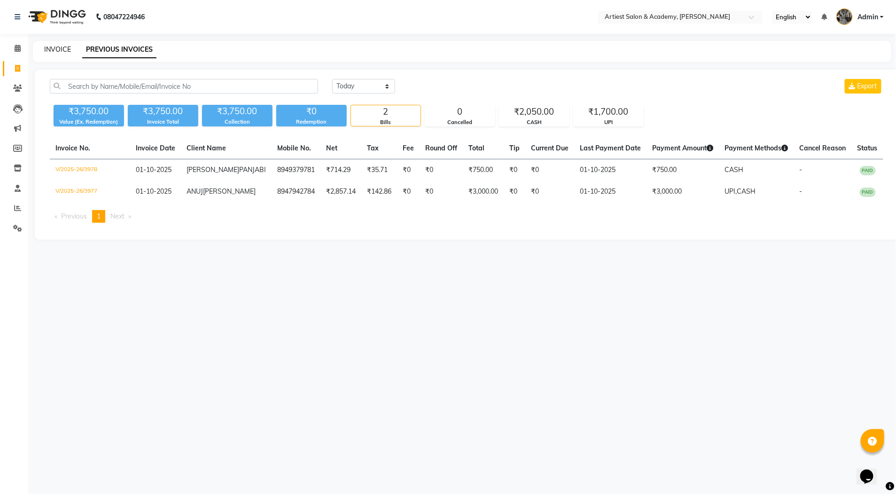
click at [61, 46] on link "INVOICE" at bounding box center [57, 49] width 27 height 8
select select "5123"
select select "service"
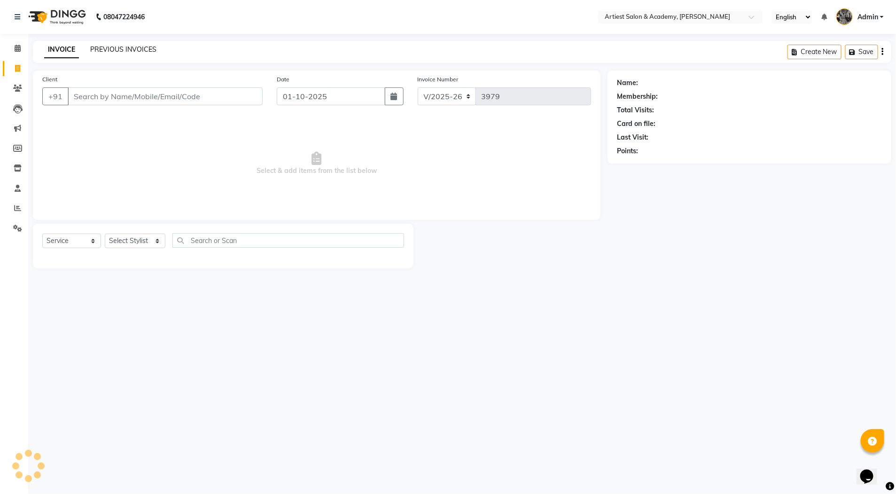
click at [100, 49] on link "PREVIOUS INVOICES" at bounding box center [123, 49] width 66 height 8
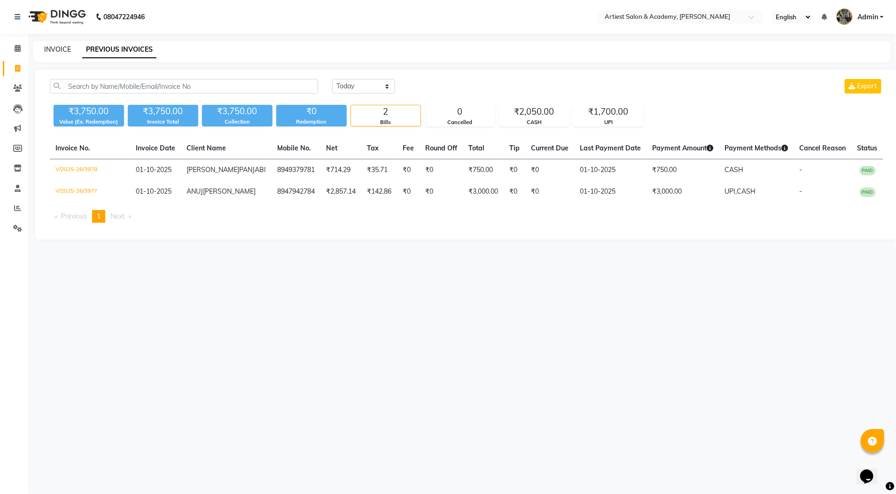
click at [63, 47] on link "INVOICE" at bounding box center [57, 49] width 27 height 8
select select "5123"
select select "service"
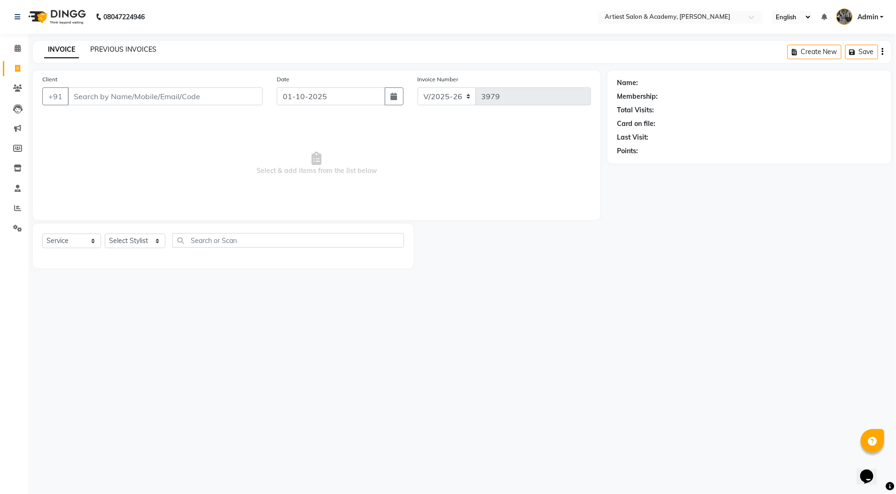
click at [112, 50] on link "PREVIOUS INVOICES" at bounding box center [123, 49] width 66 height 8
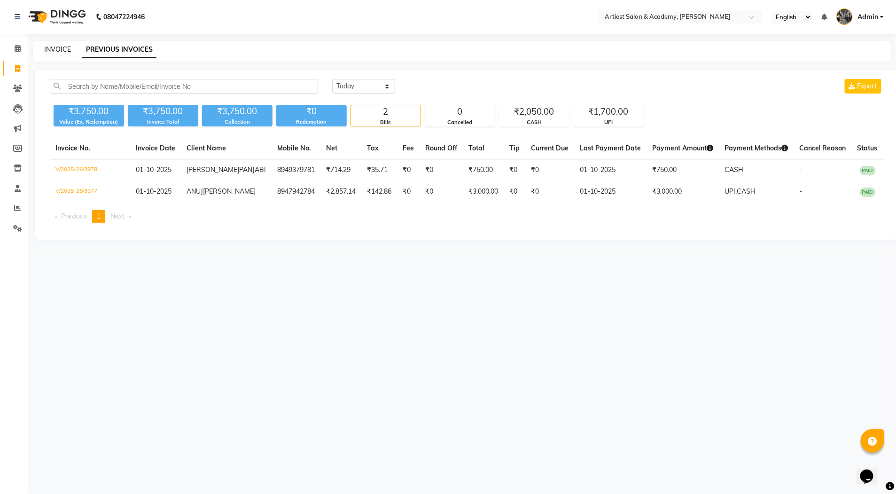
click at [62, 47] on link "INVOICE" at bounding box center [57, 49] width 27 height 8
select select "service"
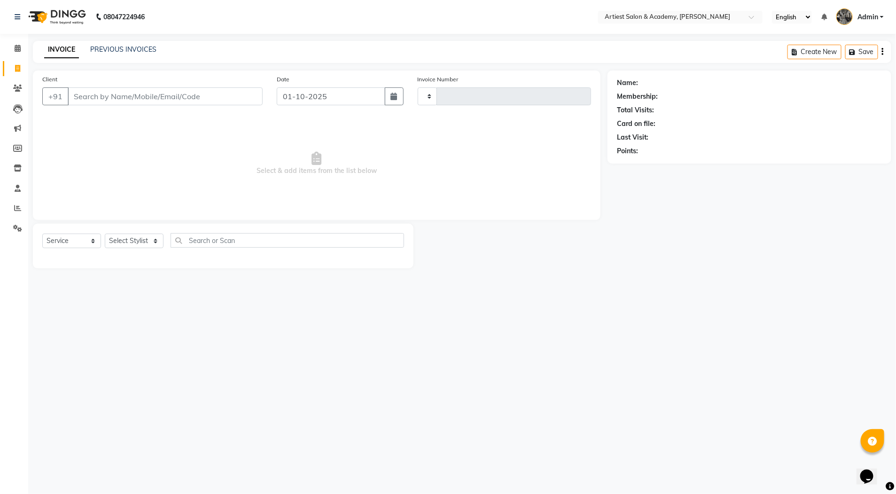
type input "3979"
select select "5123"
click at [18, 205] on icon at bounding box center [17, 207] width 7 height 7
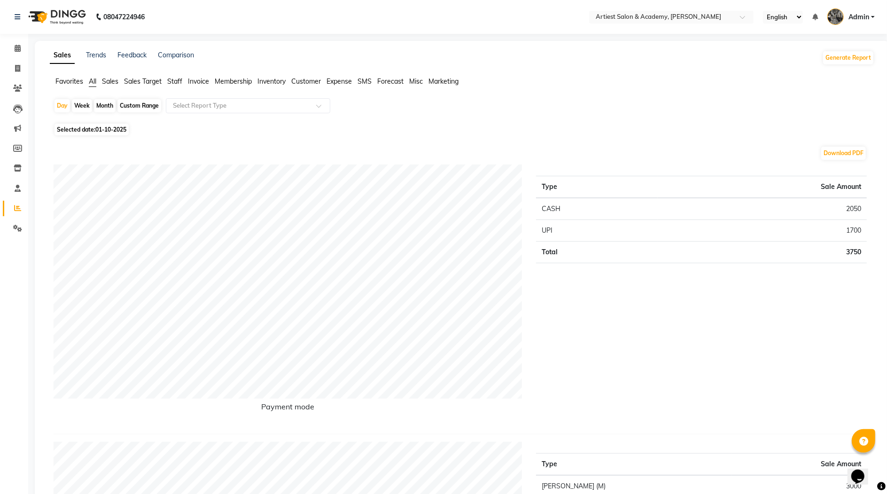
click at [343, 78] on span "Expense" at bounding box center [338, 81] width 25 height 8
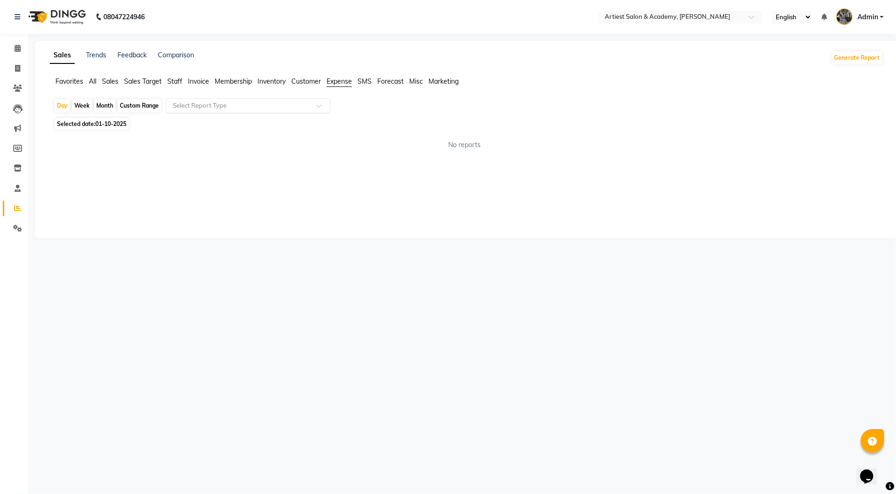
click at [312, 110] on div "Select Report Type" at bounding box center [248, 105] width 164 height 15
click at [272, 145] on div "Expense" at bounding box center [247, 141] width 163 height 19
click at [110, 104] on div "Month" at bounding box center [105, 105] width 22 height 13
select select "10"
select select "2025"
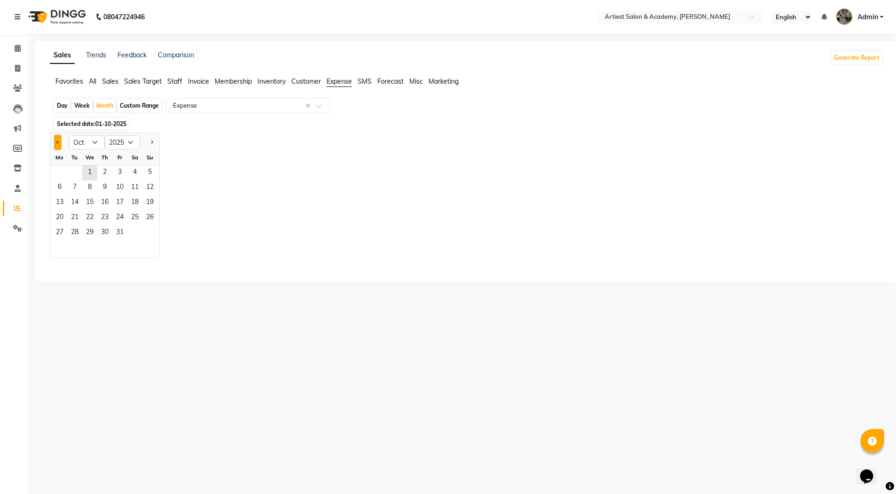
click at [58, 138] on button "Previous month" at bounding box center [58, 142] width 8 height 15
select select "9"
click at [58, 169] on span "1" at bounding box center [59, 172] width 15 height 15
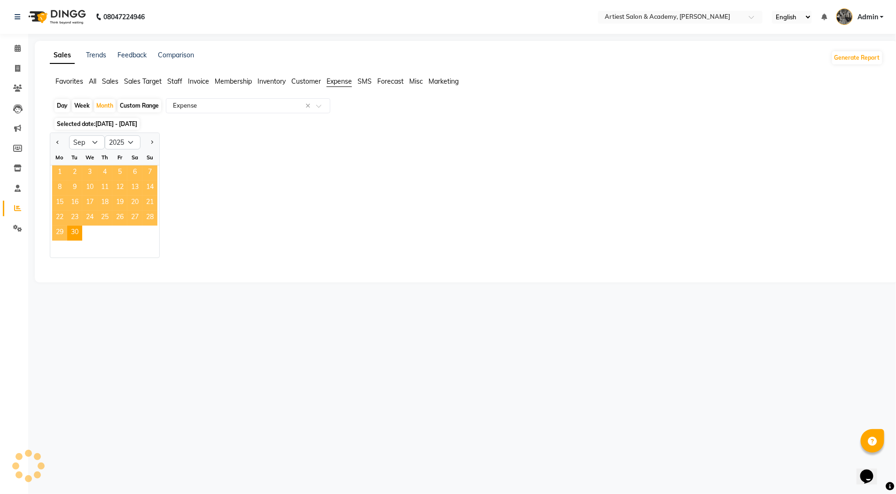
select select "full_report"
select select "pdf"
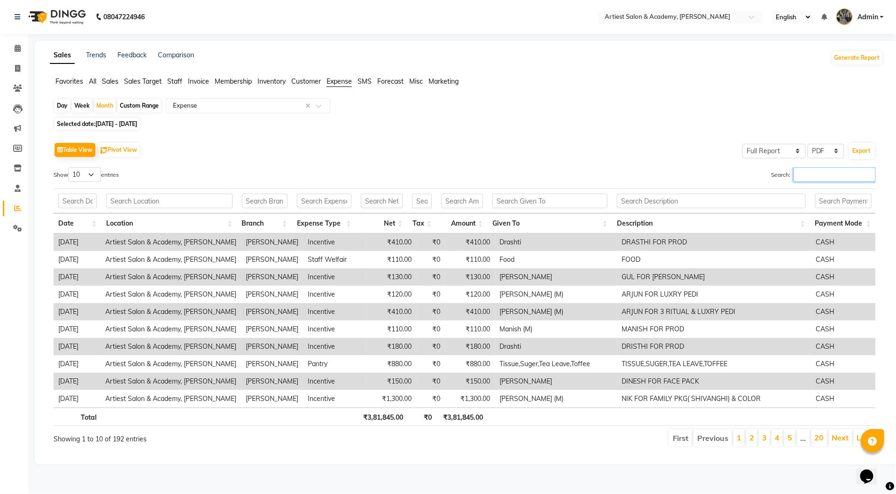
drag, startPoint x: 800, startPoint y: 174, endPoint x: 888, endPoint y: 171, distance: 87.9
click at [800, 173] on input "Search:" at bounding box center [834, 174] width 82 height 15
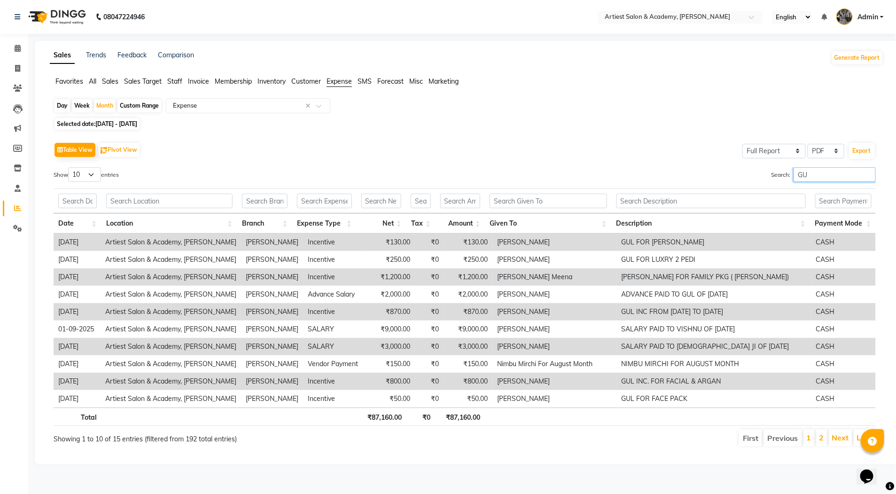
type input "G"
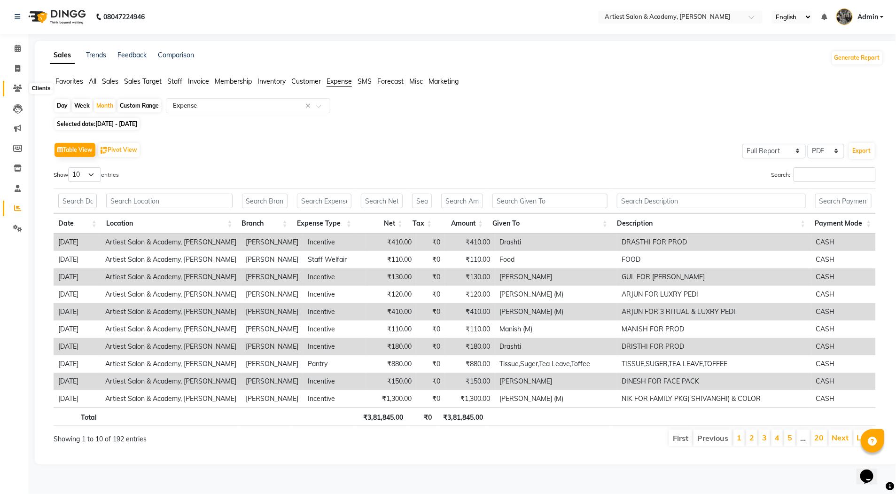
click at [19, 86] on icon at bounding box center [17, 88] width 9 height 7
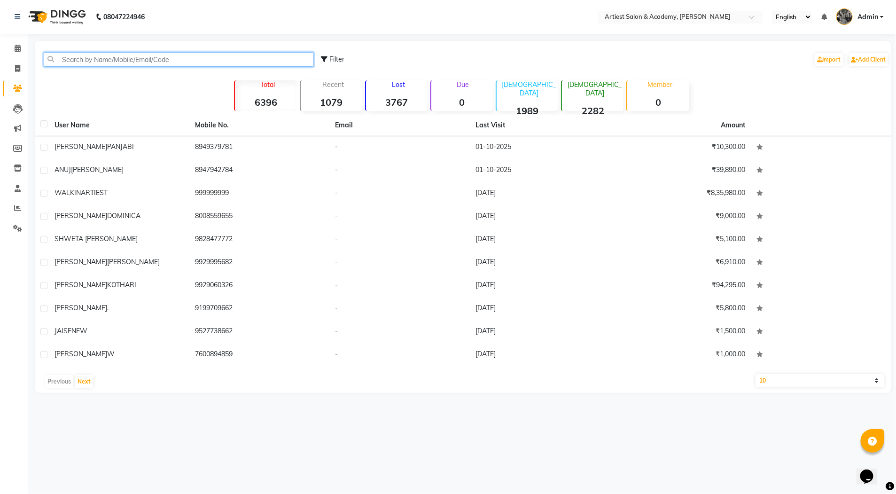
click at [70, 59] on input "text" at bounding box center [179, 59] width 270 height 15
click at [17, 66] on icon at bounding box center [17, 68] width 5 height 7
select select "service"
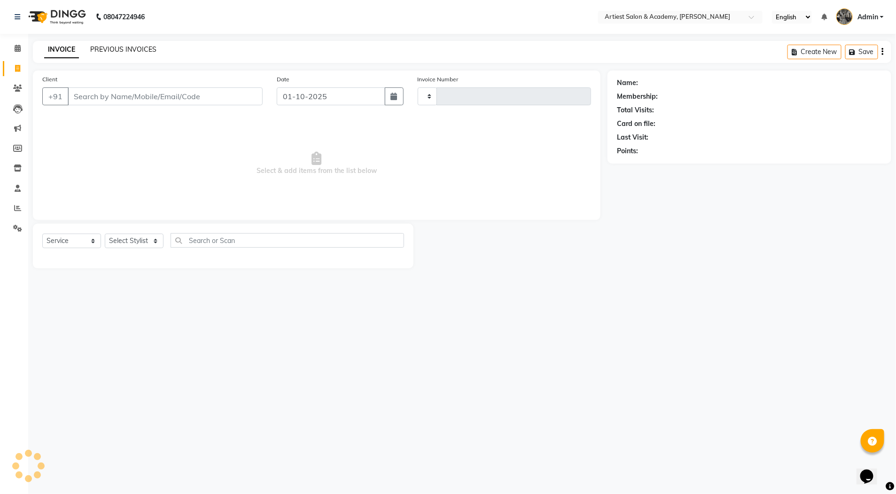
click at [114, 47] on link "PREVIOUS INVOICES" at bounding box center [123, 49] width 66 height 8
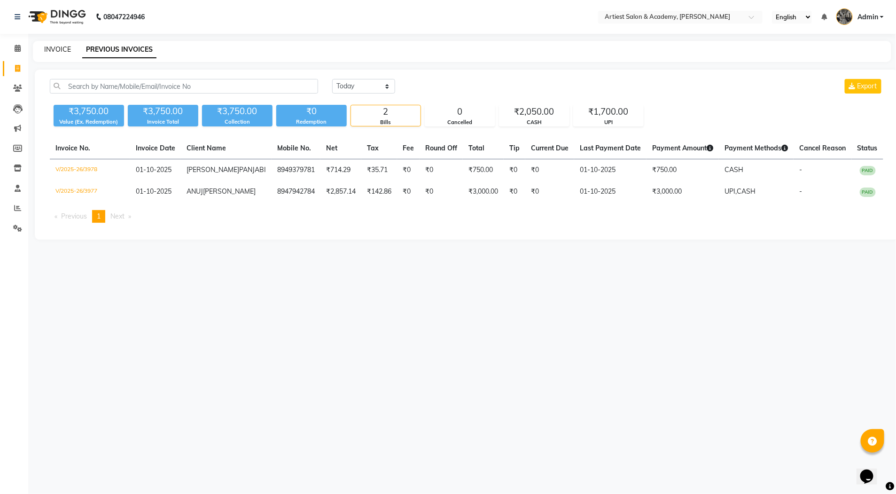
click at [61, 45] on link "INVOICE" at bounding box center [57, 49] width 27 height 8
select select "service"
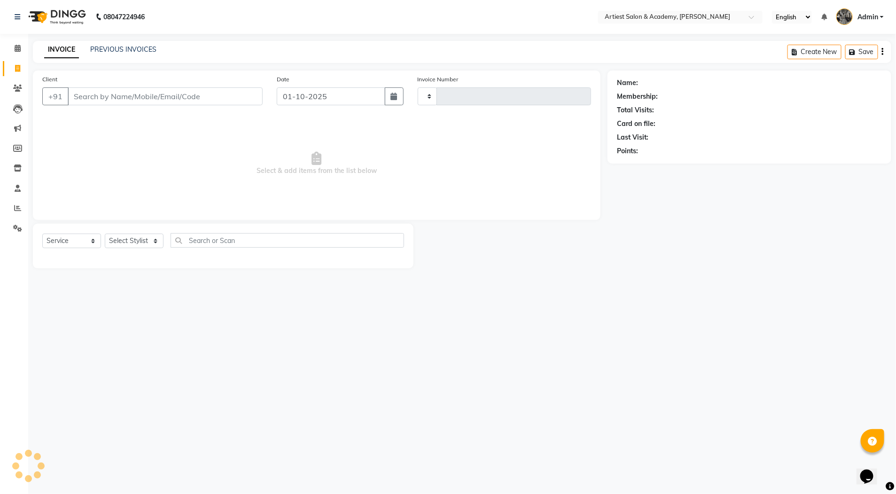
type input "3979"
select select "5123"
click at [125, 49] on link "PREVIOUS INVOICES" at bounding box center [123, 49] width 66 height 8
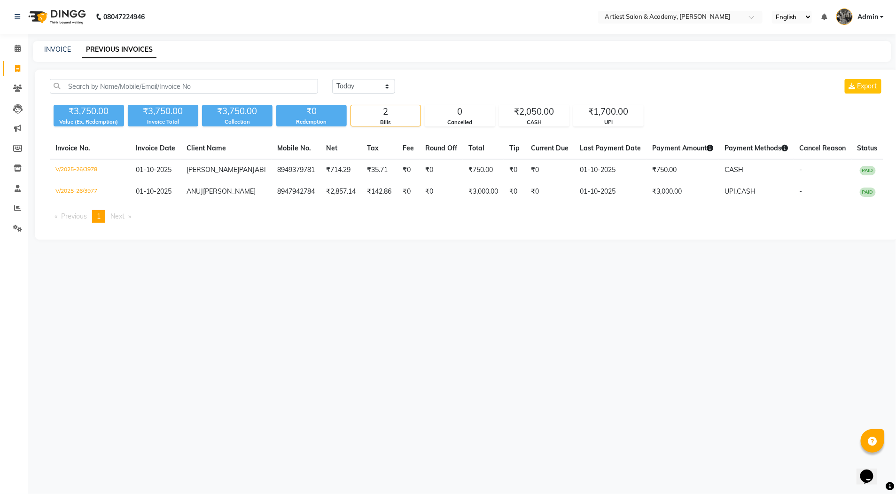
click at [46, 43] on div "INVOICE PREVIOUS INVOICES" at bounding box center [462, 51] width 858 height 21
click at [58, 46] on link "INVOICE" at bounding box center [57, 49] width 27 height 8
select select "5123"
select select "service"
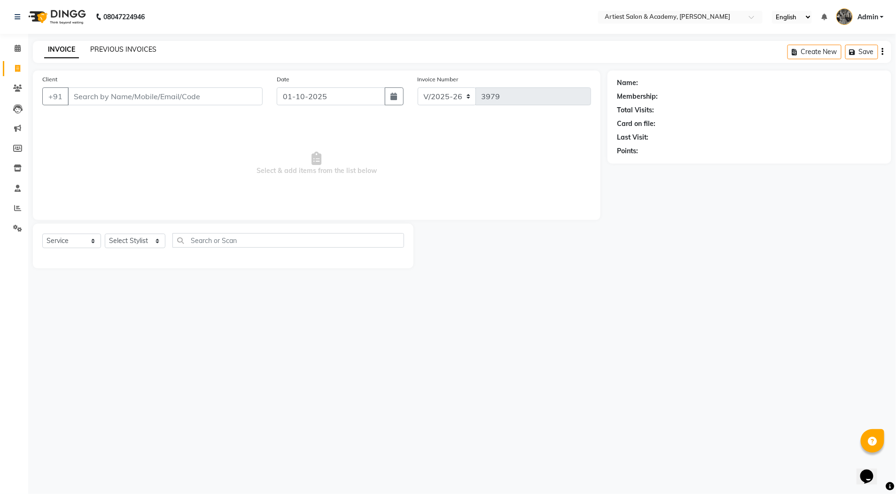
click at [128, 47] on link "PREVIOUS INVOICES" at bounding box center [123, 49] width 66 height 8
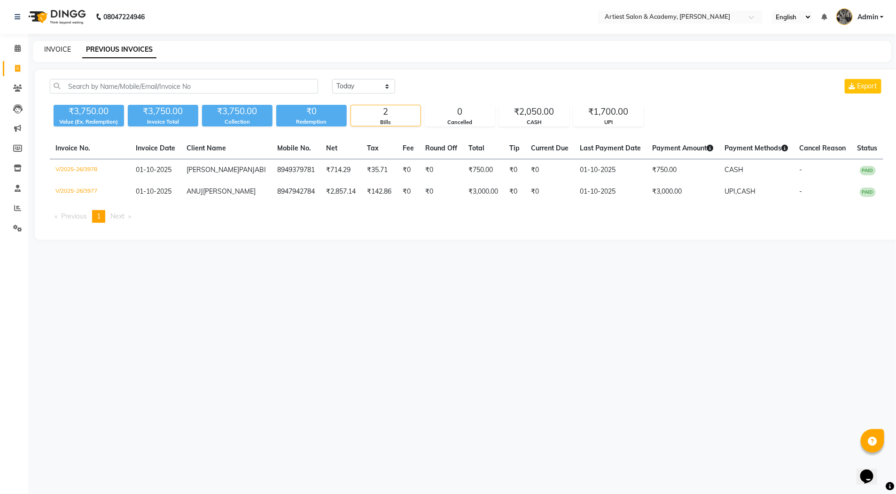
click at [59, 49] on link "INVOICE" at bounding box center [57, 49] width 27 height 8
select select "service"
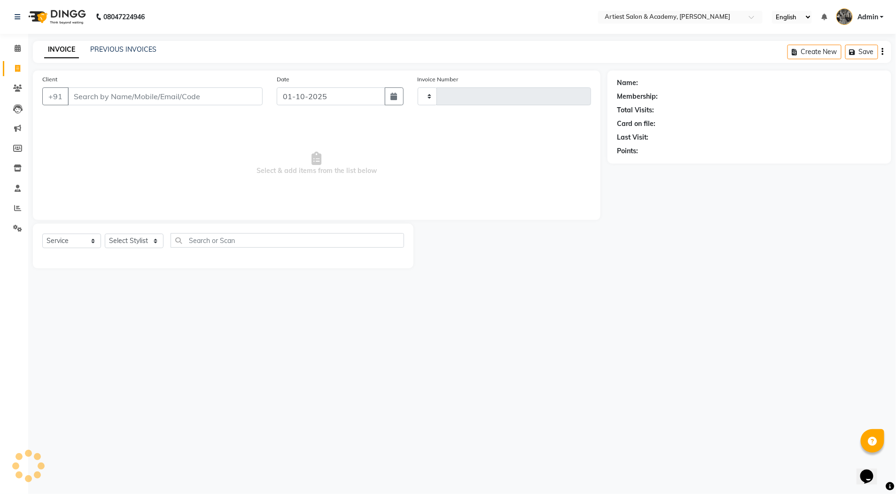
type input "3979"
select select "5123"
click at [20, 205] on icon at bounding box center [17, 207] width 7 height 7
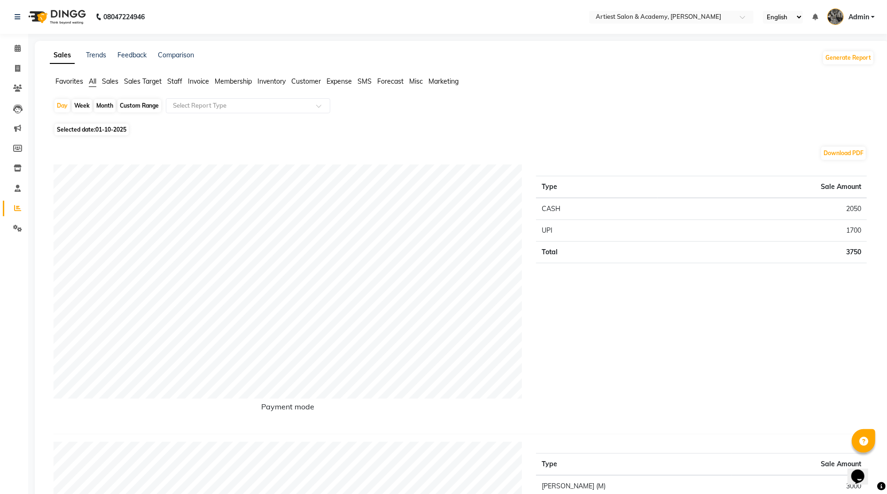
click at [340, 82] on span "Expense" at bounding box center [338, 81] width 25 height 8
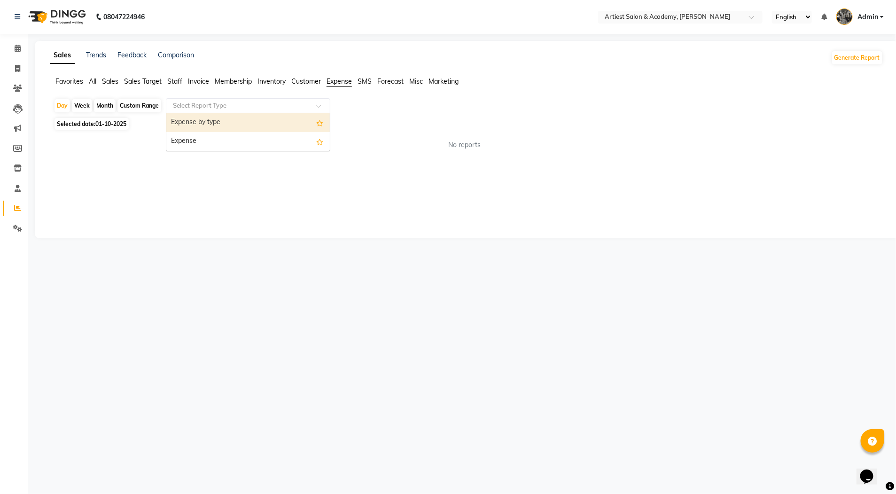
click at [319, 108] on span at bounding box center [322, 108] width 12 height 9
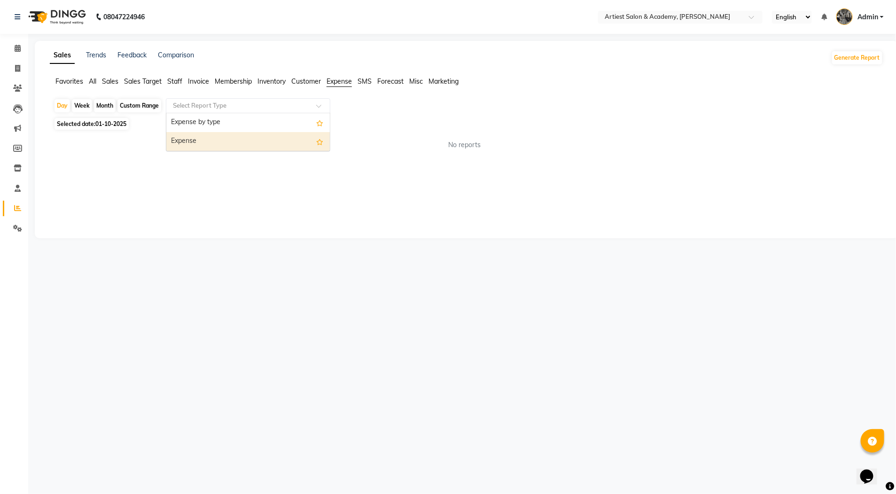
click at [259, 145] on div "Expense" at bounding box center [247, 141] width 163 height 19
click at [106, 102] on div "Month" at bounding box center [105, 105] width 22 height 13
select select "10"
select select "2025"
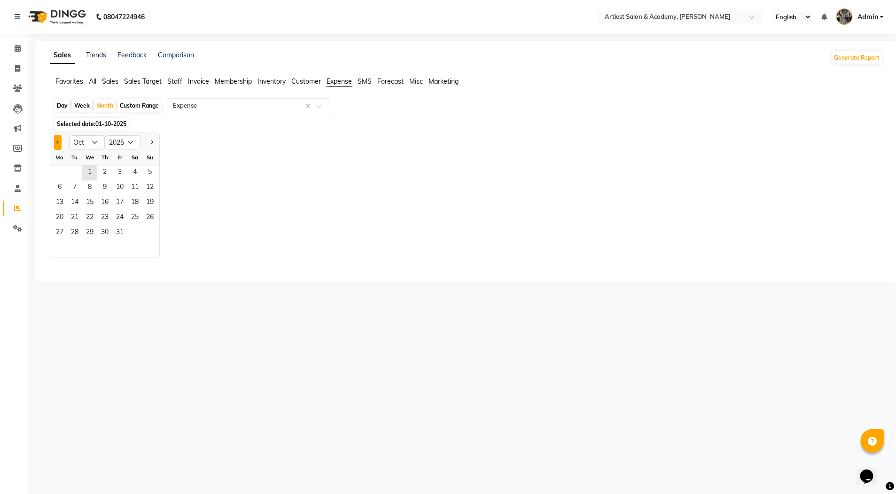
click at [57, 143] on span "Previous month" at bounding box center [57, 141] width 3 height 3
select select "9"
click at [61, 170] on span "1" at bounding box center [59, 172] width 15 height 15
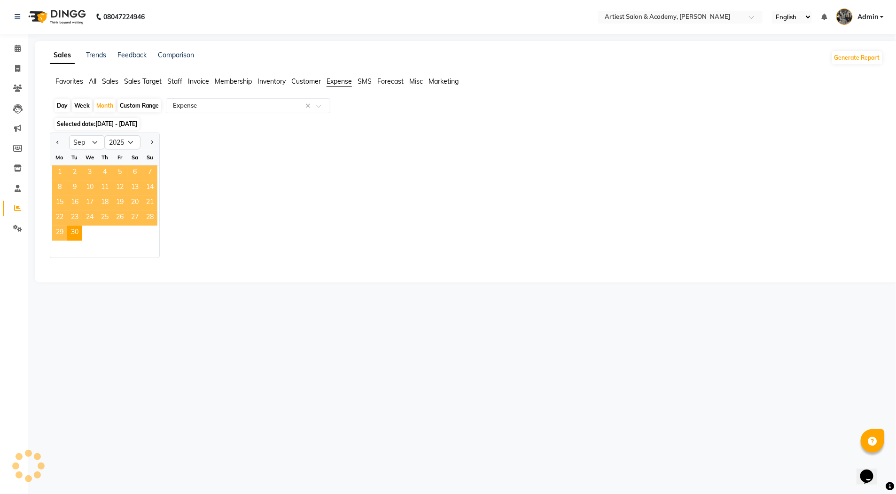
select select "full_report"
select select "pdf"
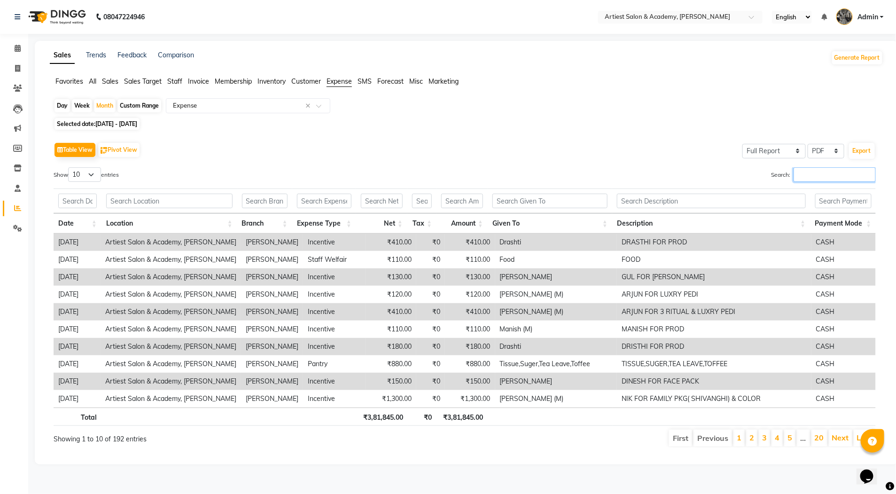
click at [813, 177] on input "Search:" at bounding box center [834, 174] width 82 height 15
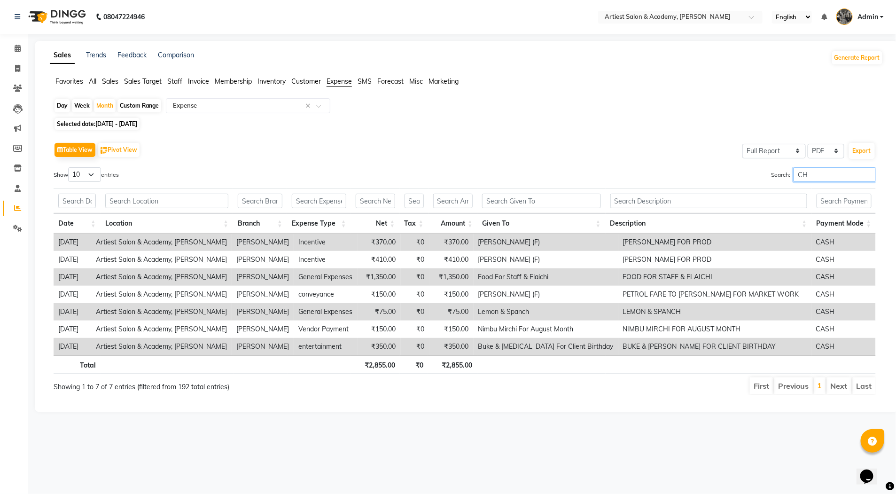
type input "C"
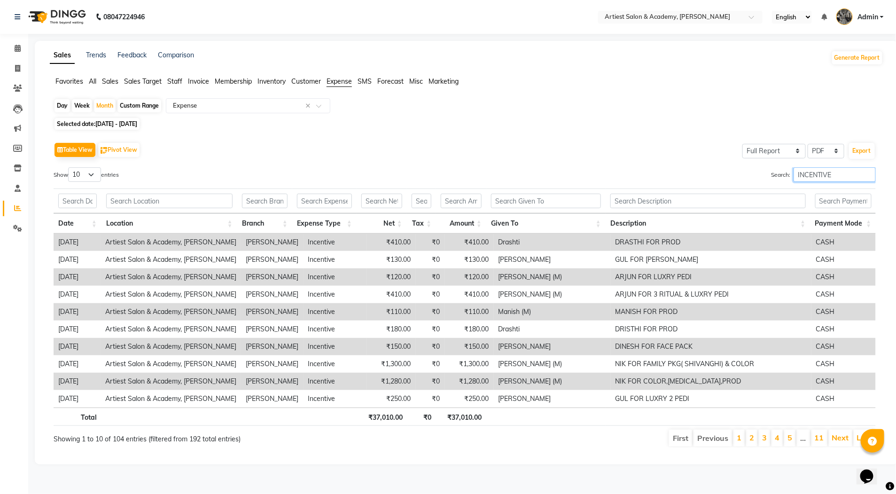
type input "INCENTIVE"
click at [93, 81] on span "All" at bounding box center [93, 81] width 8 height 8
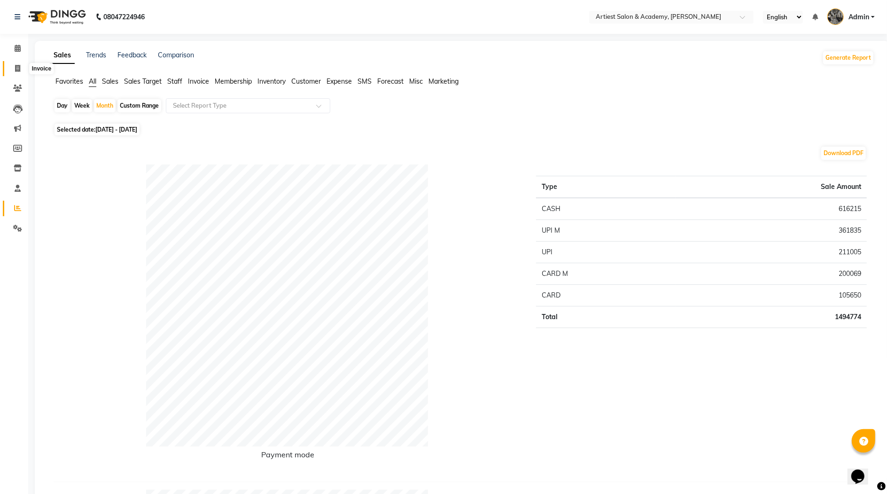
click at [16, 68] on icon at bounding box center [17, 68] width 5 height 7
select select "service"
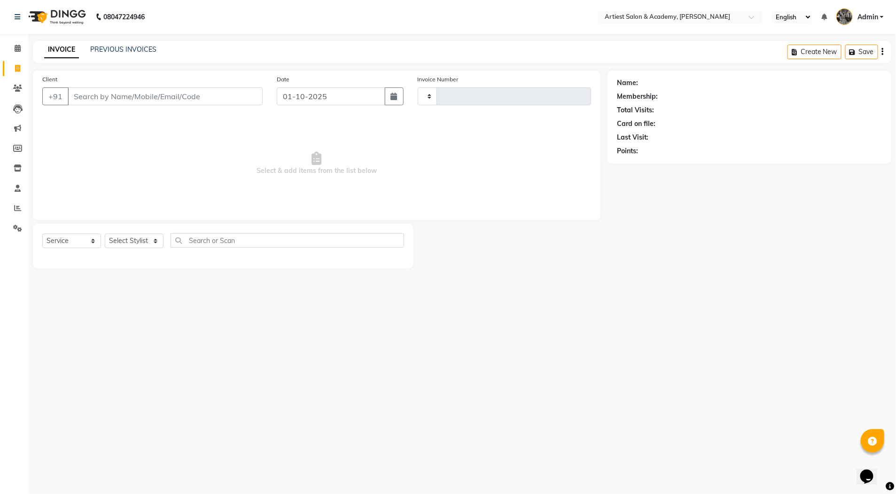
type input "3979"
select select "5123"
click at [129, 50] on link "PREVIOUS INVOICES" at bounding box center [123, 49] width 66 height 8
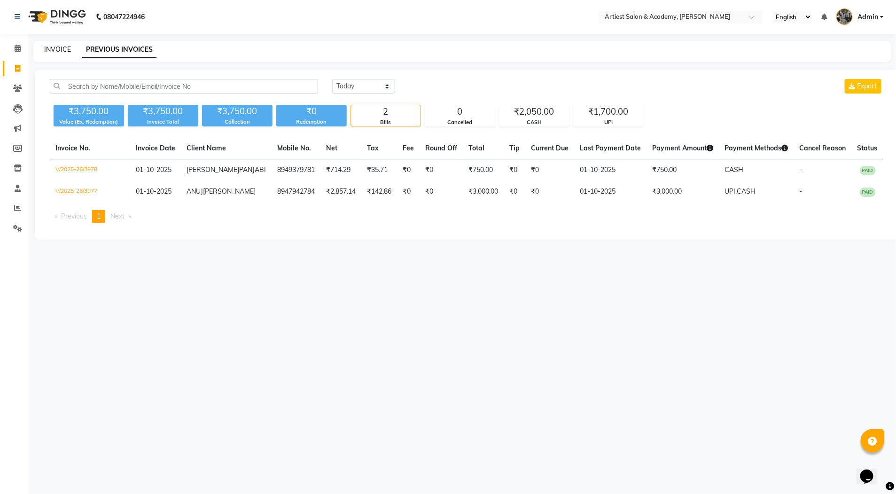
click at [62, 47] on link "INVOICE" at bounding box center [57, 49] width 27 height 8
select select "5123"
select select "service"
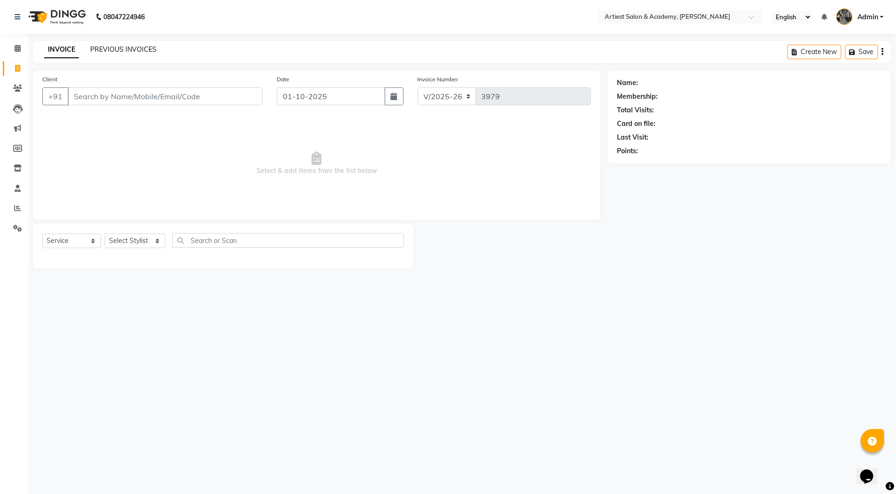
click at [117, 47] on link "PREVIOUS INVOICES" at bounding box center [123, 49] width 66 height 8
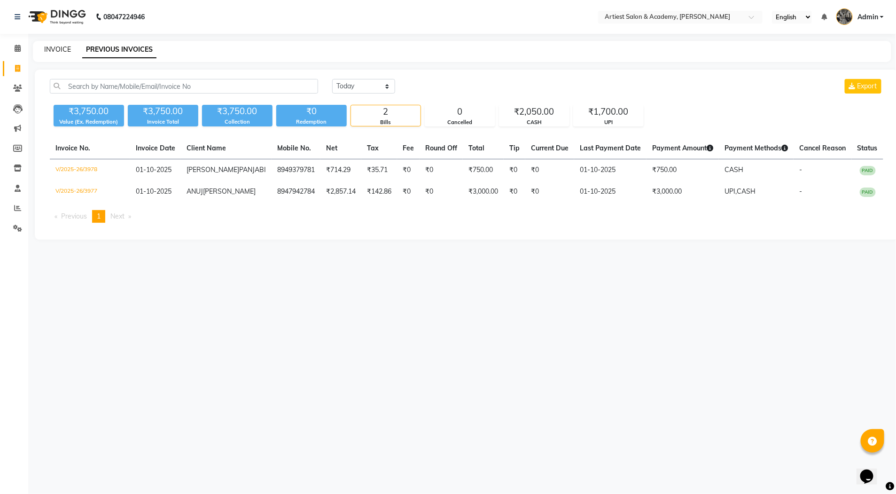
click at [65, 47] on link "INVOICE" at bounding box center [57, 49] width 27 height 8
select select "service"
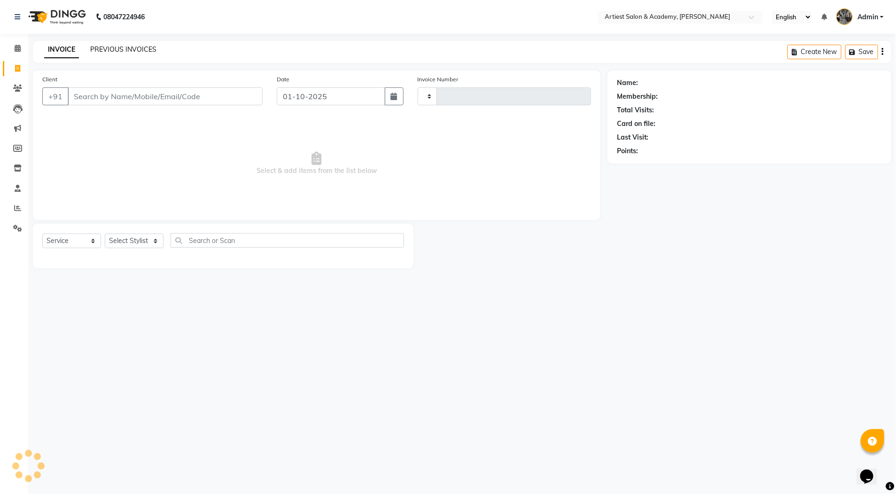
type input "3979"
select select "5123"
click at [110, 48] on link "PREVIOUS INVOICES" at bounding box center [123, 49] width 66 height 8
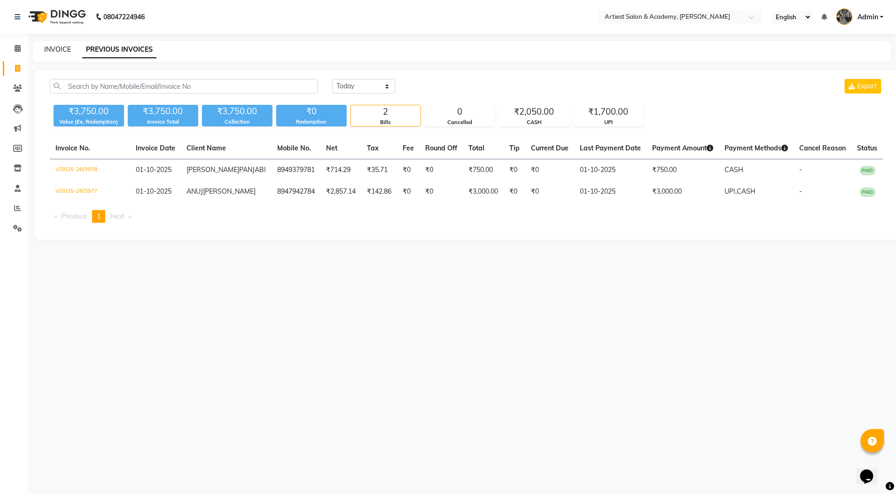
click at [55, 49] on link "INVOICE" at bounding box center [57, 49] width 27 height 8
select select "service"
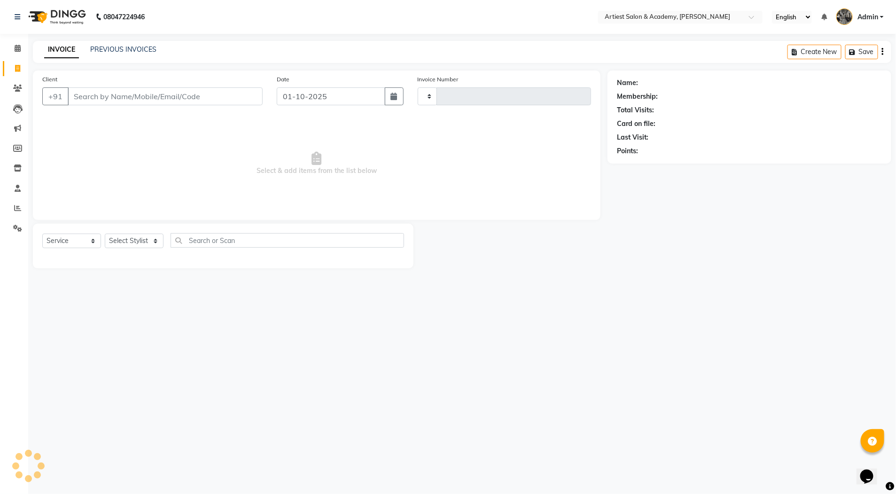
type input "3979"
select select "5123"
click at [104, 42] on div "INVOICE PREVIOUS INVOICES Create New Save" at bounding box center [462, 52] width 858 height 22
click at [103, 48] on link "PREVIOUS INVOICES" at bounding box center [123, 49] width 66 height 8
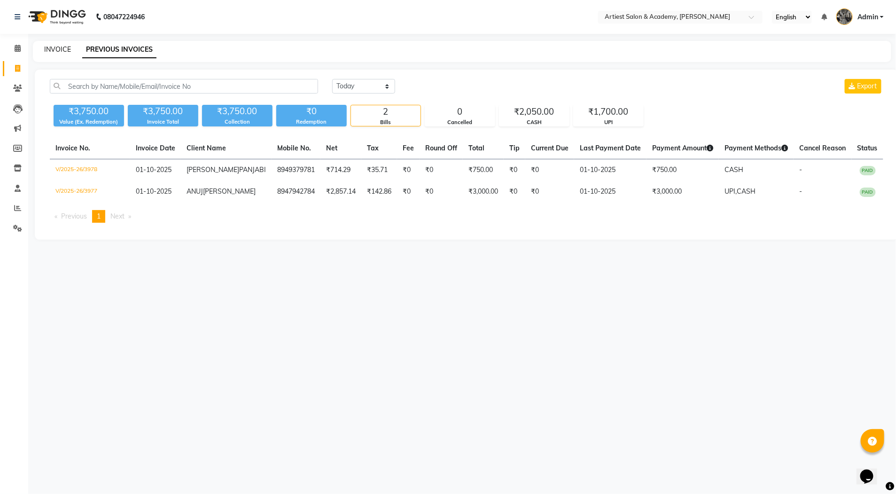
click at [58, 49] on link "INVOICE" at bounding box center [57, 49] width 27 height 8
select select "service"
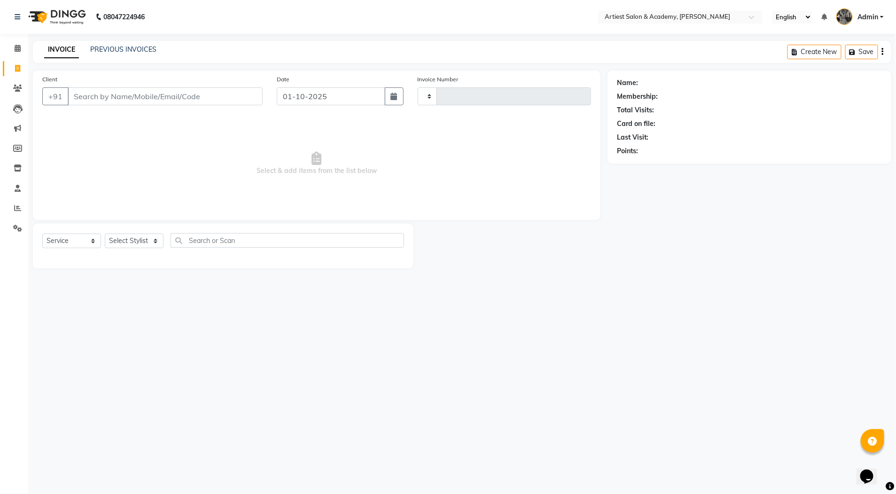
type input "3979"
select select "5123"
click at [102, 48] on link "PREVIOUS INVOICES" at bounding box center [123, 49] width 66 height 8
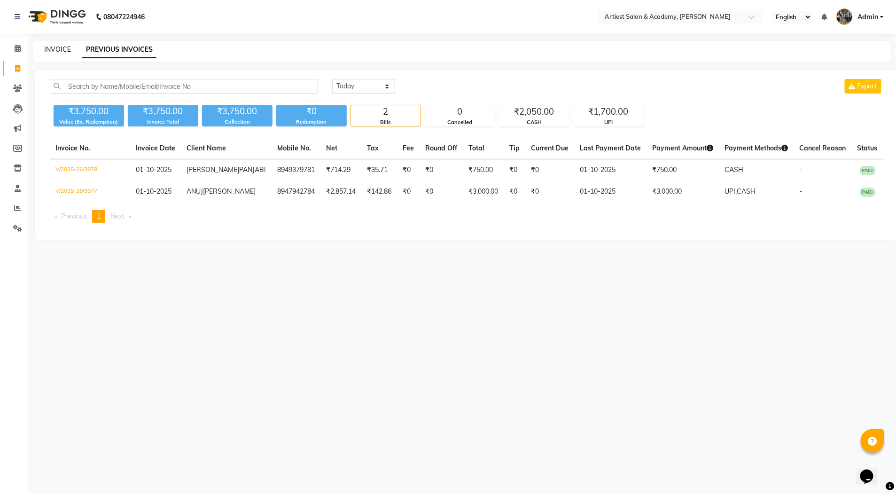
click at [66, 49] on link "INVOICE" at bounding box center [57, 49] width 27 height 8
select select "5123"
select select "service"
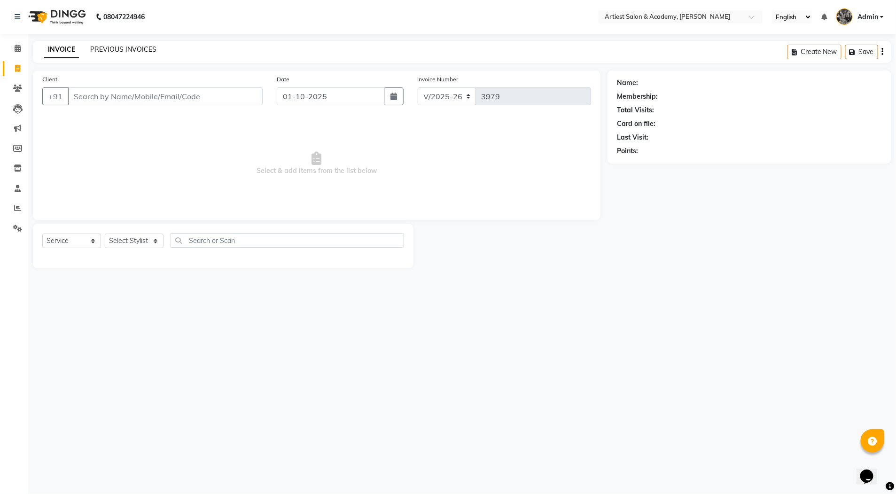
click at [112, 48] on link "PREVIOUS INVOICES" at bounding box center [123, 49] width 66 height 8
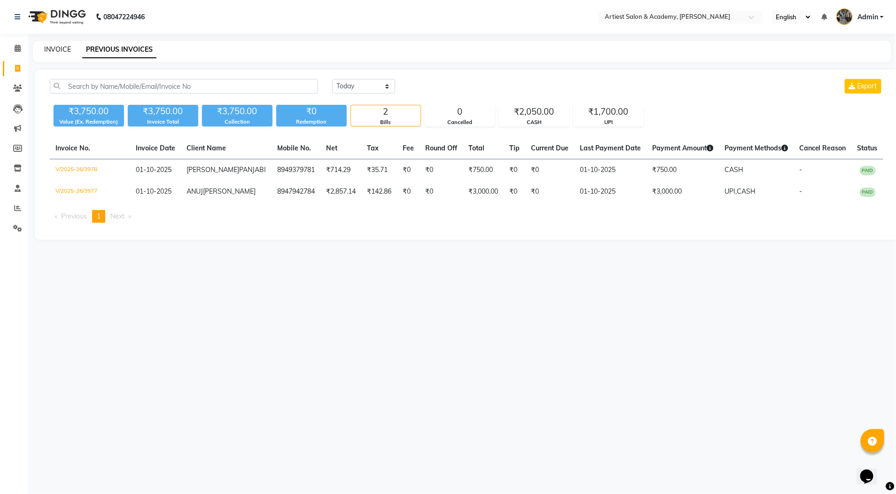
click at [66, 50] on link "INVOICE" at bounding box center [57, 49] width 27 height 8
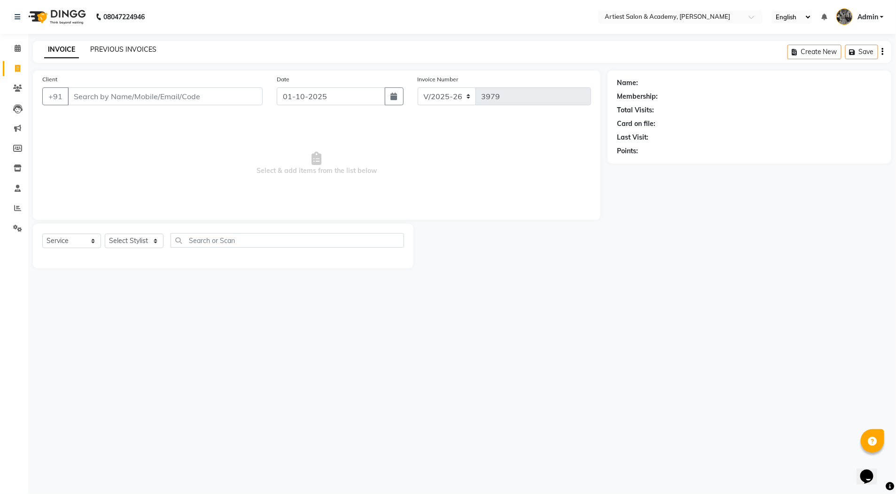
click at [106, 47] on link "PREVIOUS INVOICES" at bounding box center [123, 49] width 66 height 8
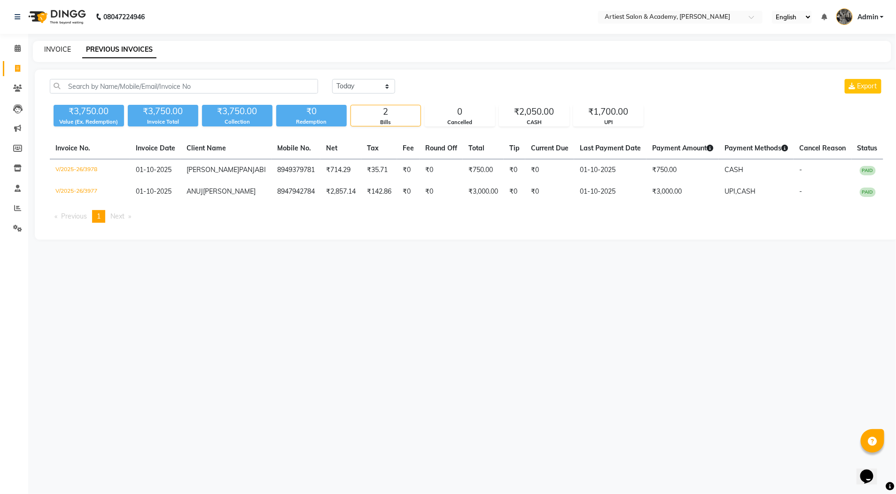
click at [57, 47] on link "INVOICE" at bounding box center [57, 49] width 27 height 8
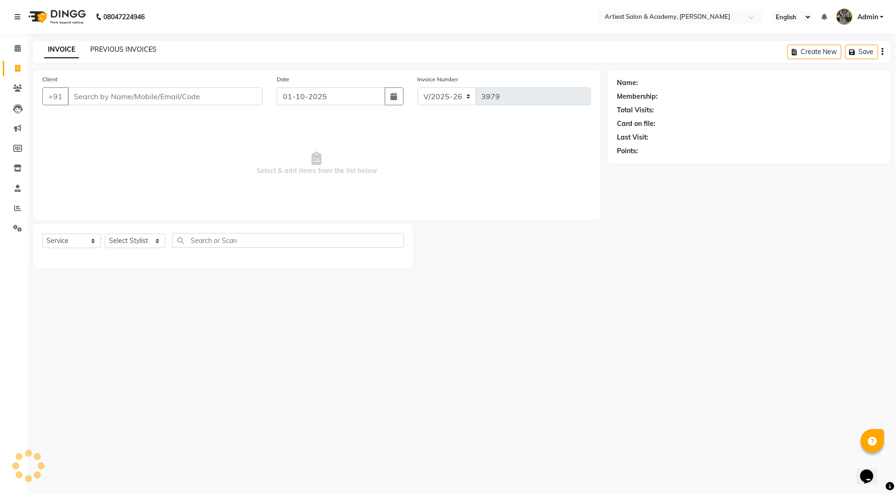
click at [107, 47] on link "PREVIOUS INVOICES" at bounding box center [123, 49] width 66 height 8
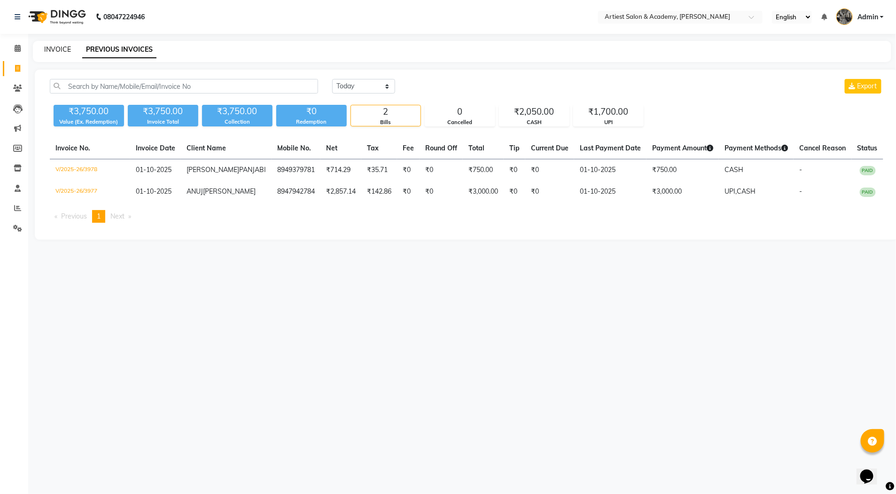
click at [63, 47] on link "INVOICE" at bounding box center [57, 49] width 27 height 8
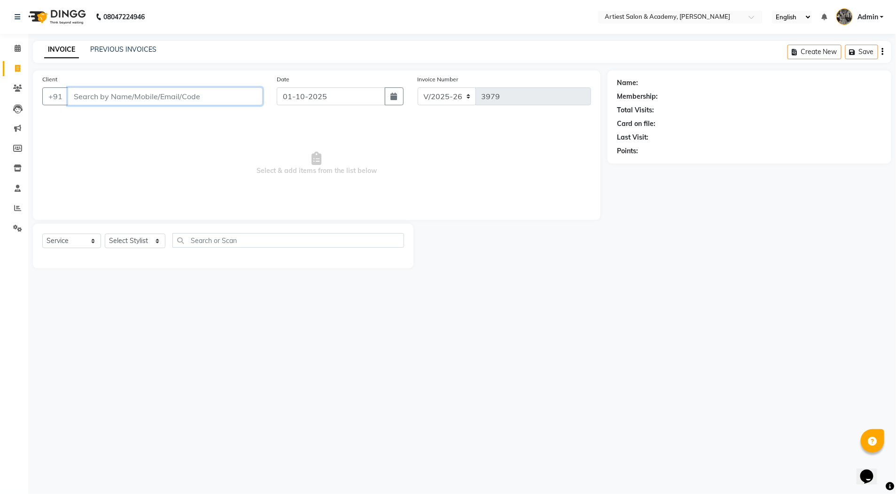
click at [81, 96] on input "Client" at bounding box center [165, 96] width 195 height 18
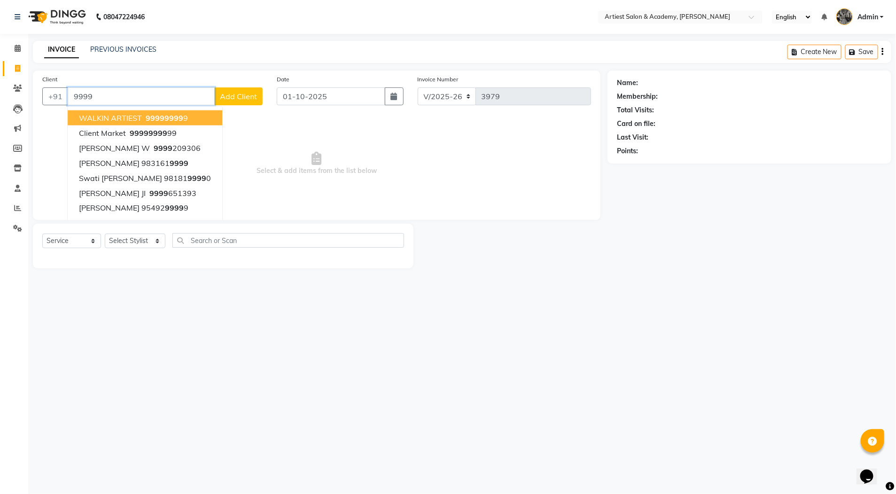
click at [193, 115] on button "WALKIN ARTIEST 9999 9999 9" at bounding box center [145, 117] width 155 height 15
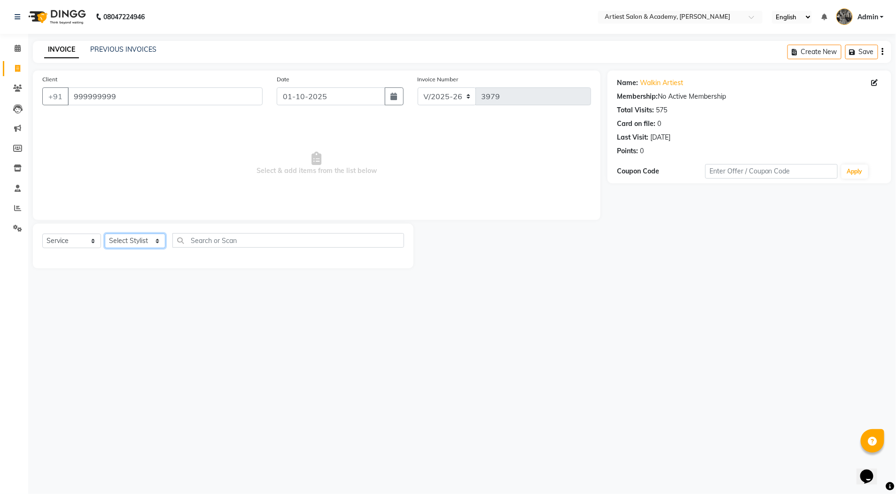
click at [156, 242] on select "Select Stylist [PERSON_NAME] (M) [PERSON_NAME] (F) [PERSON_NAME] DRASHTI [PERSO…" at bounding box center [135, 240] width 61 height 15
click at [105, 233] on select "Select Stylist [PERSON_NAME] (M) [PERSON_NAME] (F) [PERSON_NAME] DRASHTI [PERSO…" at bounding box center [135, 240] width 61 height 15
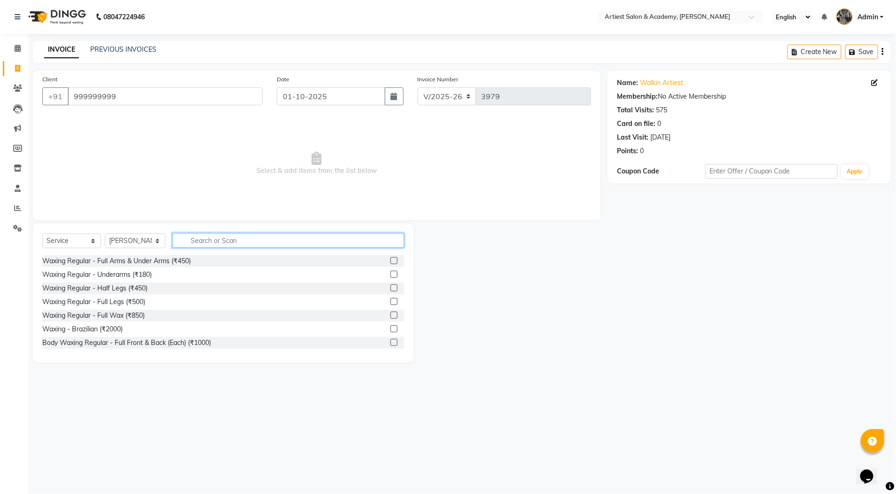
click at [209, 241] on input "text" at bounding box center [288, 240] width 232 height 15
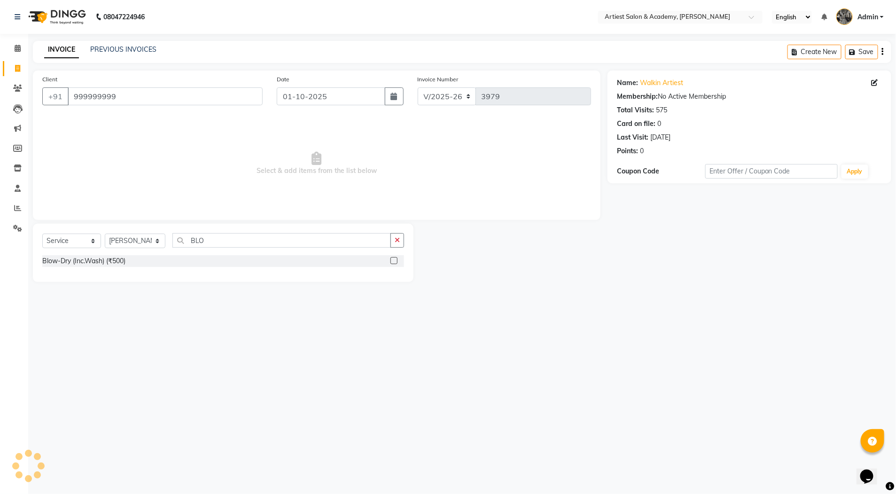
click at [394, 259] on label at bounding box center [393, 260] width 7 height 7
click at [394, 259] on input "checkbox" at bounding box center [393, 261] width 6 height 6
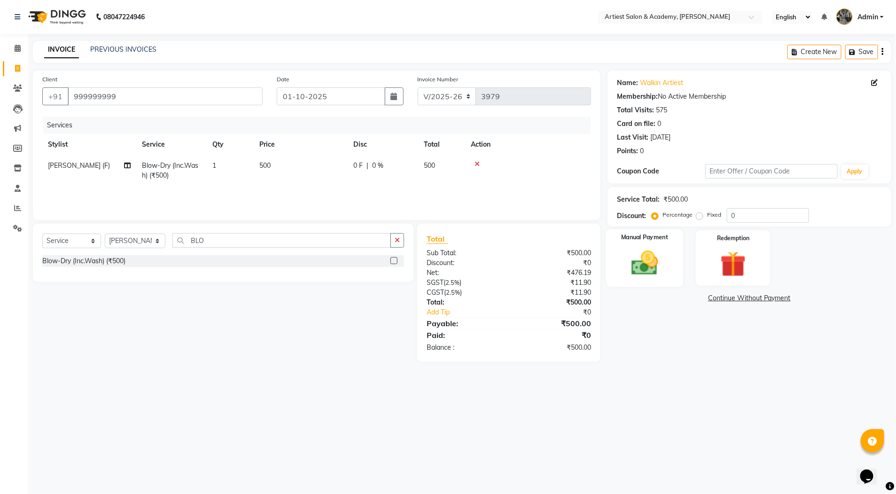
drag, startPoint x: 631, startPoint y: 270, endPoint x: 639, endPoint y: 276, distance: 10.1
click at [631, 269] on img at bounding box center [644, 263] width 43 height 31
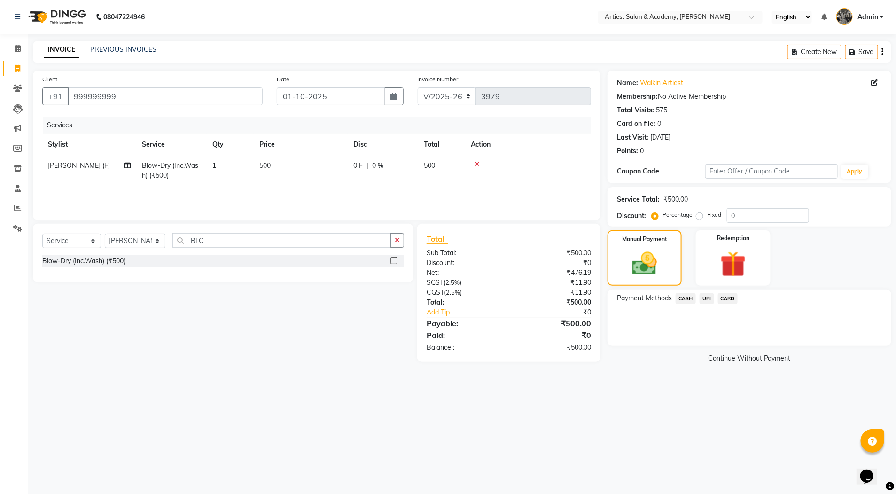
click at [687, 299] on span "CASH" at bounding box center [686, 298] width 20 height 11
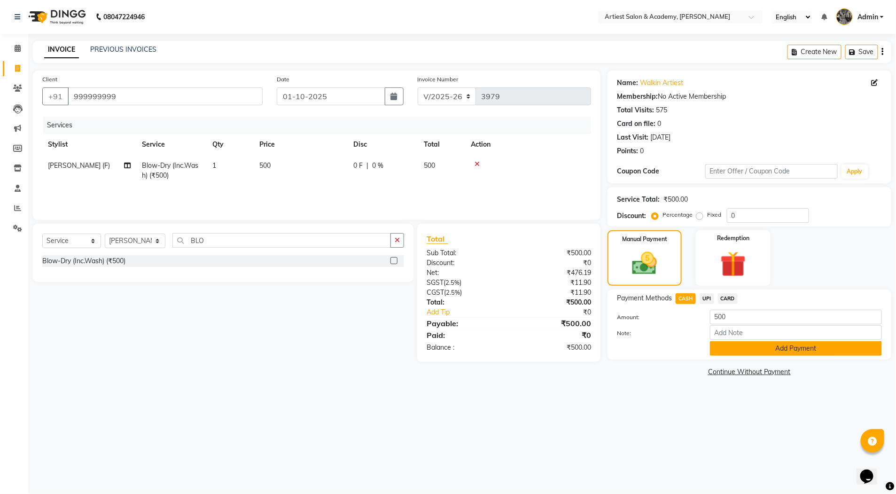
click at [791, 343] on button "Add Payment" at bounding box center [796, 348] width 172 height 15
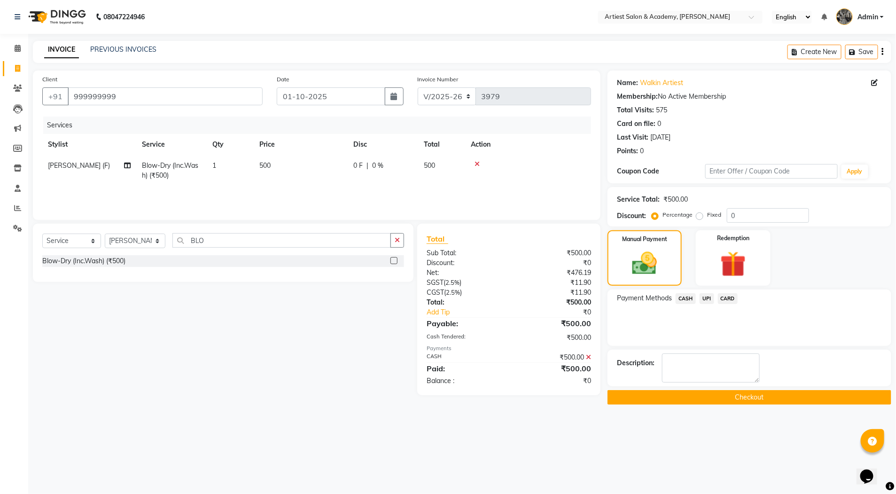
click at [755, 396] on button "Checkout" at bounding box center [749, 397] width 284 height 15
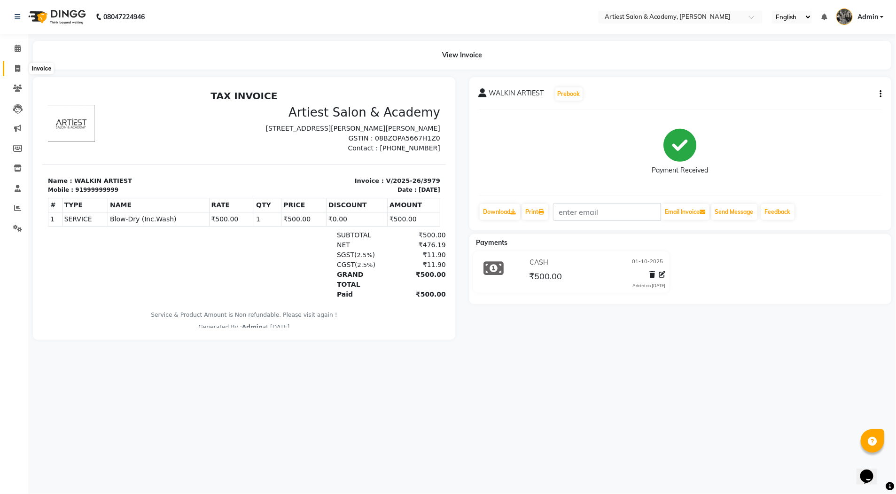
click at [15, 68] on icon at bounding box center [17, 68] width 5 height 7
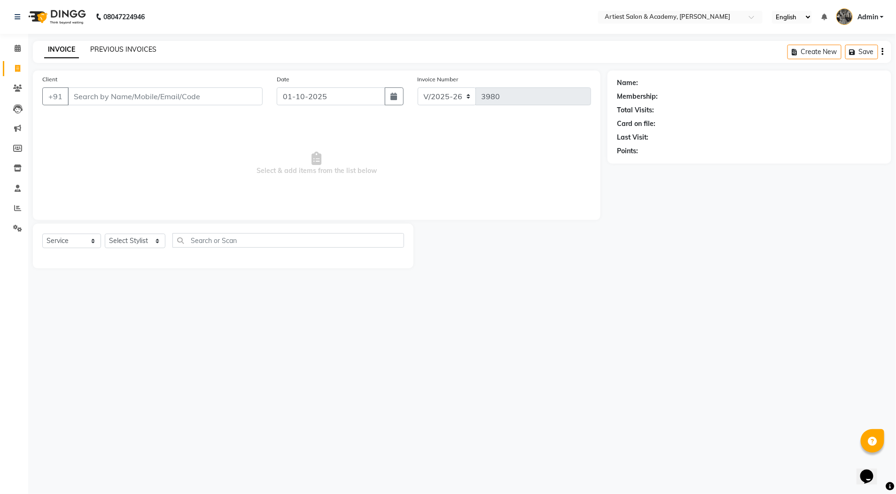
click at [120, 49] on link "PREVIOUS INVOICES" at bounding box center [123, 49] width 66 height 8
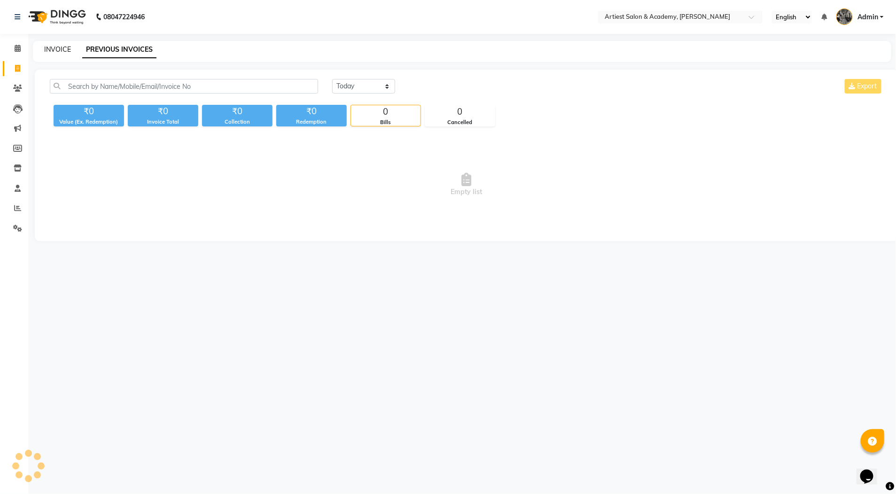
click at [57, 50] on link "INVOICE" at bounding box center [57, 49] width 27 height 8
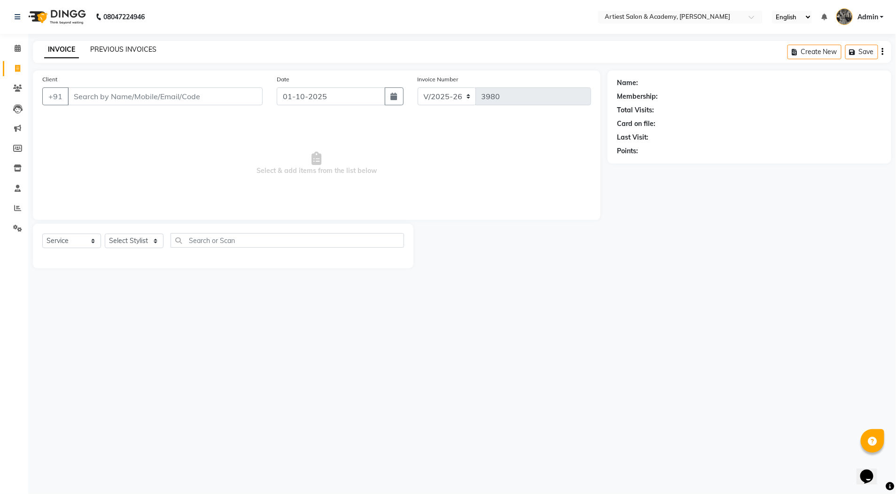
click at [116, 48] on link "PREVIOUS INVOICES" at bounding box center [123, 49] width 66 height 8
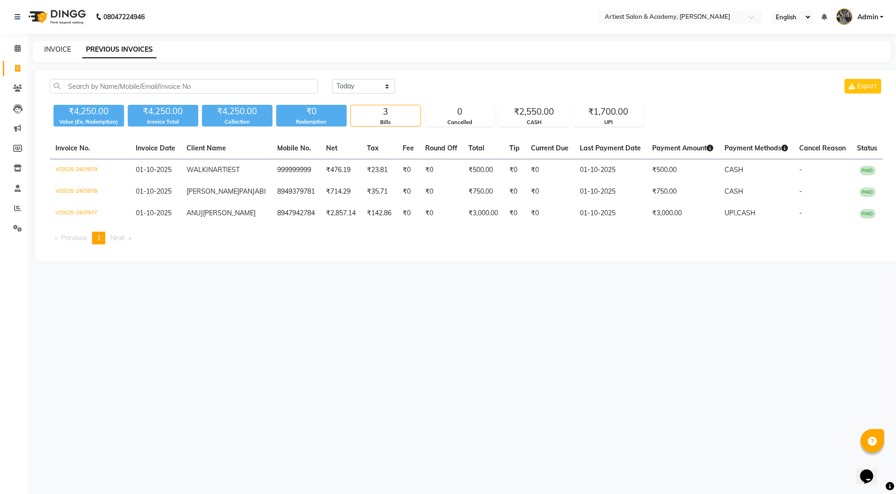
click at [54, 48] on link "INVOICE" at bounding box center [57, 49] width 27 height 8
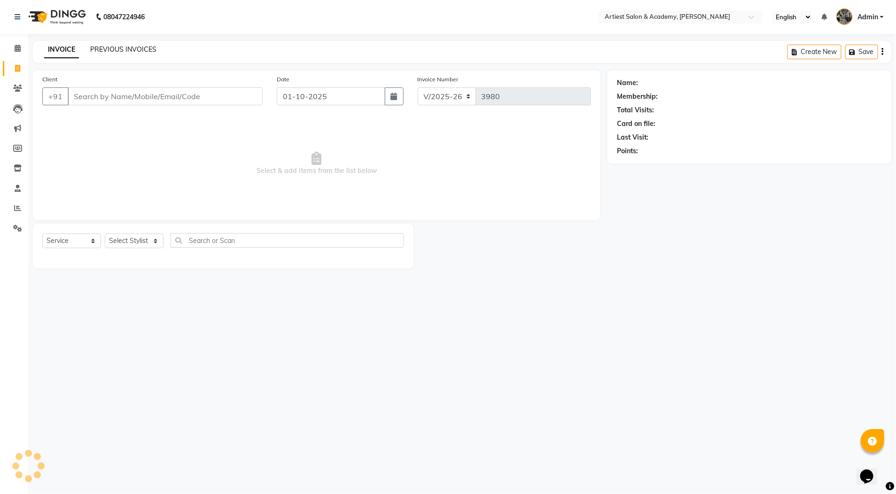
click at [121, 52] on link "PREVIOUS INVOICES" at bounding box center [123, 49] width 66 height 8
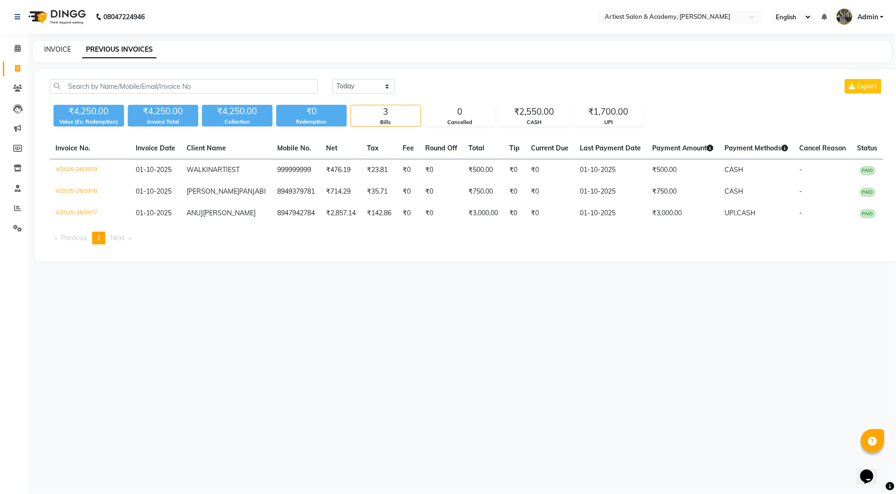
click at [54, 48] on link "INVOICE" at bounding box center [57, 49] width 27 height 8
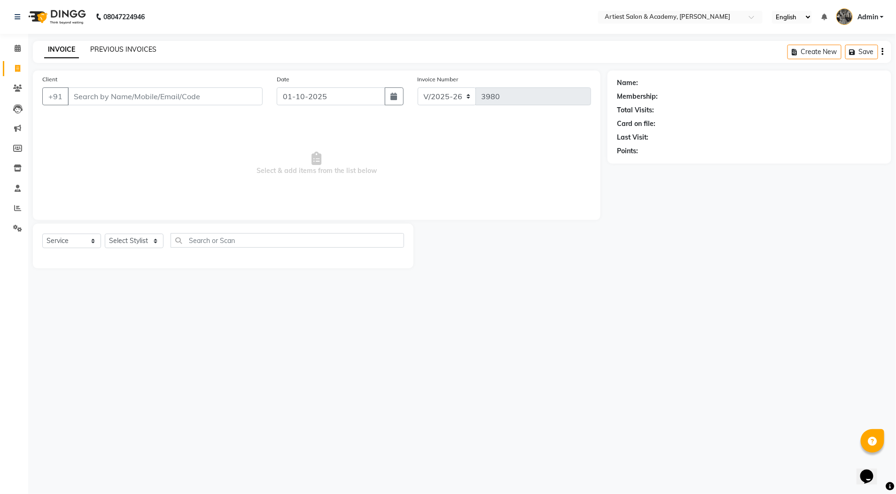
click at [129, 50] on link "PREVIOUS INVOICES" at bounding box center [123, 49] width 66 height 8
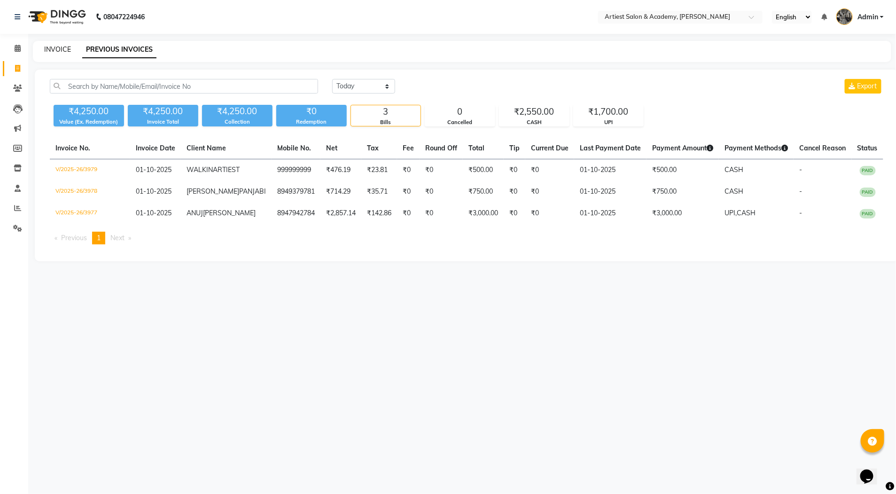
click at [58, 48] on link "INVOICE" at bounding box center [57, 49] width 27 height 8
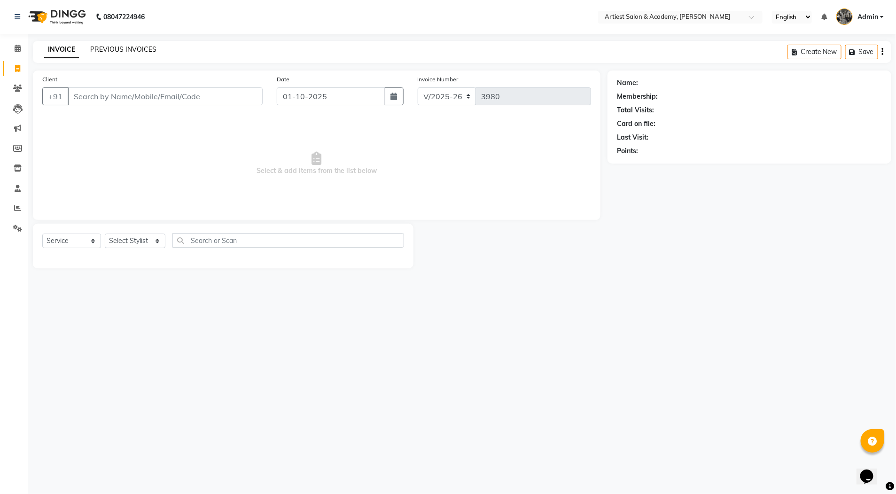
click at [128, 50] on link "PREVIOUS INVOICES" at bounding box center [123, 49] width 66 height 8
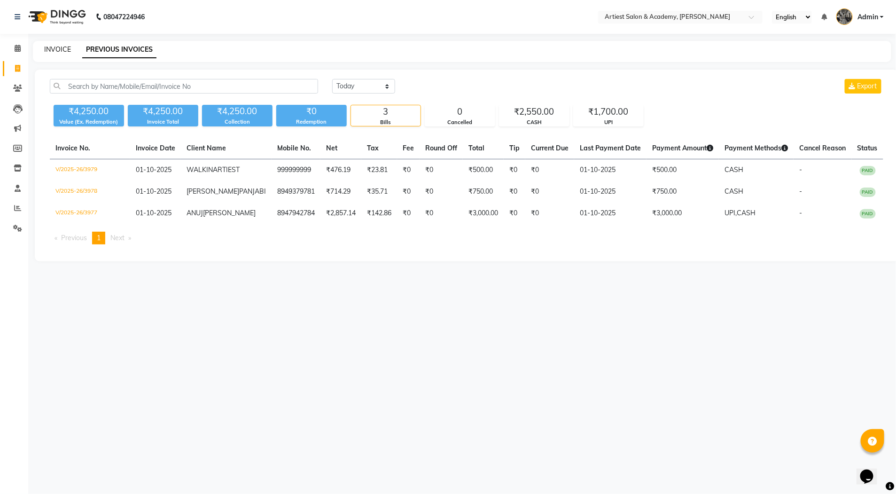
click at [58, 50] on link "INVOICE" at bounding box center [57, 49] width 27 height 8
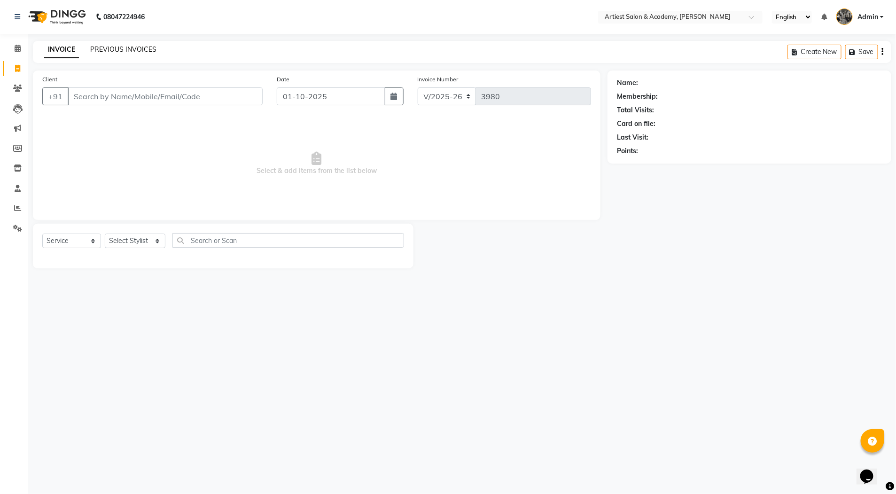
click at [124, 46] on link "PREVIOUS INVOICES" at bounding box center [123, 49] width 66 height 8
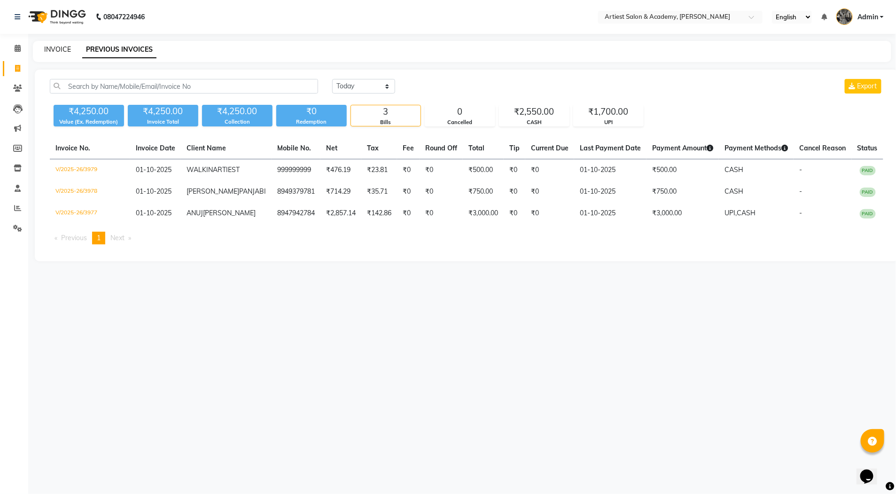
click at [59, 50] on link "INVOICE" at bounding box center [57, 49] width 27 height 8
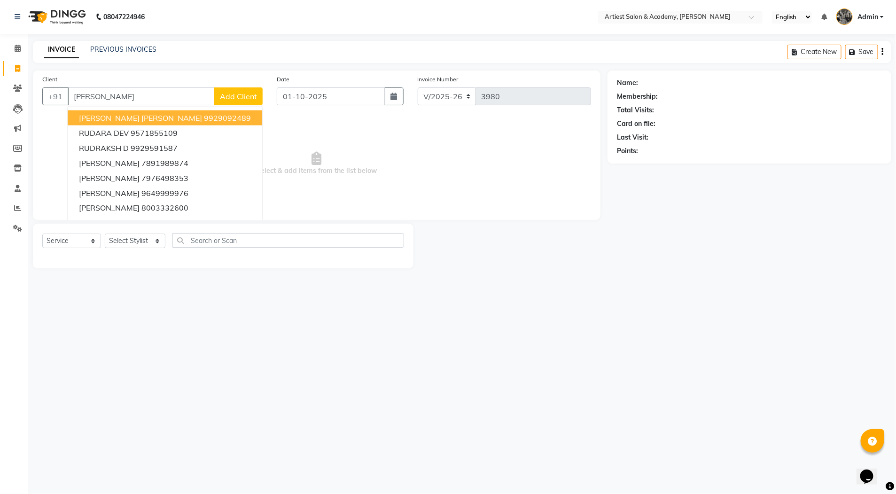
click at [147, 117] on span "[PERSON_NAME] [PERSON_NAME]" at bounding box center [140, 117] width 123 height 9
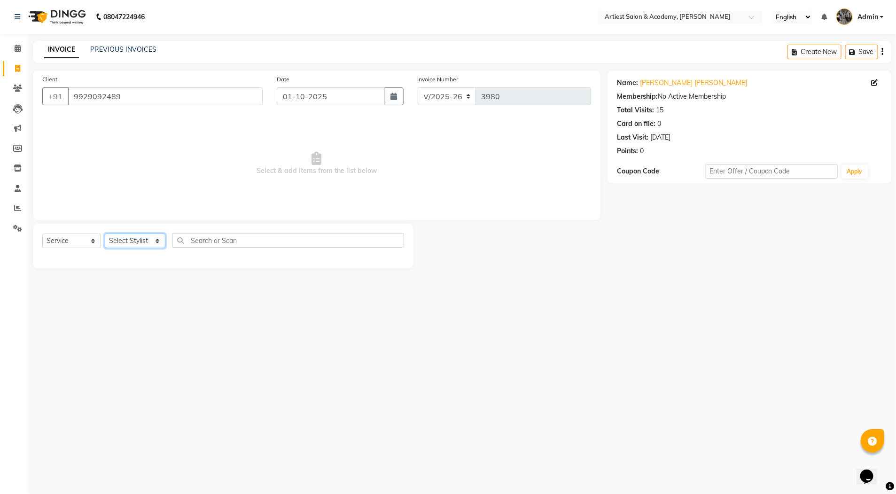
click at [151, 242] on select "Select Stylist [PERSON_NAME] (M) [PERSON_NAME] (F) [PERSON_NAME] DRASHTI [PERSO…" at bounding box center [135, 240] width 61 height 15
click at [105, 233] on select "Select Stylist [PERSON_NAME] (M) [PERSON_NAME] (F) [PERSON_NAME] DRASHTI [PERSO…" at bounding box center [135, 240] width 61 height 15
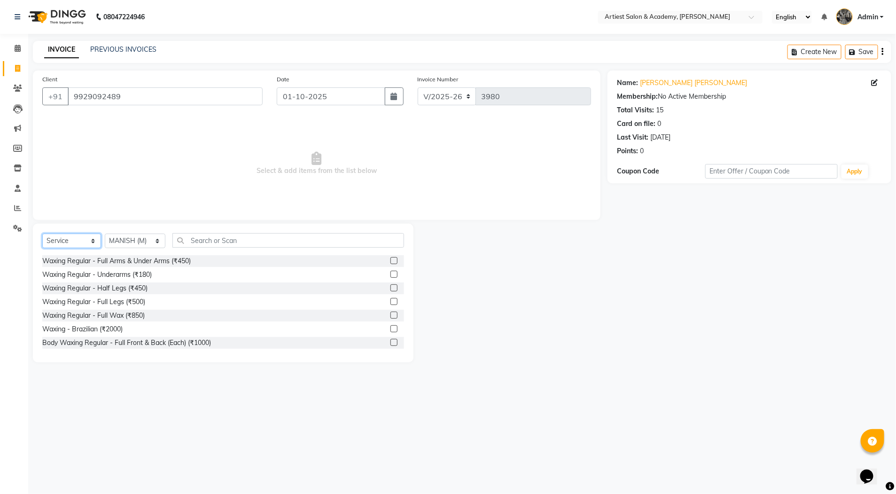
click at [92, 241] on select "Select Service Product Membership Package Voucher Prepaid Gift Card" at bounding box center [71, 240] width 59 height 15
click at [42, 233] on select "Select Service Product Membership Package Voucher Prepaid Gift Card" at bounding box center [71, 240] width 59 height 15
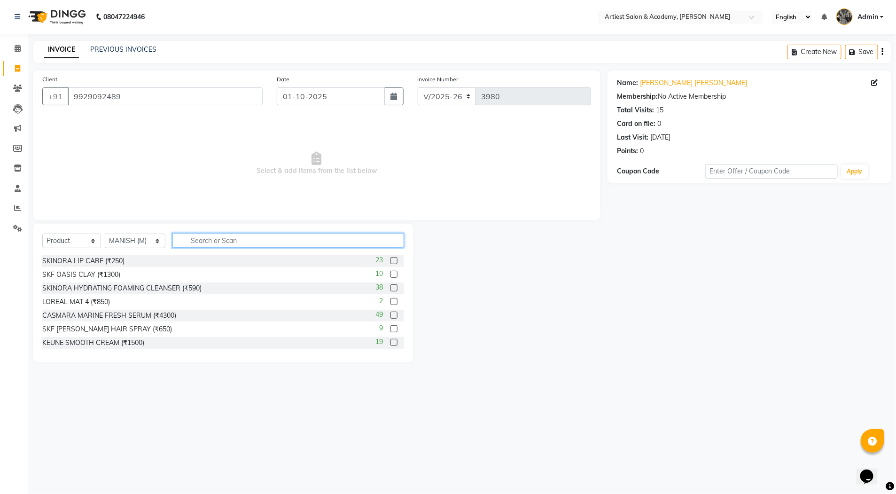
click at [215, 239] on input "text" at bounding box center [288, 240] width 232 height 15
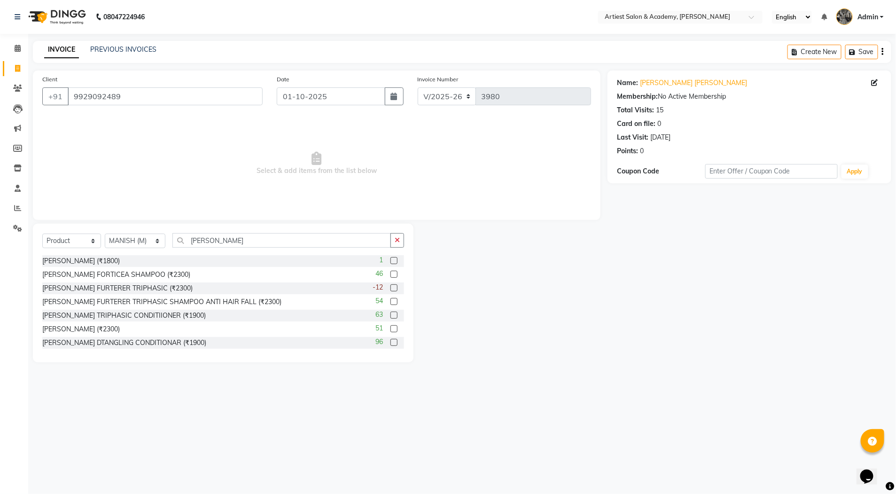
click at [390, 287] on label at bounding box center [393, 287] width 7 height 7
click at [390, 287] on input "checkbox" at bounding box center [393, 288] width 6 height 6
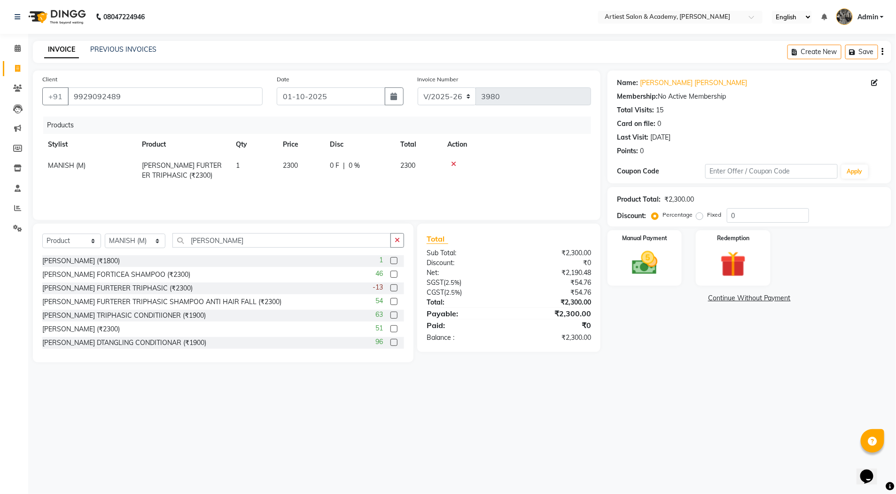
click at [390, 315] on label at bounding box center [393, 314] width 7 height 7
click at [390, 315] on input "checkbox" at bounding box center [393, 315] width 6 height 6
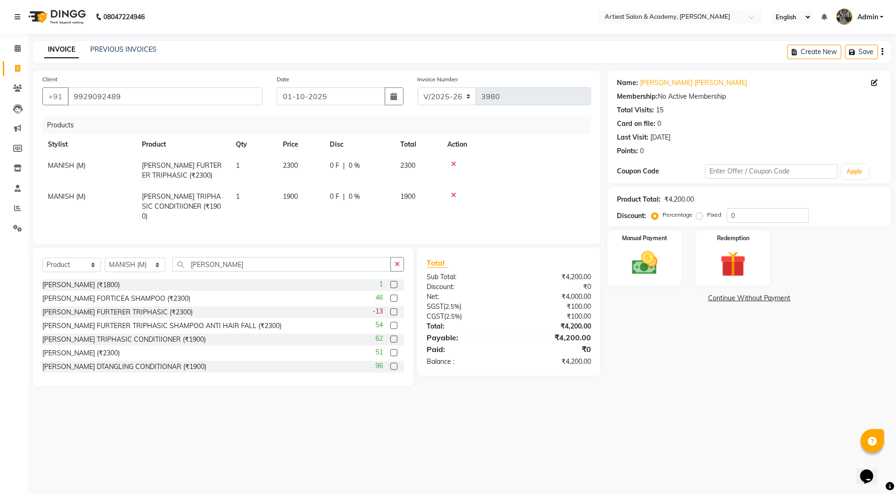
click at [291, 197] on span "1900" at bounding box center [290, 196] width 15 height 8
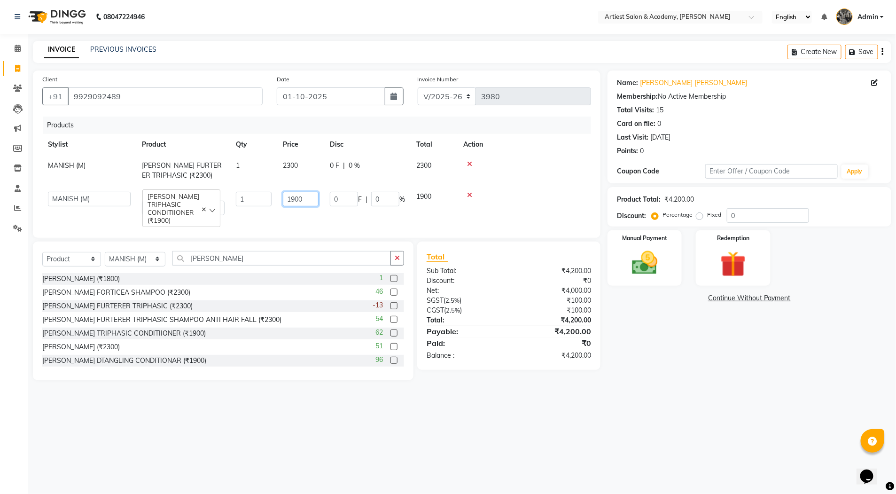
click at [296, 196] on input "1900" at bounding box center [301, 199] width 36 height 15
click at [627, 351] on div "Name: [PERSON_NAME] [PERSON_NAME] Membership: No Active Membership Total Visits…" at bounding box center [752, 225] width 291 height 310
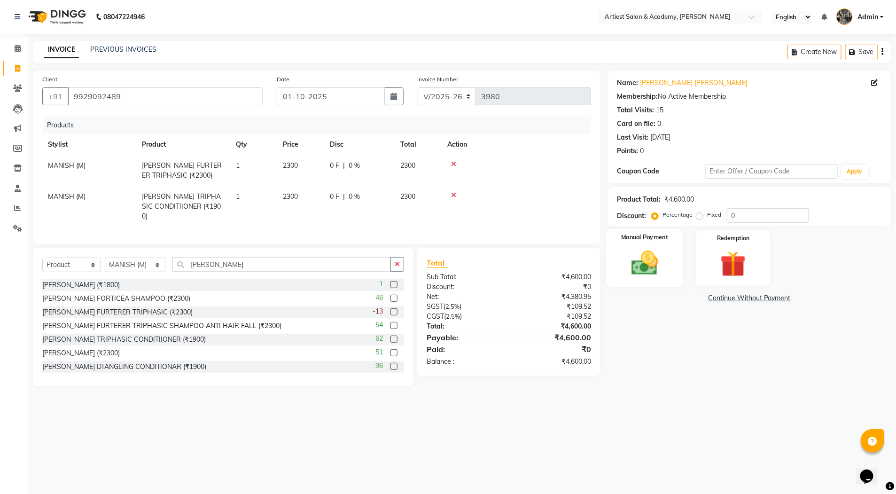
click at [641, 272] on img at bounding box center [644, 263] width 43 height 31
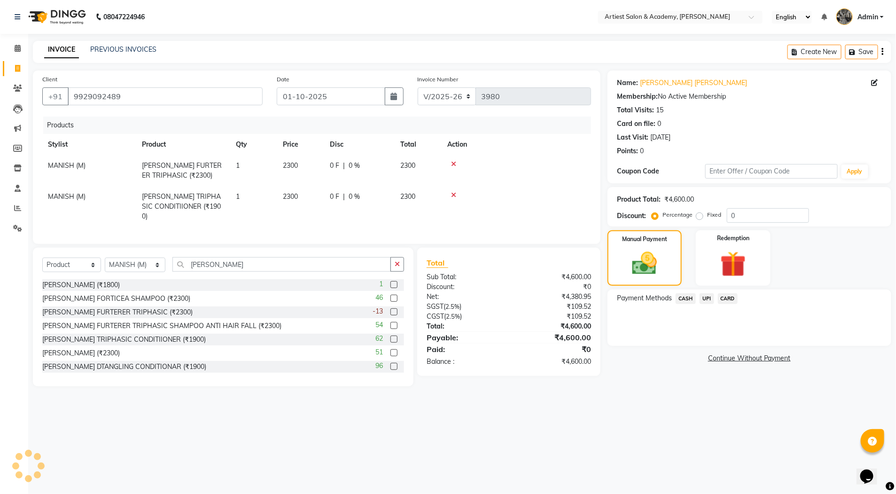
click at [730, 298] on span "CARD" at bounding box center [728, 298] width 20 height 11
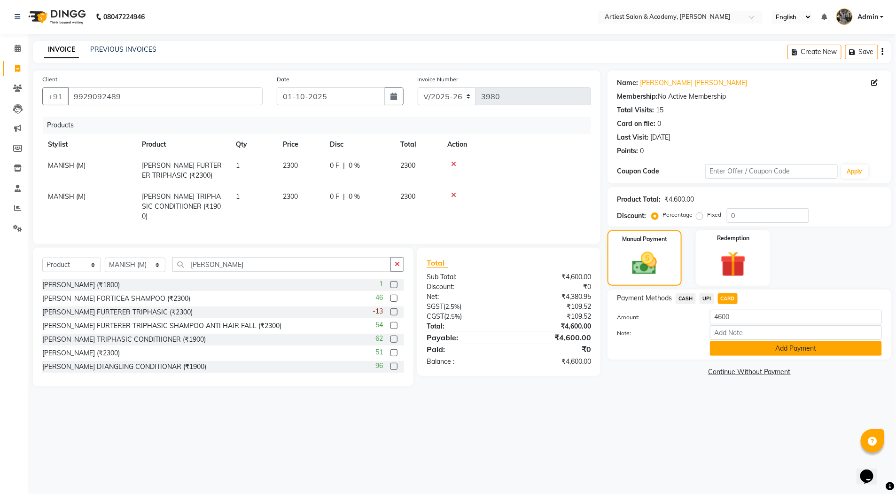
click at [808, 351] on button "Add Payment" at bounding box center [796, 348] width 172 height 15
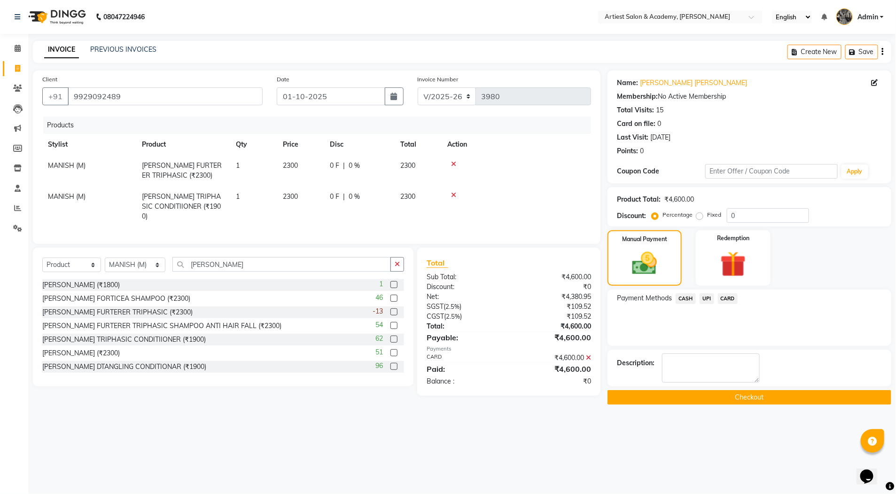
click at [761, 397] on button "Checkout" at bounding box center [749, 397] width 284 height 15
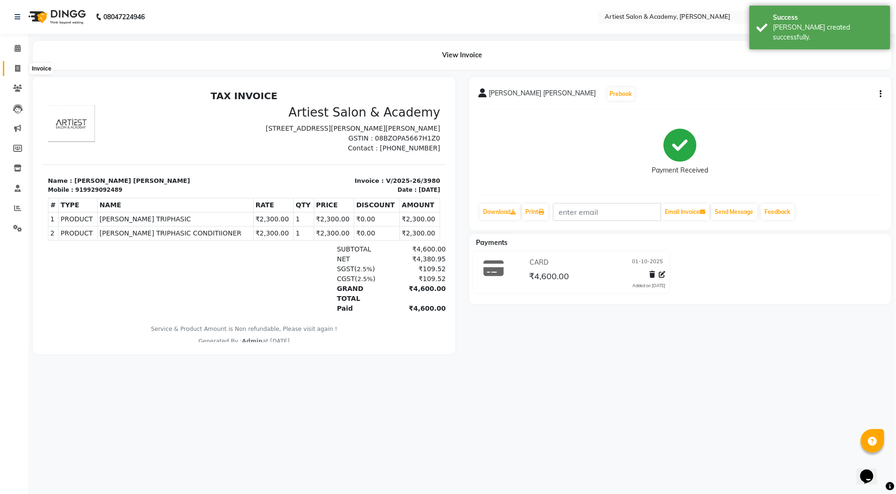
click at [16, 66] on icon at bounding box center [17, 68] width 5 height 7
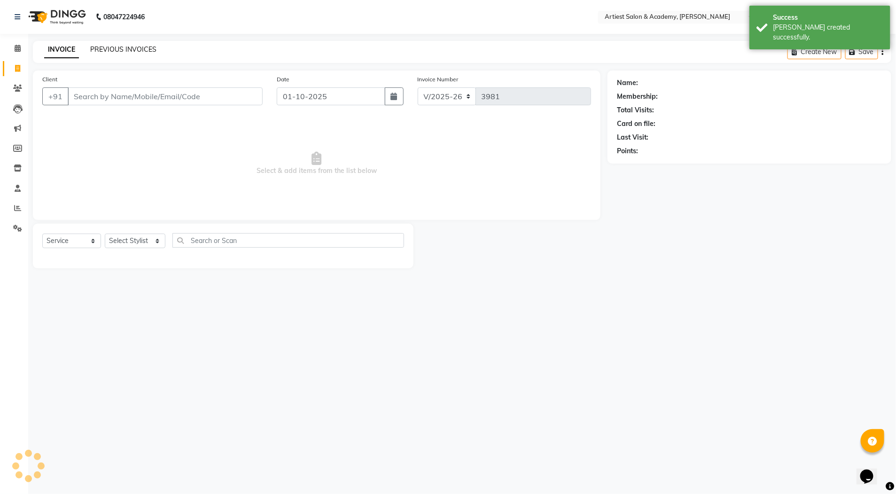
click at [145, 50] on link "PREVIOUS INVOICES" at bounding box center [123, 49] width 66 height 8
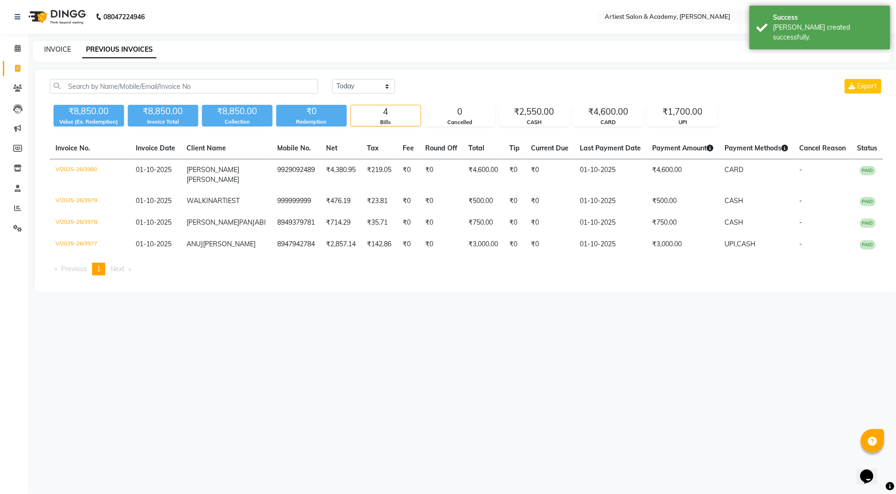
click at [57, 47] on link "INVOICE" at bounding box center [57, 49] width 27 height 8
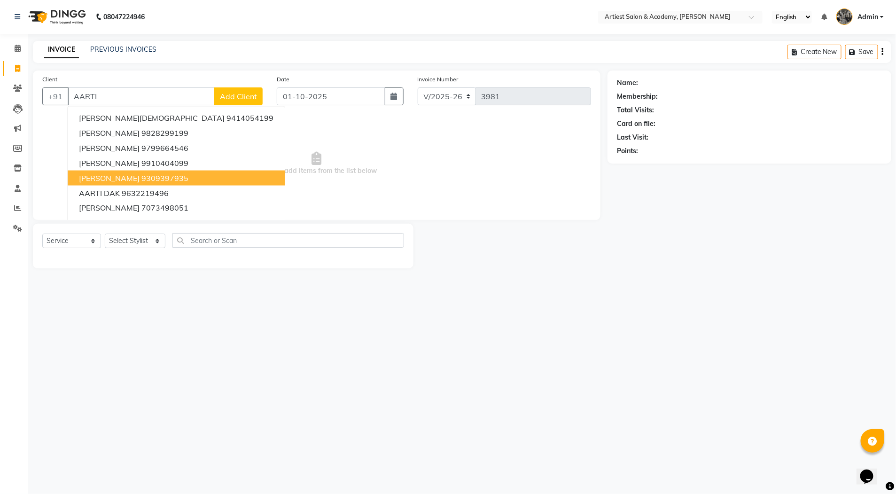
click at [188, 176] on ngb-highlight "9309397935" at bounding box center [164, 177] width 47 height 9
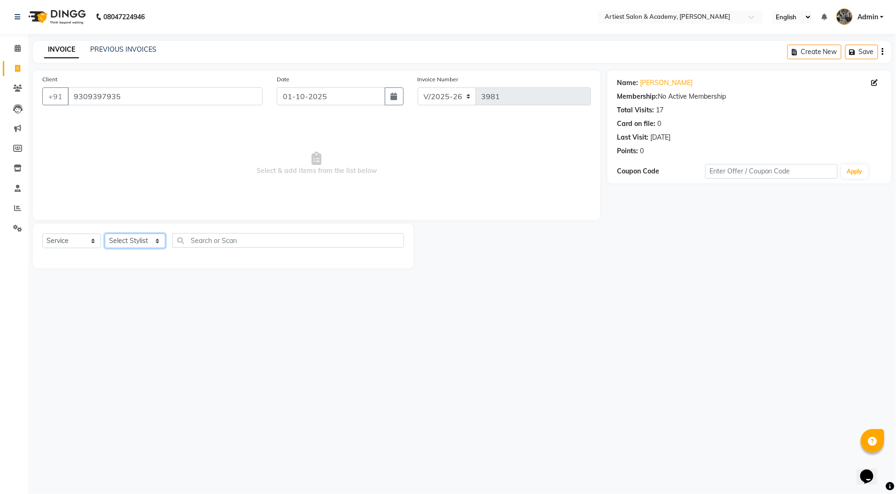
click at [156, 241] on select "Select Stylist [PERSON_NAME] (M) [PERSON_NAME] (F) [PERSON_NAME] DRASHTI [PERSO…" at bounding box center [135, 240] width 61 height 15
click at [105, 233] on select "Select Stylist [PERSON_NAME] (M) [PERSON_NAME] (F) [PERSON_NAME] DRASHTI [PERSO…" at bounding box center [135, 240] width 61 height 15
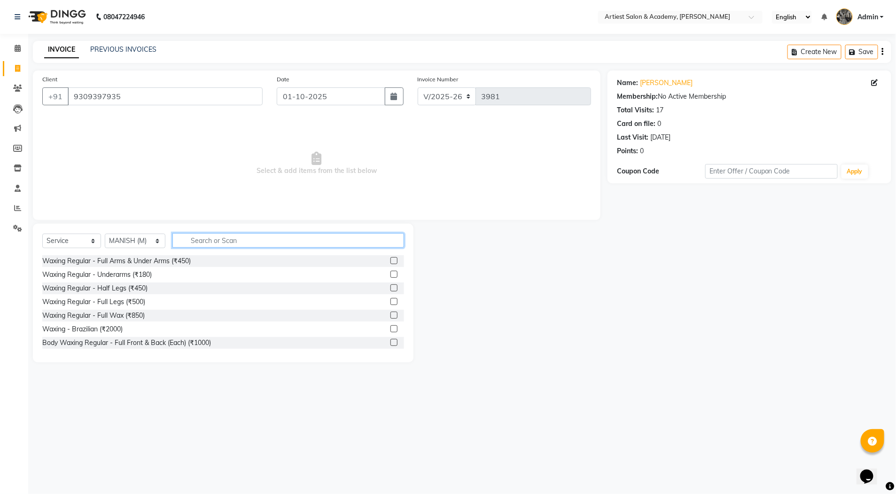
click at [203, 239] on input "text" at bounding box center [288, 240] width 232 height 15
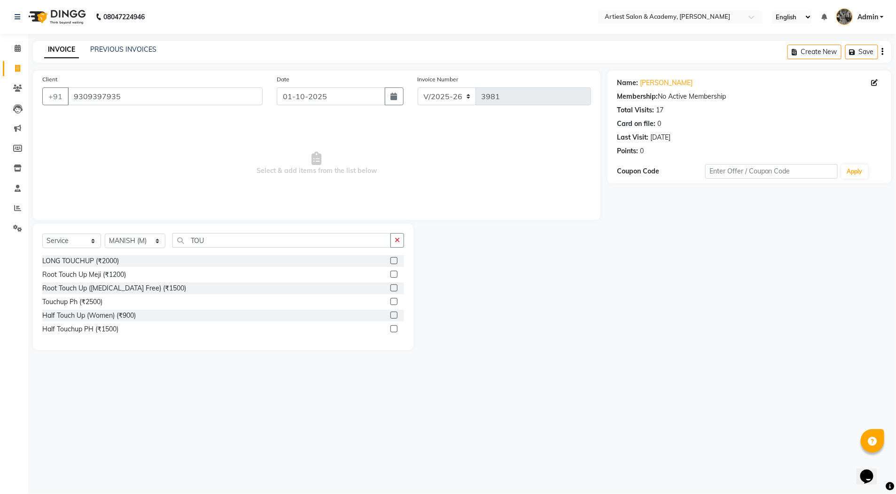
click at [395, 274] on label at bounding box center [393, 274] width 7 height 7
click at [395, 274] on input "checkbox" at bounding box center [393, 275] width 6 height 6
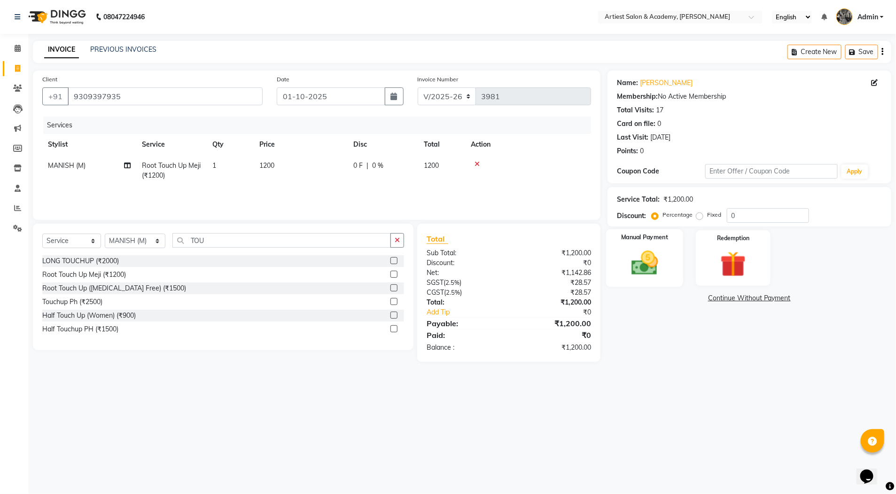
click at [645, 265] on img at bounding box center [644, 263] width 43 height 31
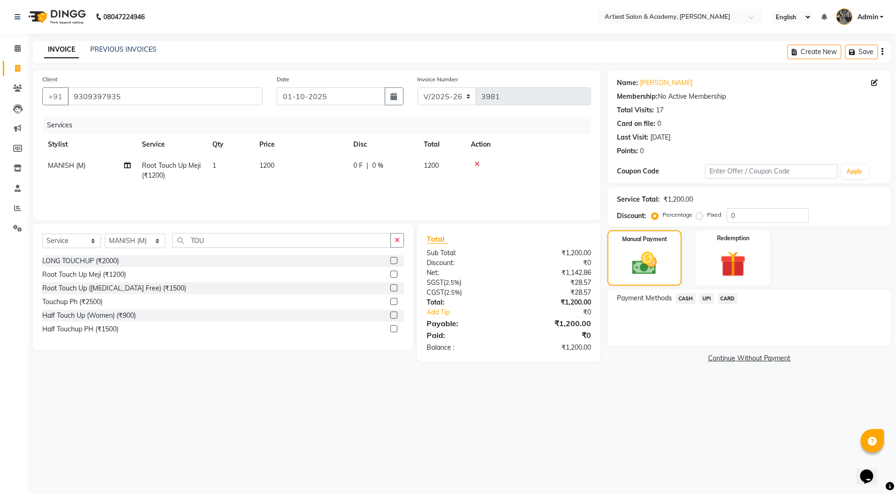
drag, startPoint x: 702, startPoint y: 297, endPoint x: 708, endPoint y: 305, distance: 9.8
click at [702, 298] on span "UPI" at bounding box center [706, 298] width 15 height 11
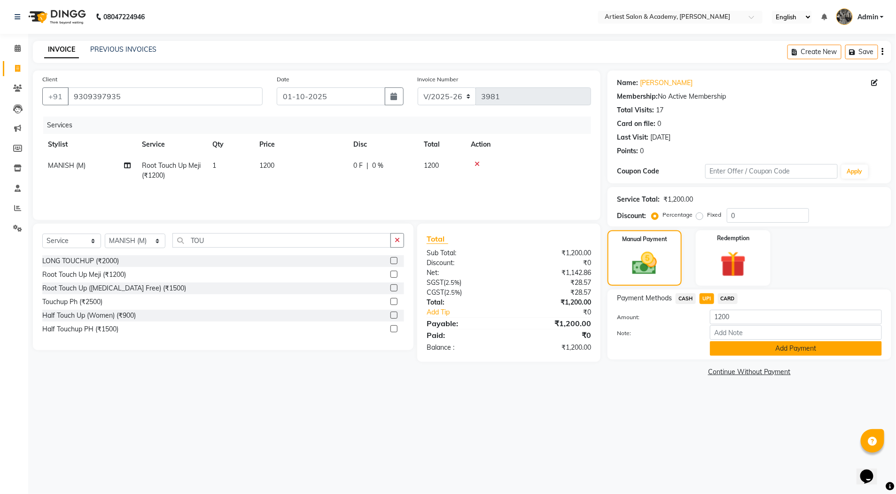
click at [782, 347] on button "Add Payment" at bounding box center [796, 348] width 172 height 15
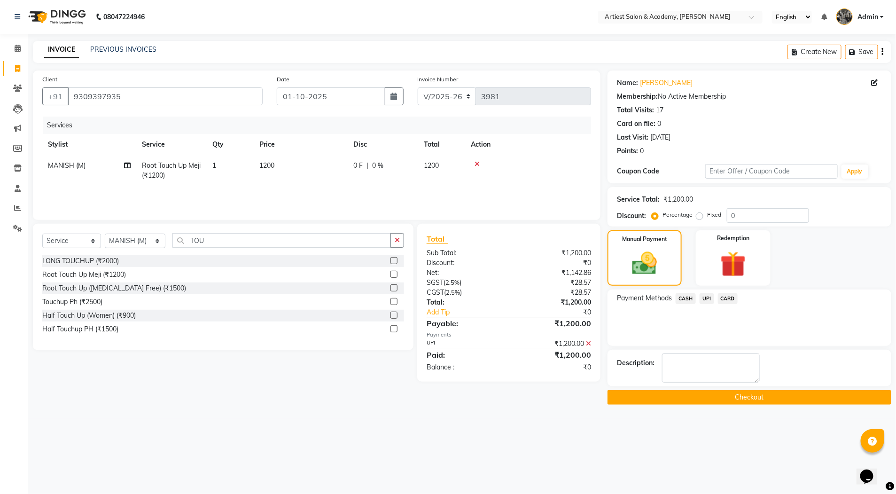
click at [751, 402] on button "Checkout" at bounding box center [749, 397] width 284 height 15
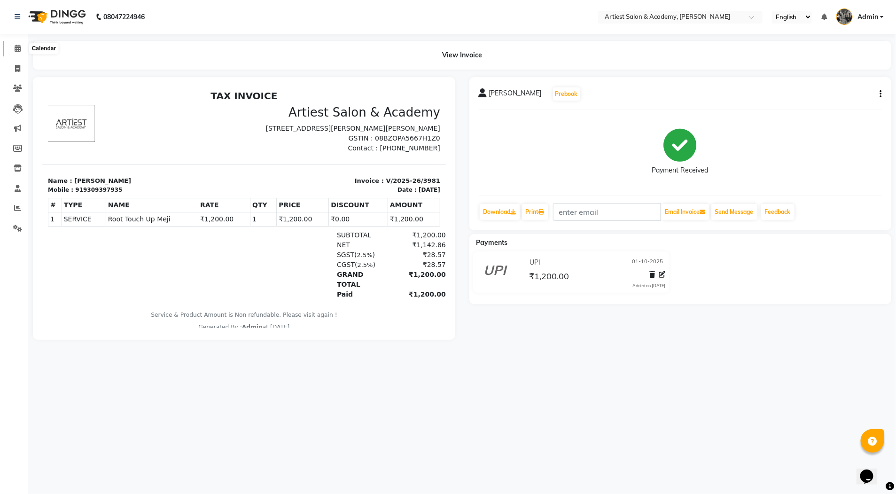
click at [16, 47] on icon at bounding box center [18, 48] width 6 height 7
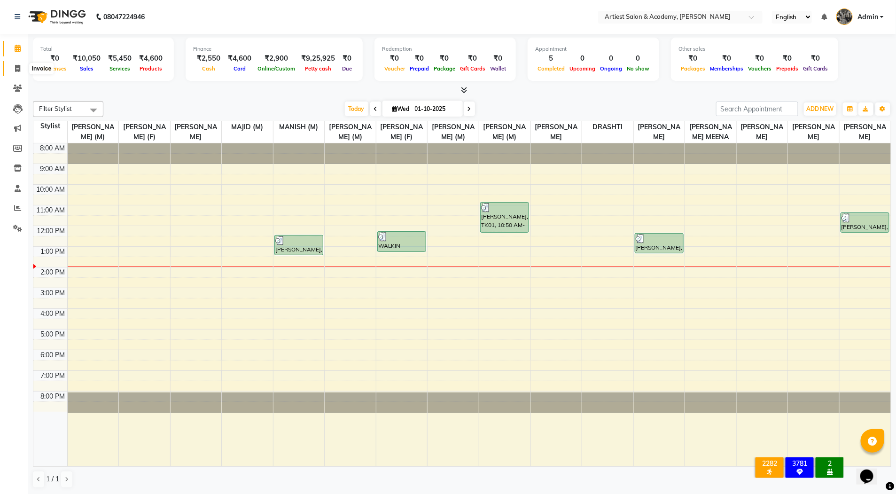
click at [21, 70] on span at bounding box center [17, 68] width 16 height 11
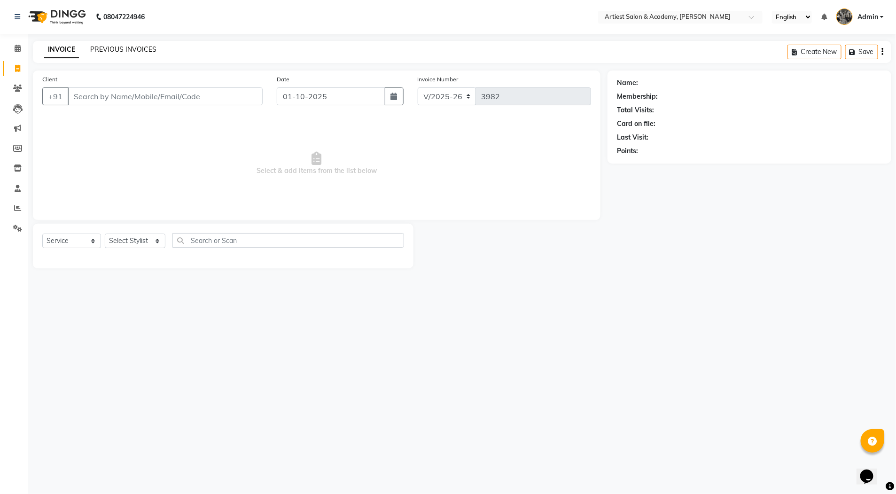
click at [145, 45] on link "PREVIOUS INVOICES" at bounding box center [123, 49] width 66 height 8
